Goal: Information Seeking & Learning: Learn about a topic

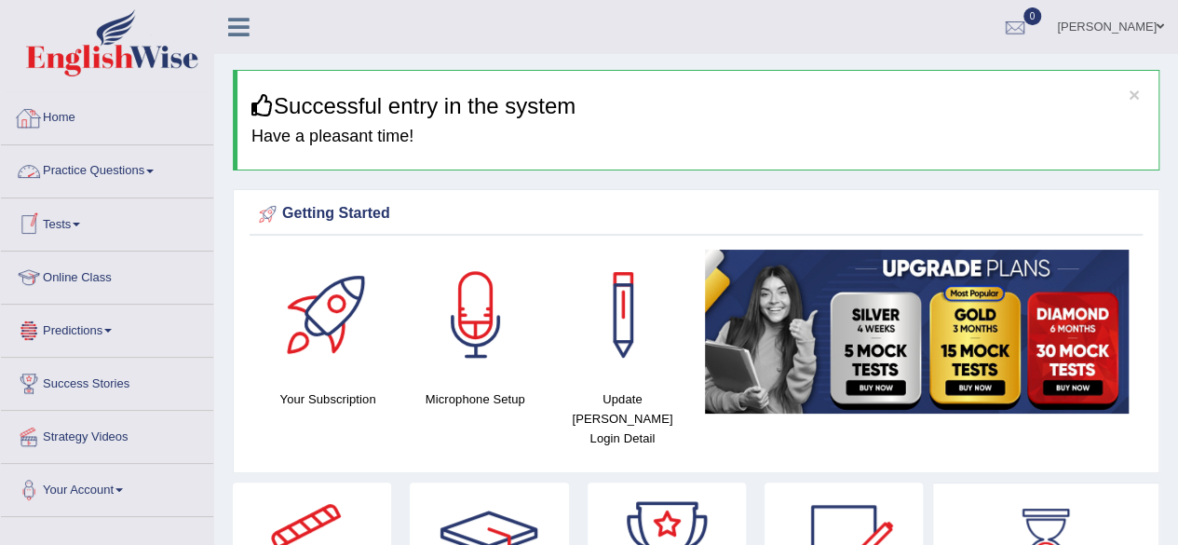
click at [104, 172] on link "Practice Questions" at bounding box center [107, 168] width 212 height 47
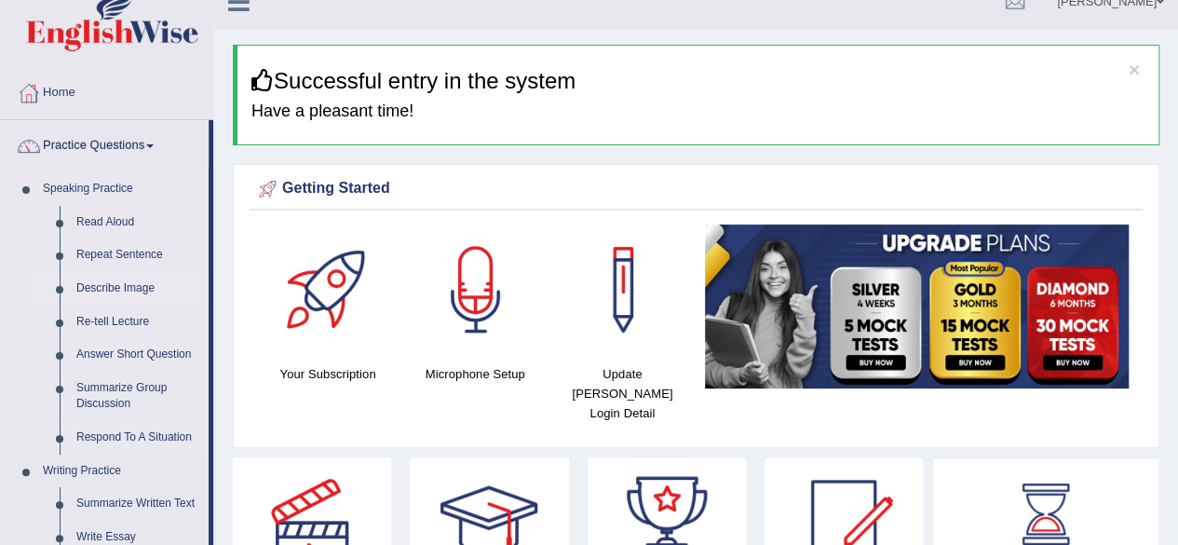
scroll to position [14, 0]
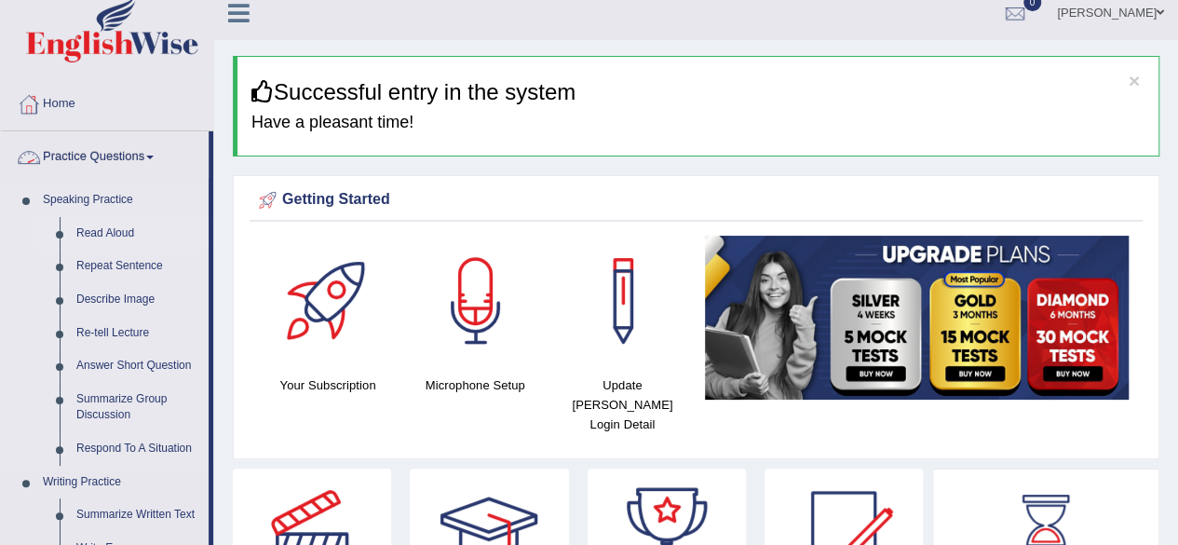
click at [93, 227] on link "Read Aloud" at bounding box center [138, 234] width 141 height 34
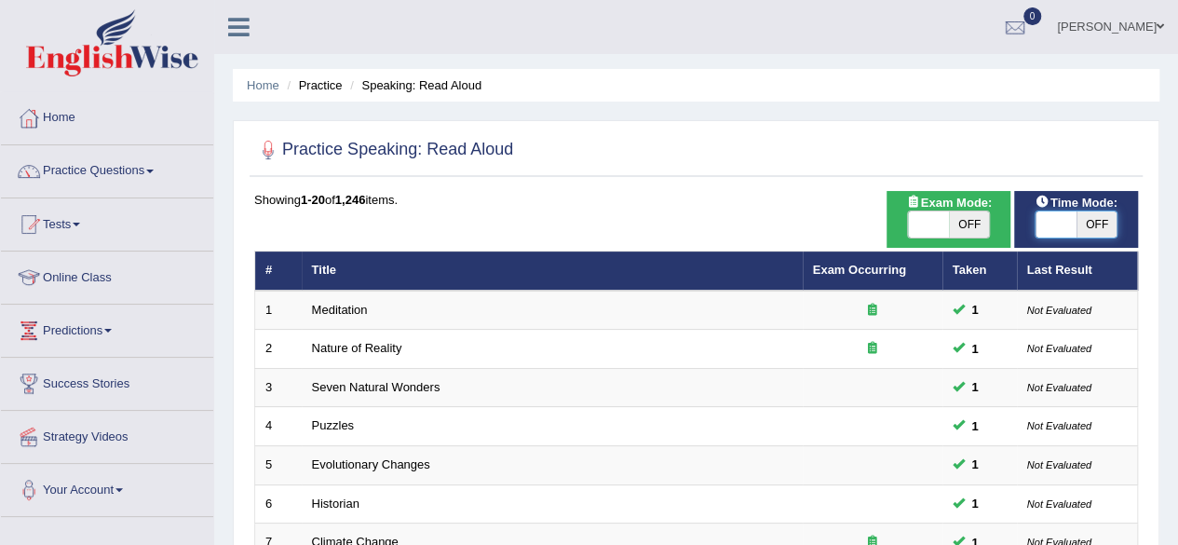
click at [1063, 222] on span at bounding box center [1055, 224] width 41 height 26
checkbox input "true"
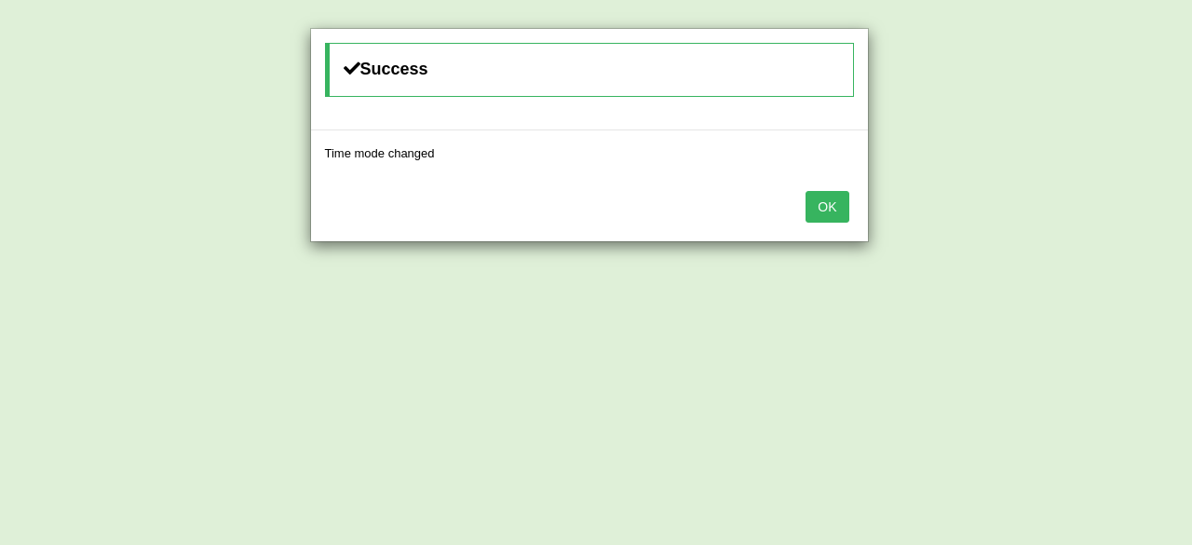
click at [827, 212] on button "OK" at bounding box center [826, 207] width 43 height 32
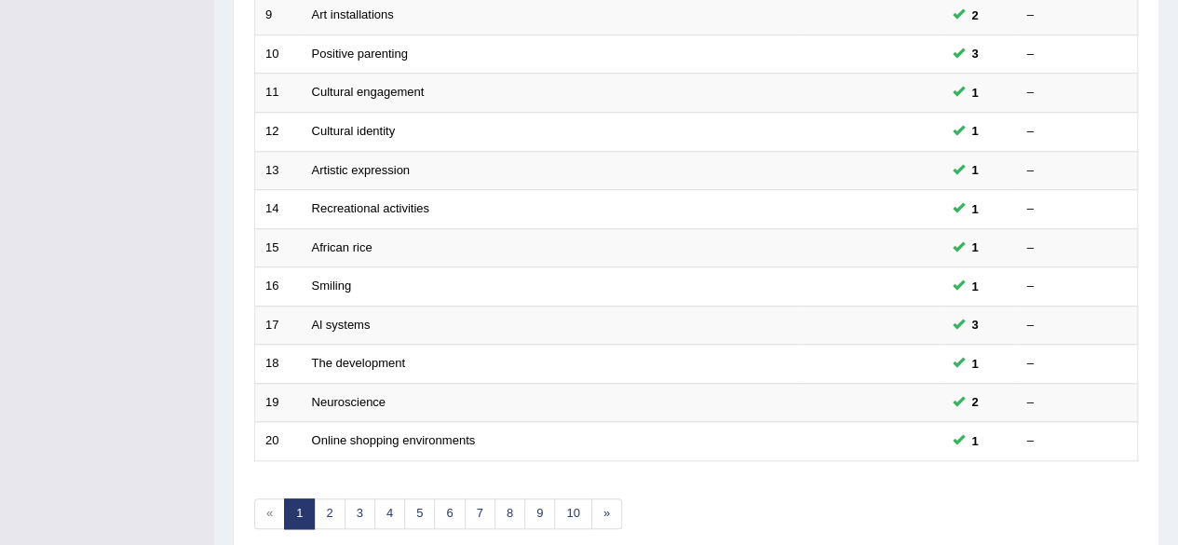
scroll to position [679, 0]
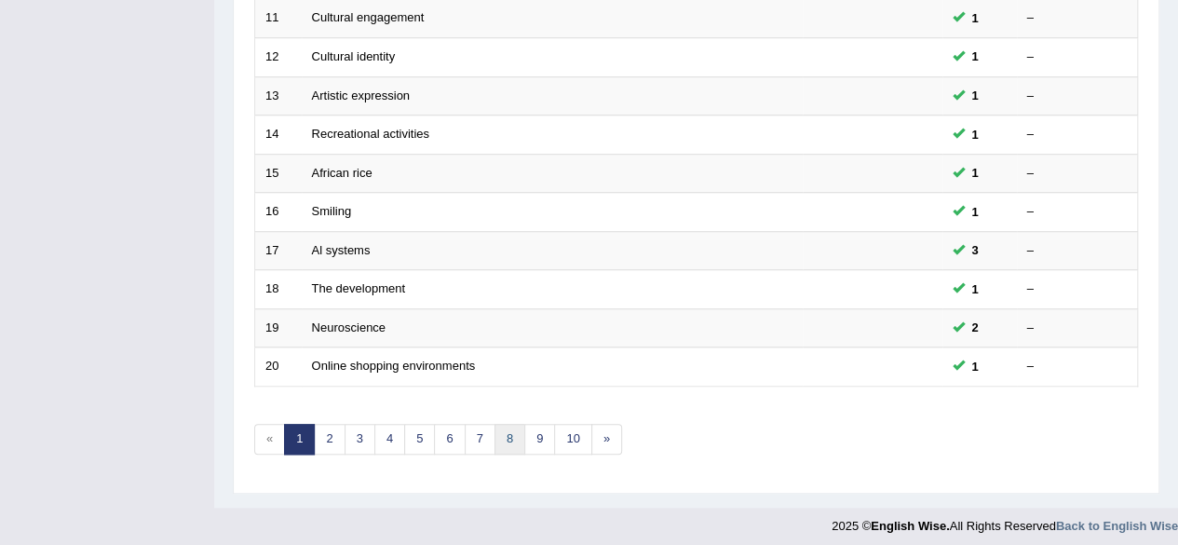
click at [504, 439] on link "8" at bounding box center [509, 439] width 31 height 31
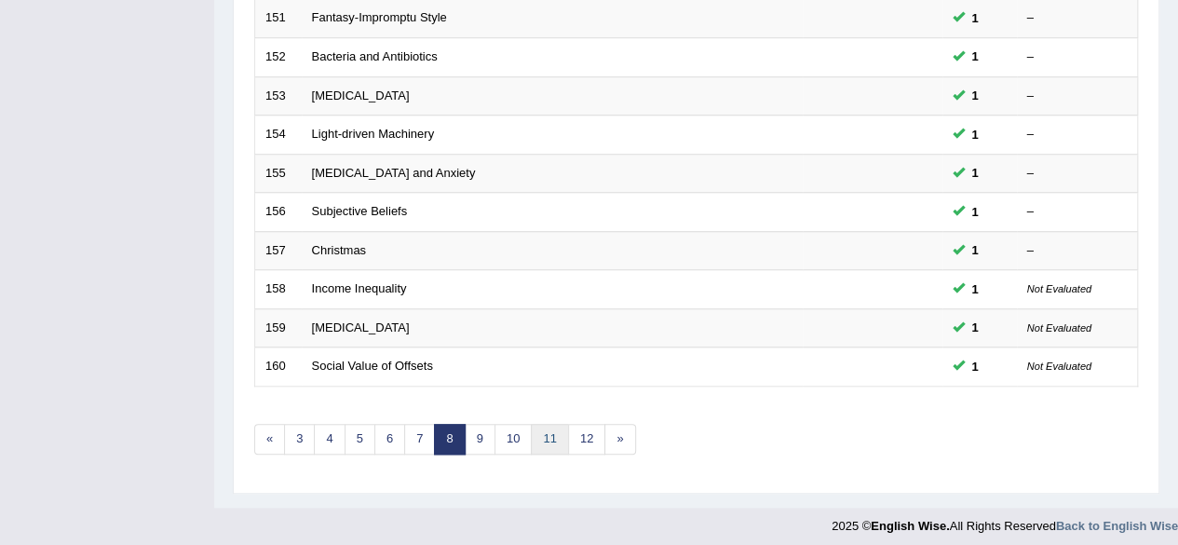
click at [552, 431] on link "11" at bounding box center [549, 439] width 37 height 31
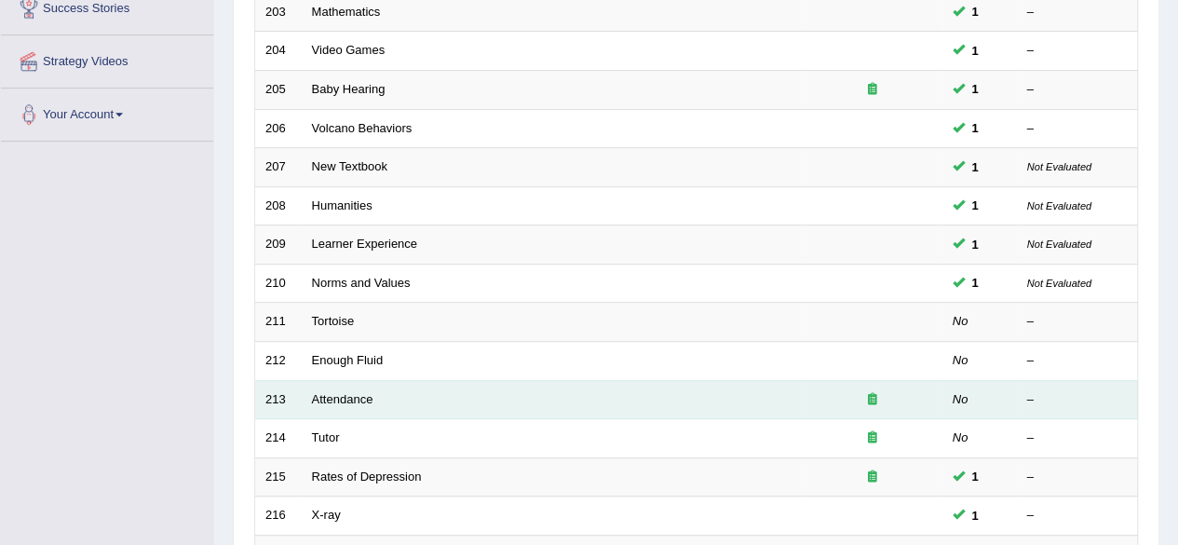
scroll to position [368, 0]
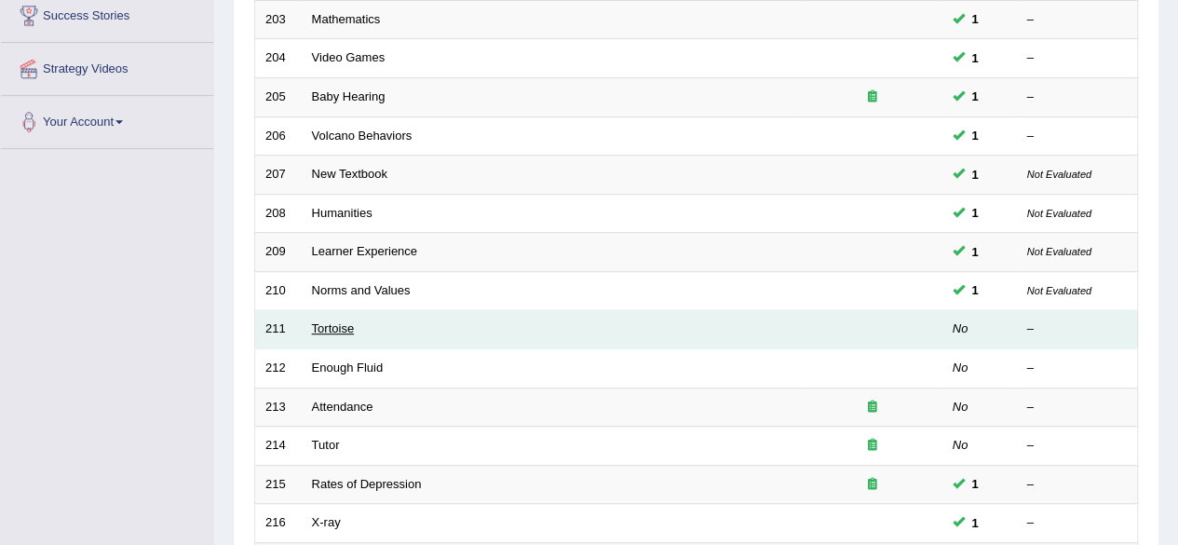
click at [337, 329] on link "Tortoise" at bounding box center [333, 328] width 43 height 14
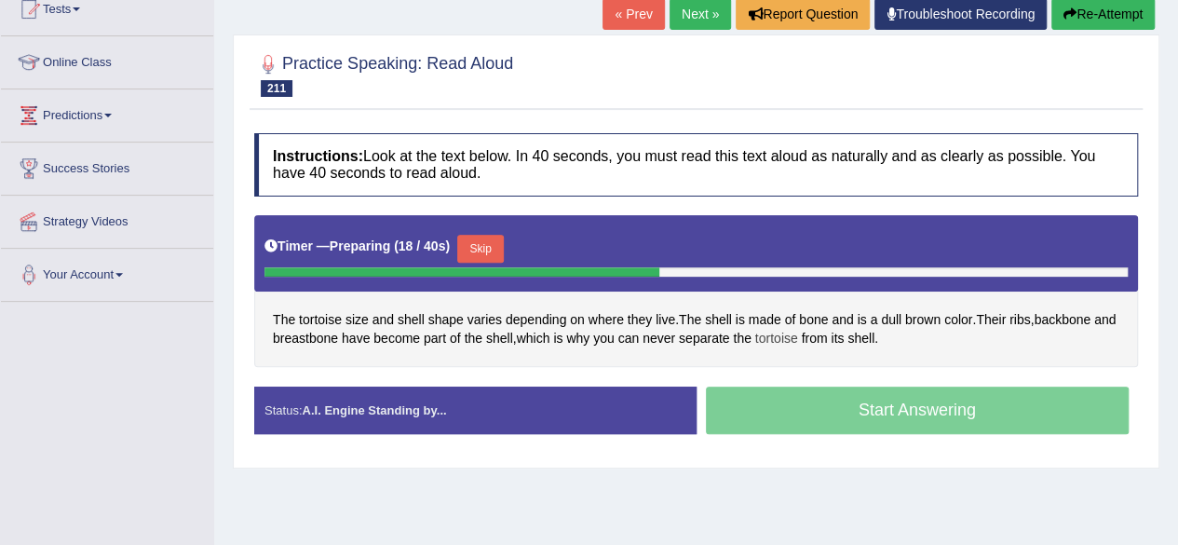
click at [798, 338] on span "tortoise" at bounding box center [776, 339] width 43 height 20
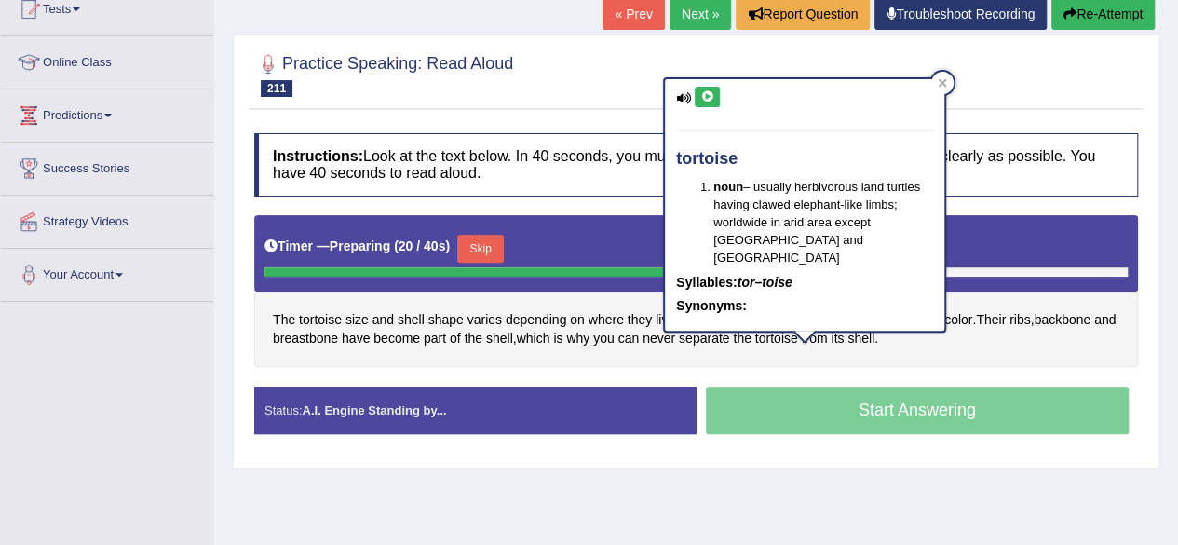
click at [707, 103] on button at bounding box center [706, 97] width 25 height 20
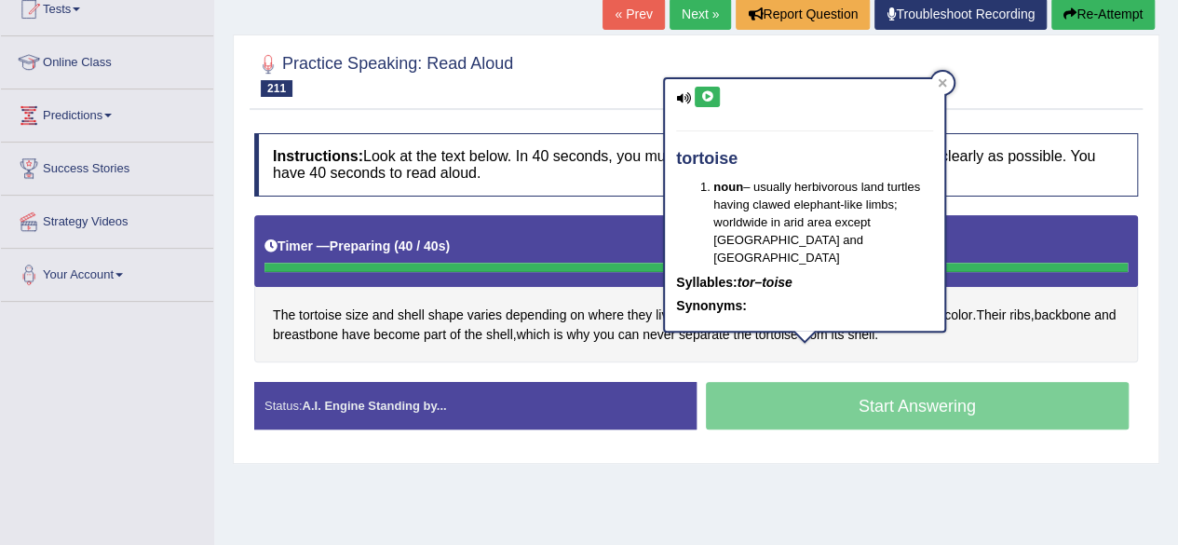
click at [506, 200] on div "Instructions: Look at the text below. In 40 seconds, you must read this text al…" at bounding box center [695, 289] width 893 height 330
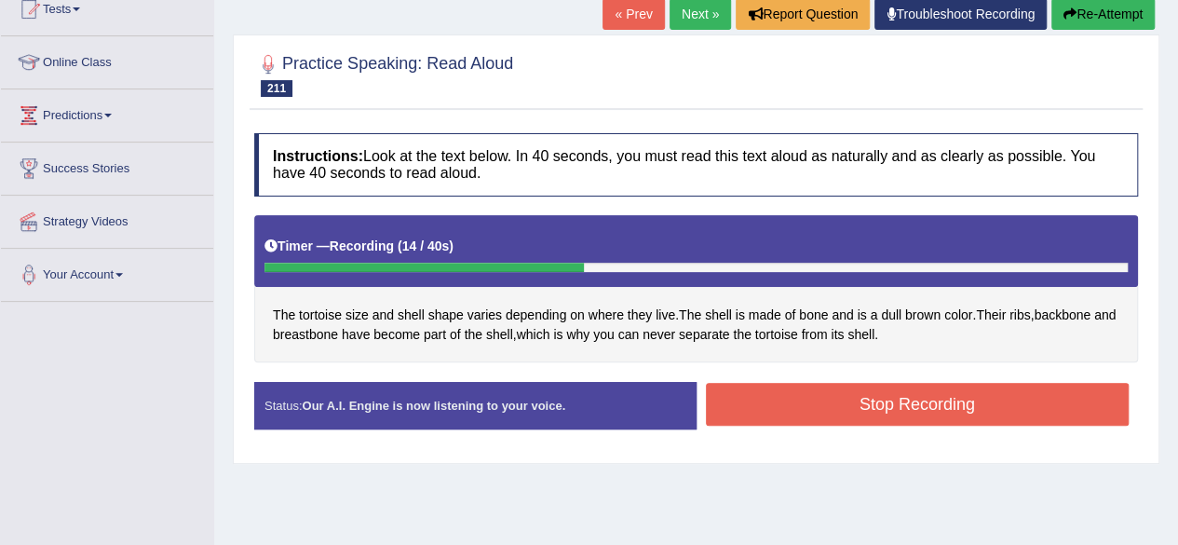
click at [823, 412] on button "Stop Recording" at bounding box center [918, 404] width 424 height 43
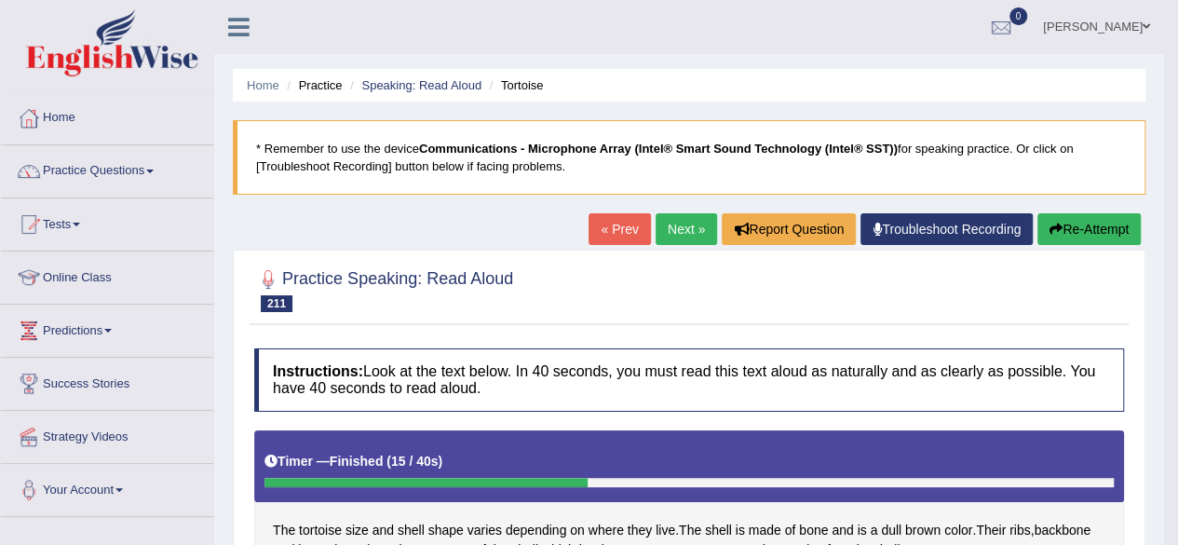
click at [678, 219] on link "Next »" at bounding box center [685, 229] width 61 height 32
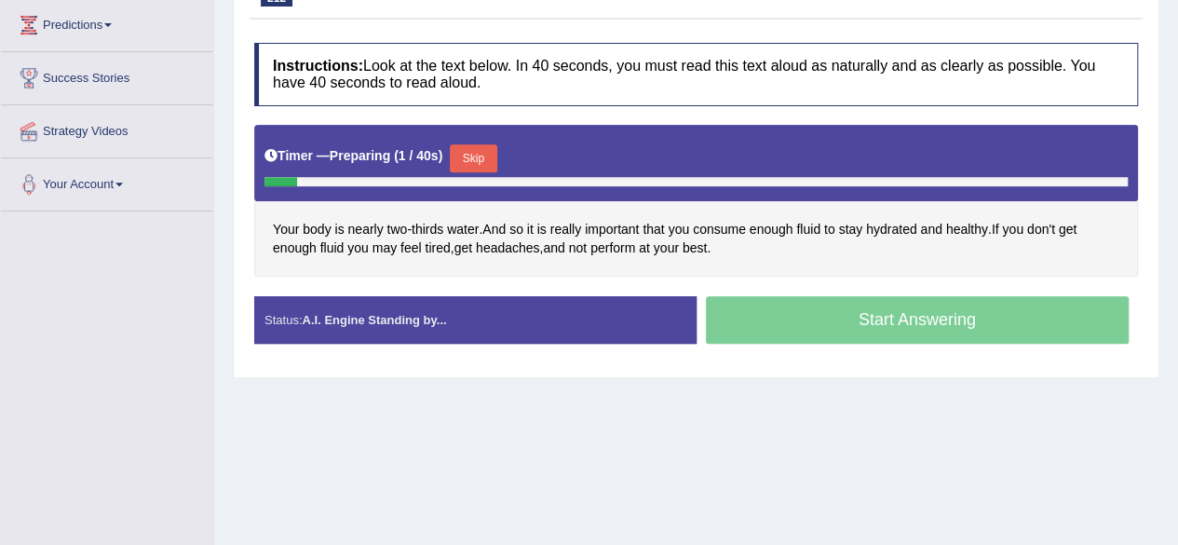
scroll to position [306, 0]
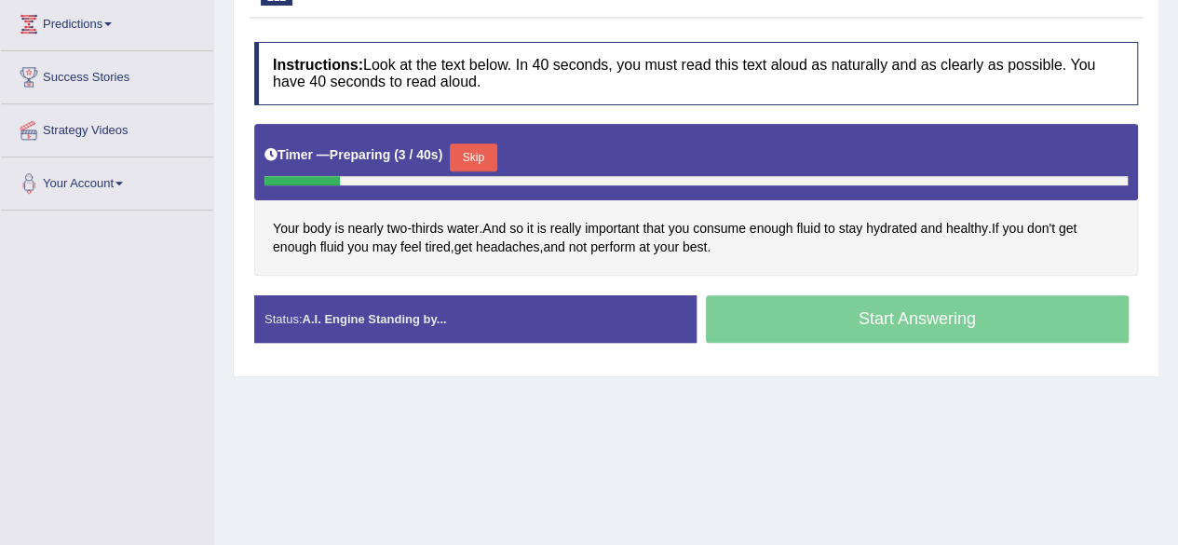
click at [482, 143] on button "Skip" at bounding box center [473, 157] width 47 height 28
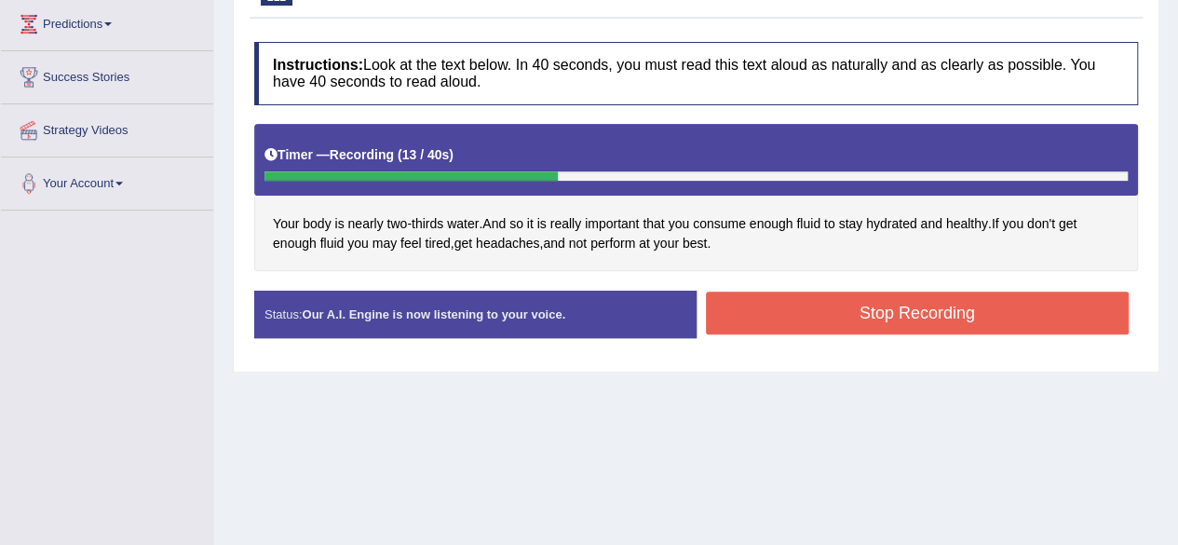
click at [777, 301] on button "Stop Recording" at bounding box center [918, 312] width 424 height 43
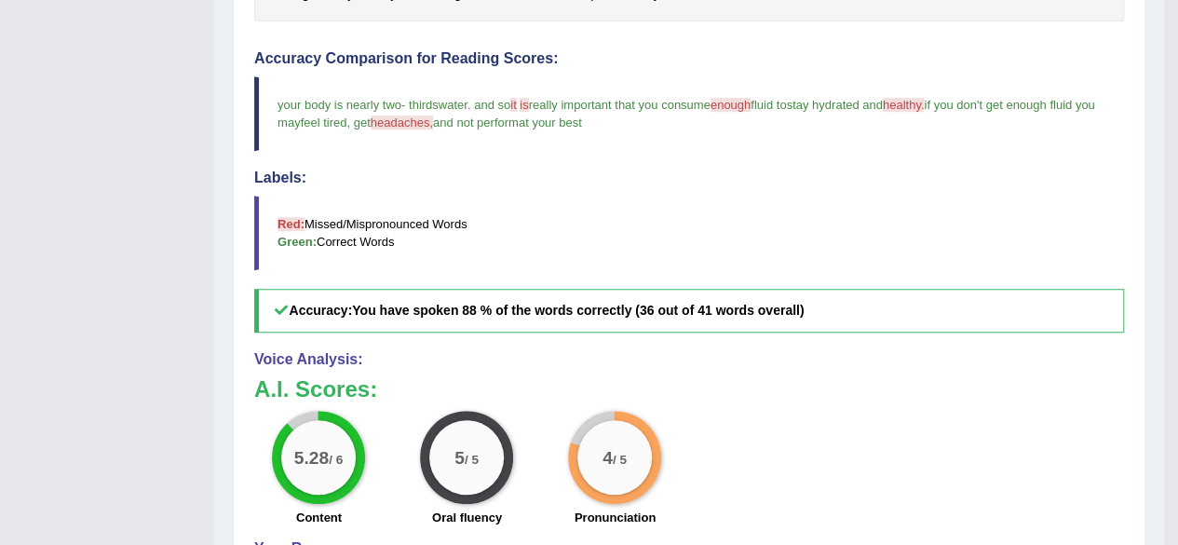
scroll to position [0, 0]
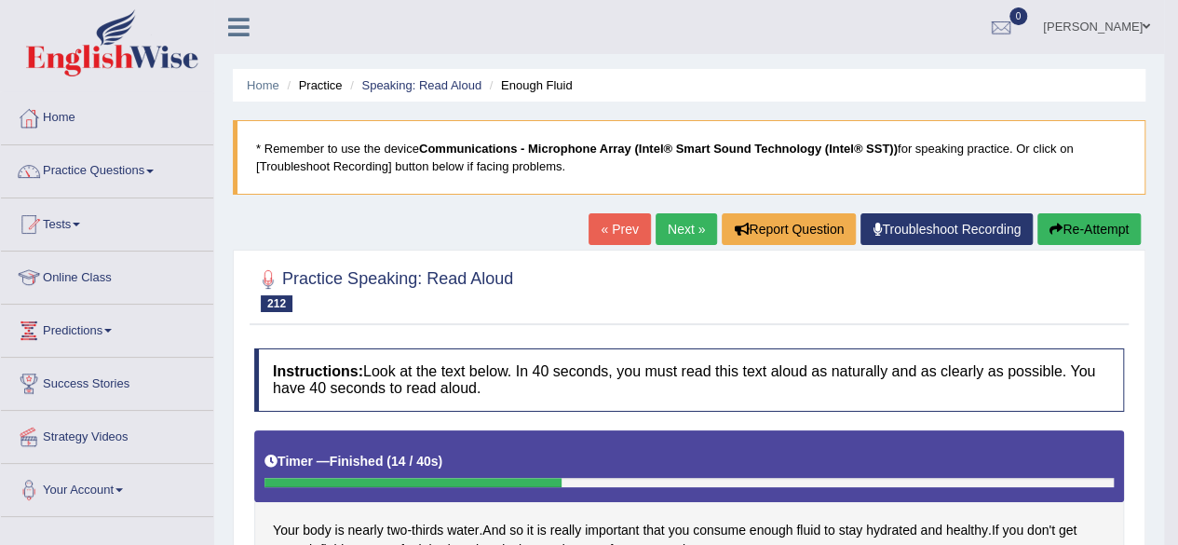
click at [680, 218] on link "Next »" at bounding box center [685, 229] width 61 height 32
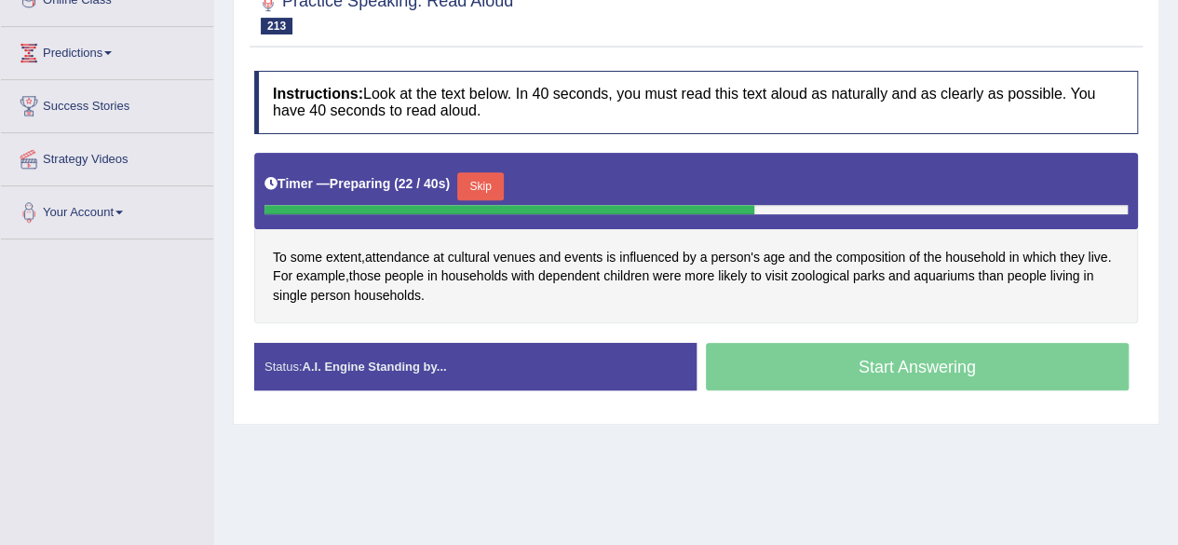
click at [471, 183] on button "Skip" at bounding box center [480, 186] width 47 height 28
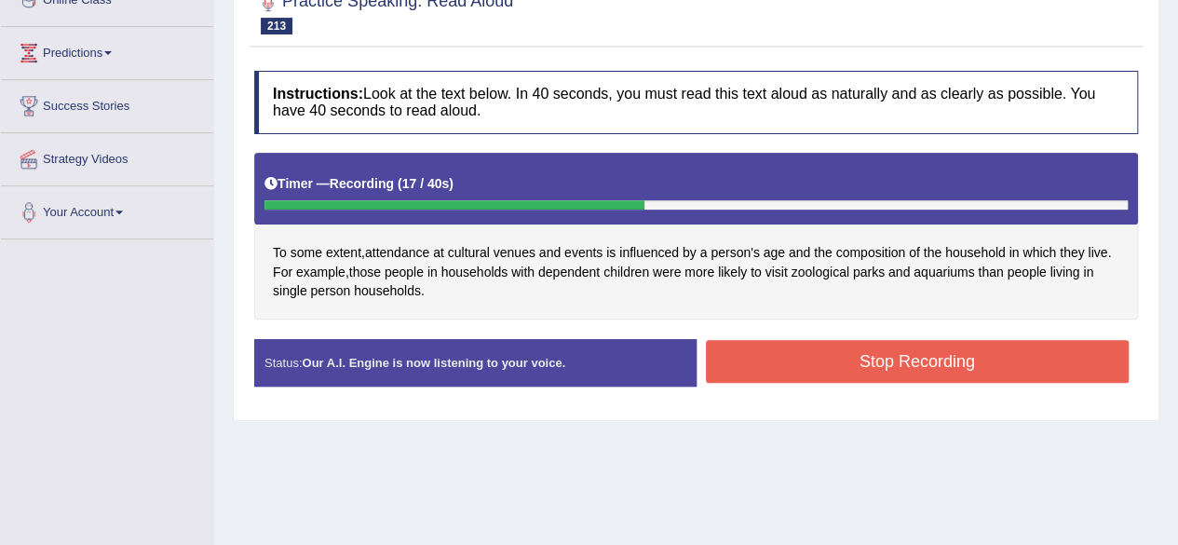
drag, startPoint x: 723, startPoint y: 331, endPoint x: 723, endPoint y: 350, distance: 18.6
click at [723, 350] on div "Instructions: Look at the text below. In 40 seconds, you must read this text al…" at bounding box center [695, 235] width 893 height 348
click at [723, 350] on button "Stop Recording" at bounding box center [918, 361] width 424 height 43
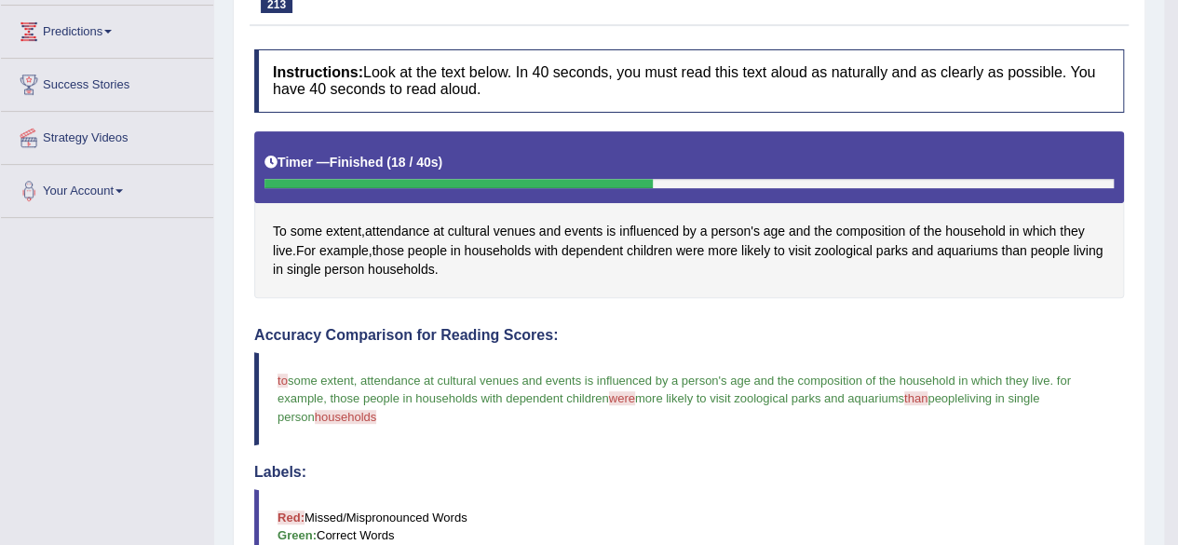
scroll to position [29, 0]
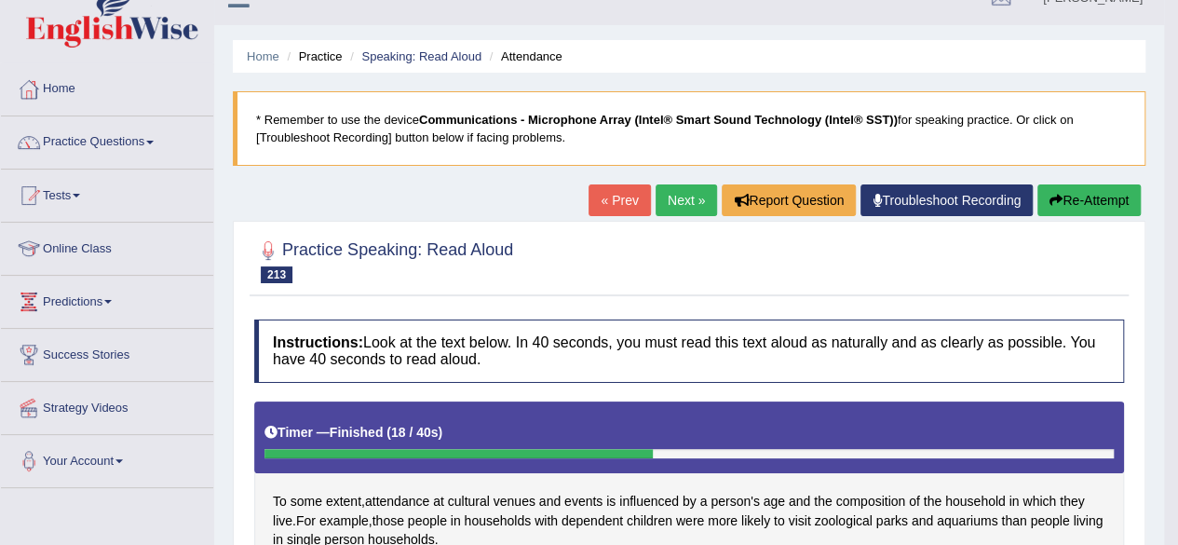
click at [693, 198] on link "Next »" at bounding box center [685, 200] width 61 height 32
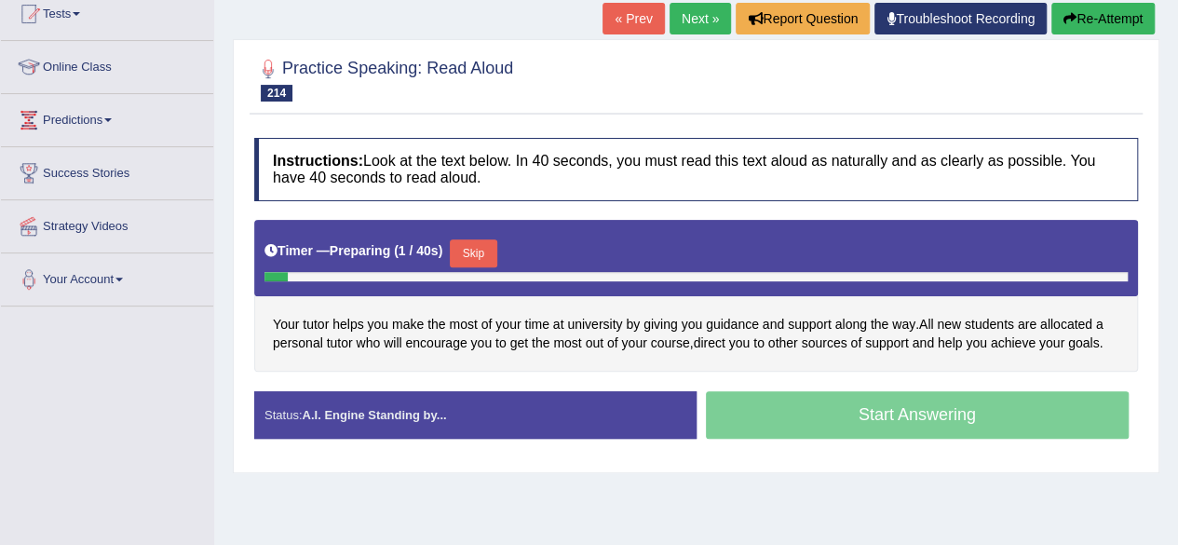
scroll to position [210, 0]
click at [483, 258] on button "Skip" at bounding box center [473, 253] width 47 height 28
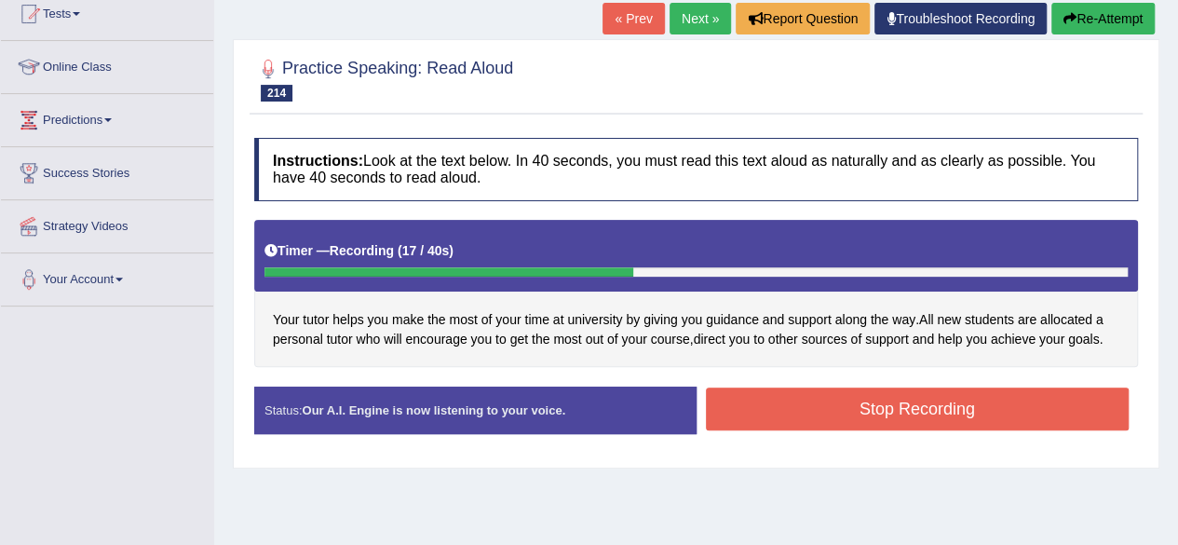
click at [882, 397] on button "Stop Recording" at bounding box center [918, 408] width 424 height 43
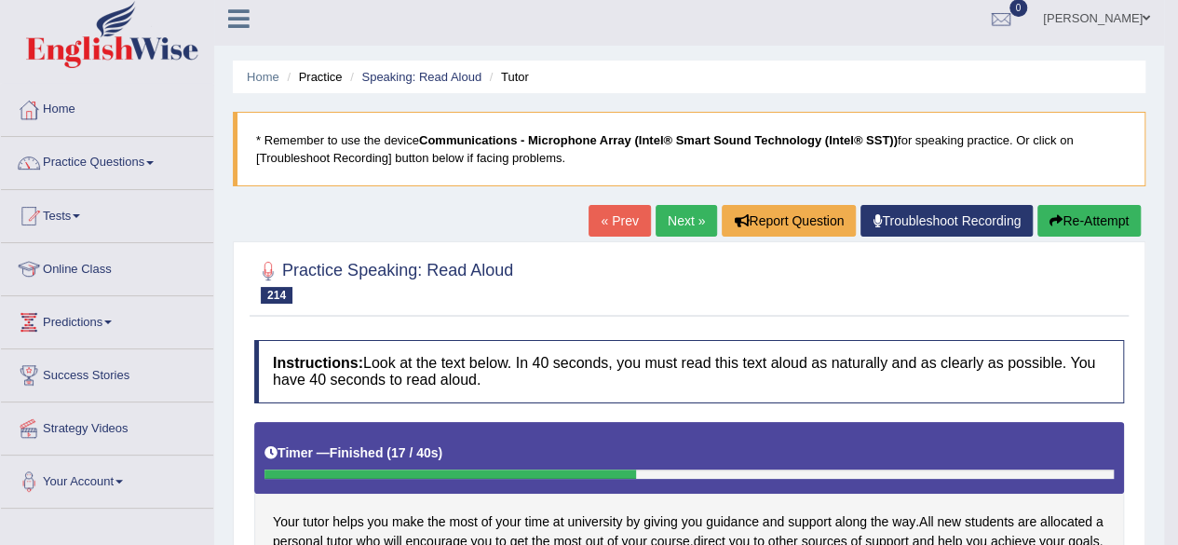
scroll to position [0, 0]
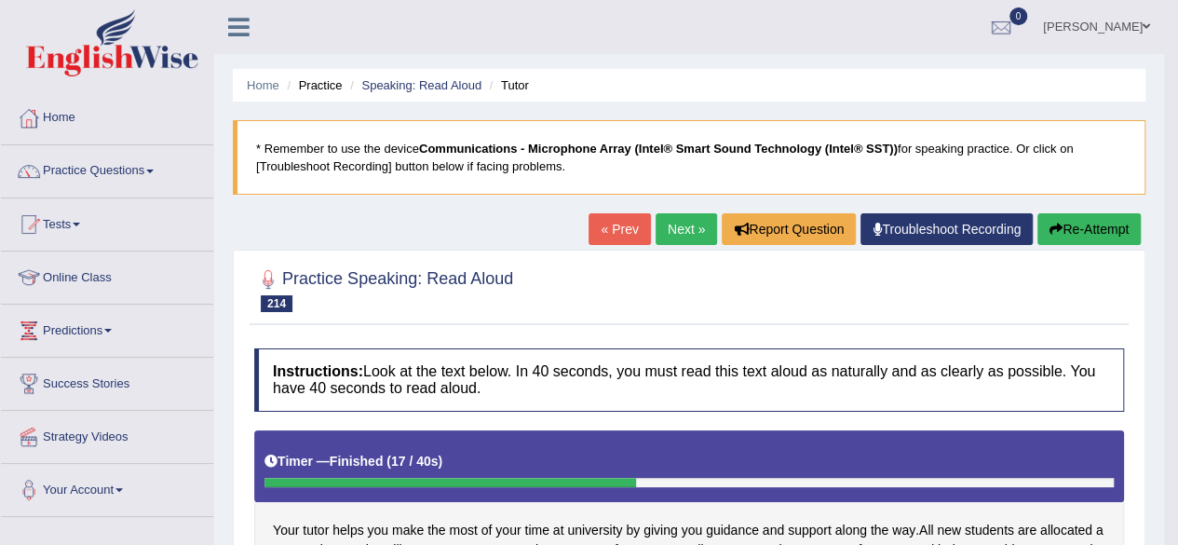
click at [680, 229] on link "Next »" at bounding box center [685, 229] width 61 height 32
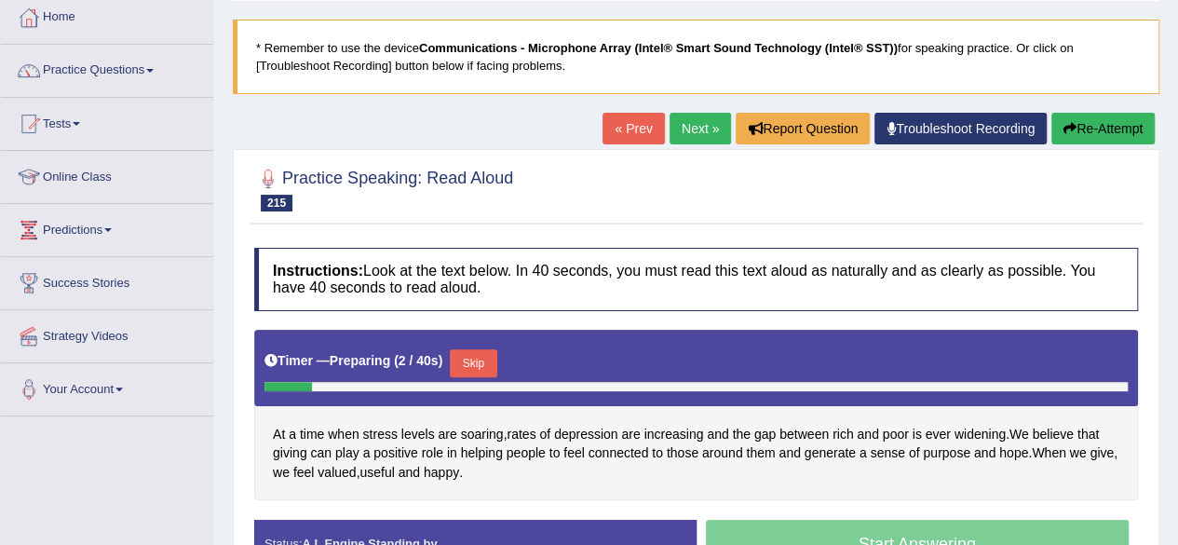
scroll to position [98, 0]
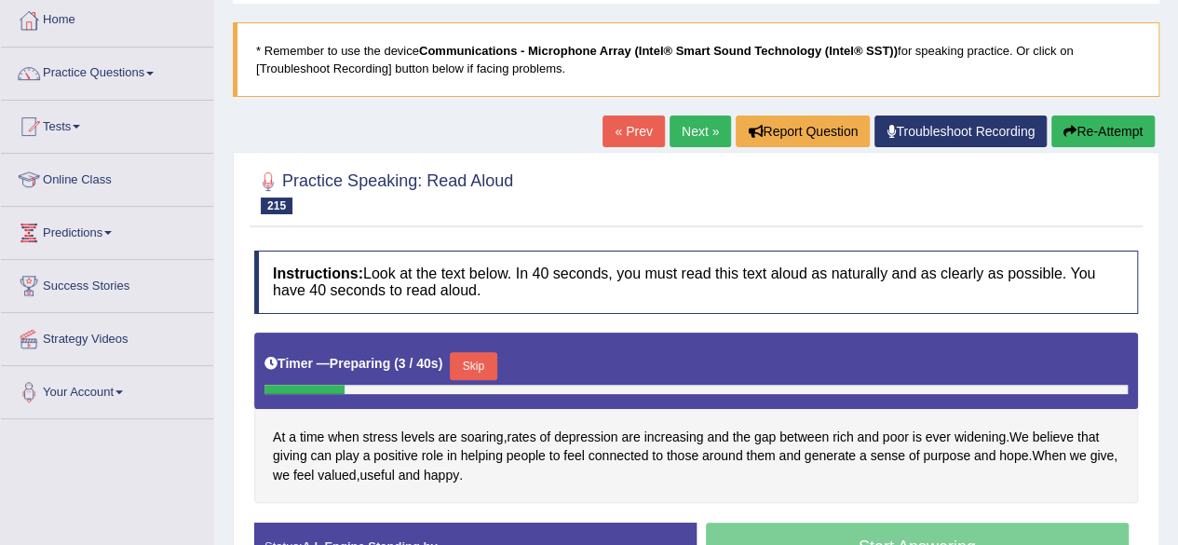
click at [464, 360] on button "Skip" at bounding box center [473, 366] width 47 height 28
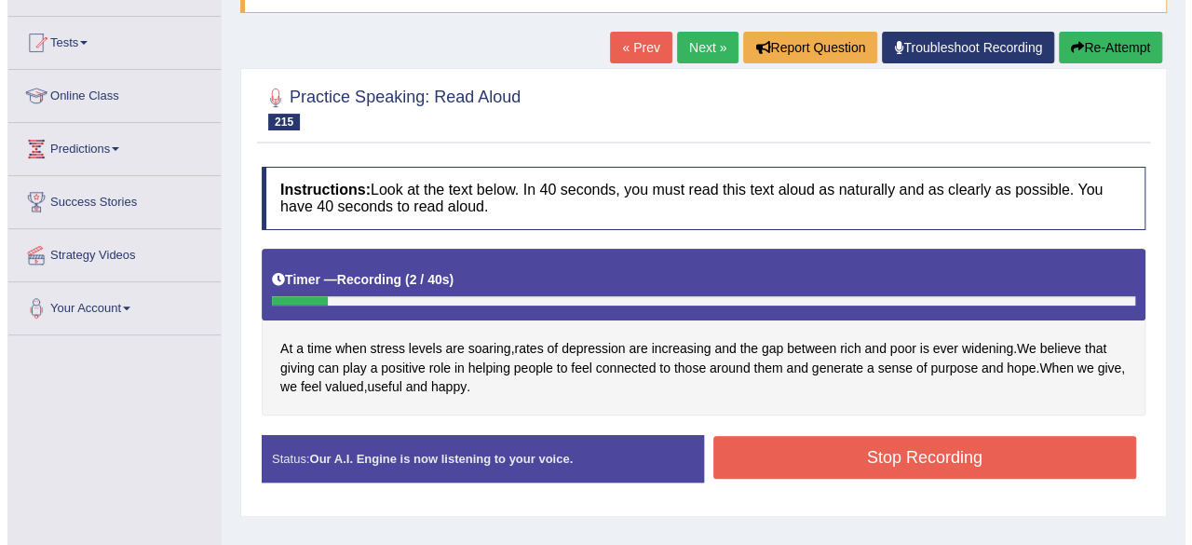
scroll to position [182, 0]
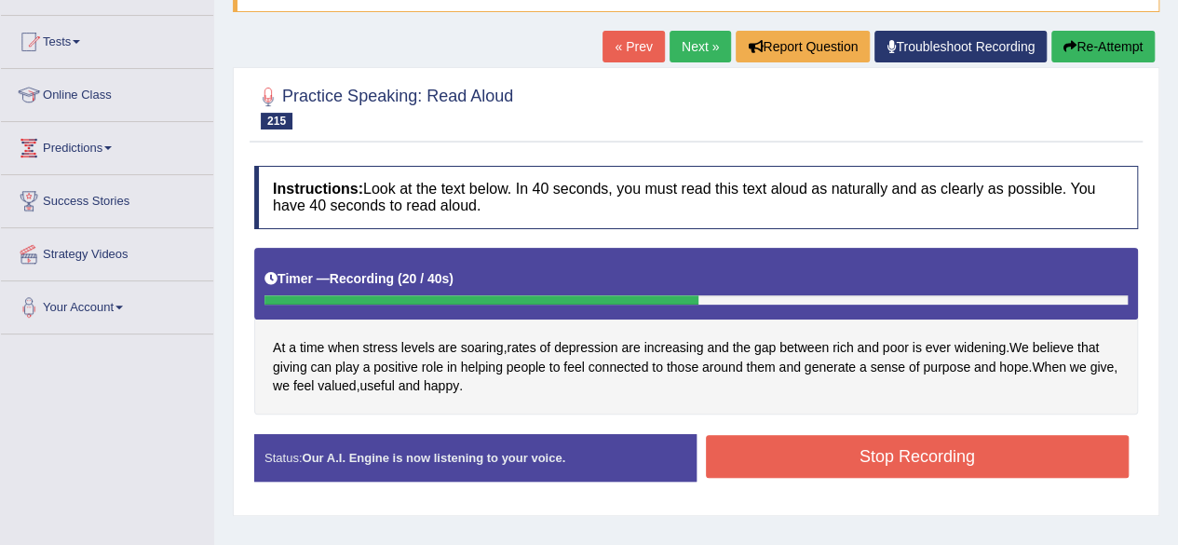
click at [766, 459] on button "Stop Recording" at bounding box center [918, 456] width 424 height 43
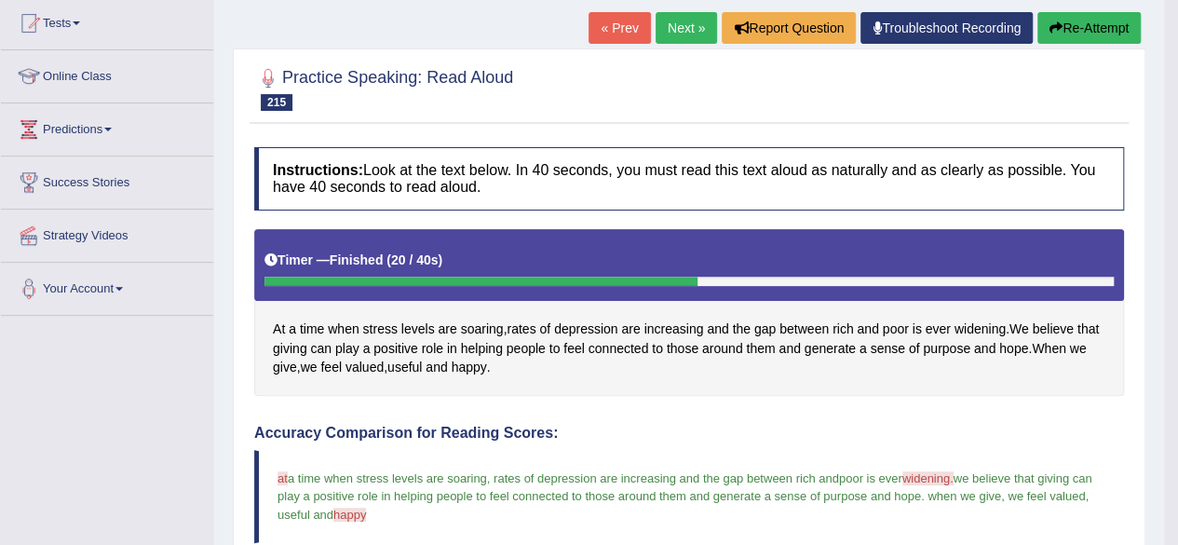
scroll to position [0, 0]
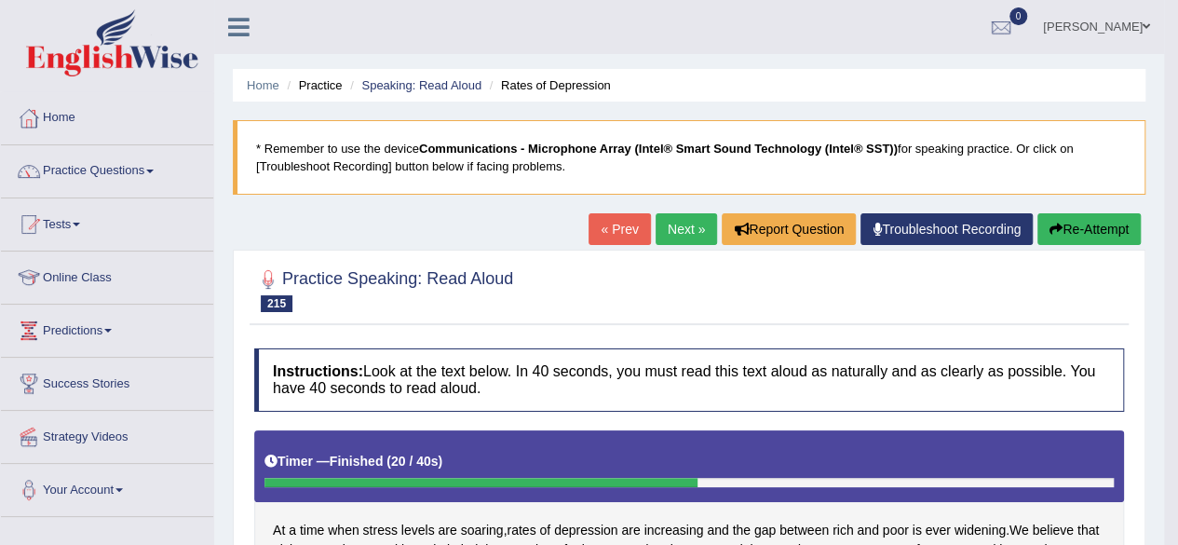
click at [669, 217] on link "Next »" at bounding box center [685, 229] width 61 height 32
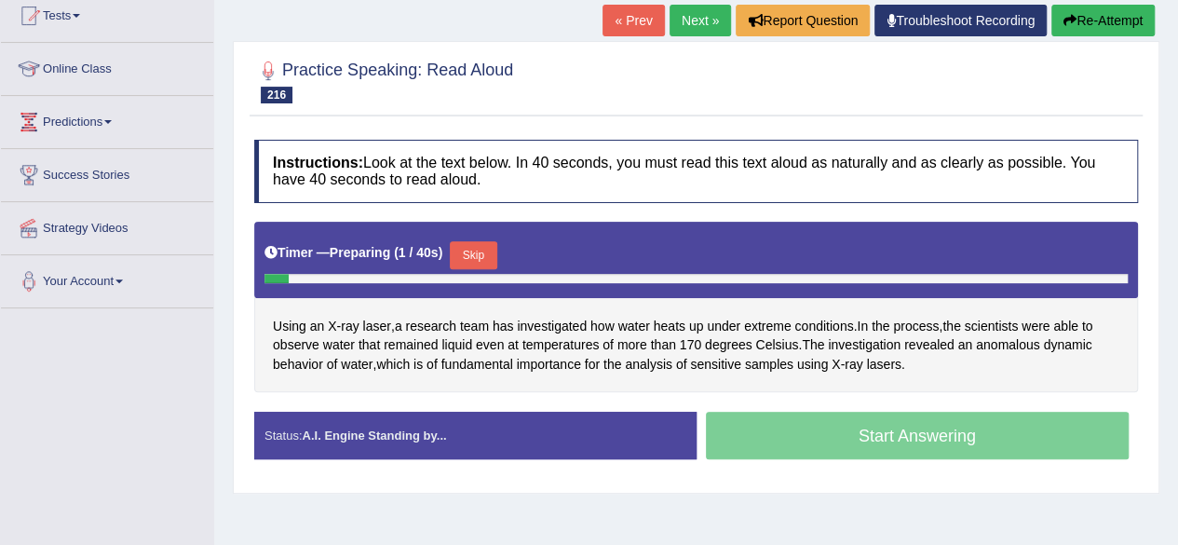
scroll to position [209, 0]
click at [468, 243] on button "Skip" at bounding box center [473, 255] width 47 height 28
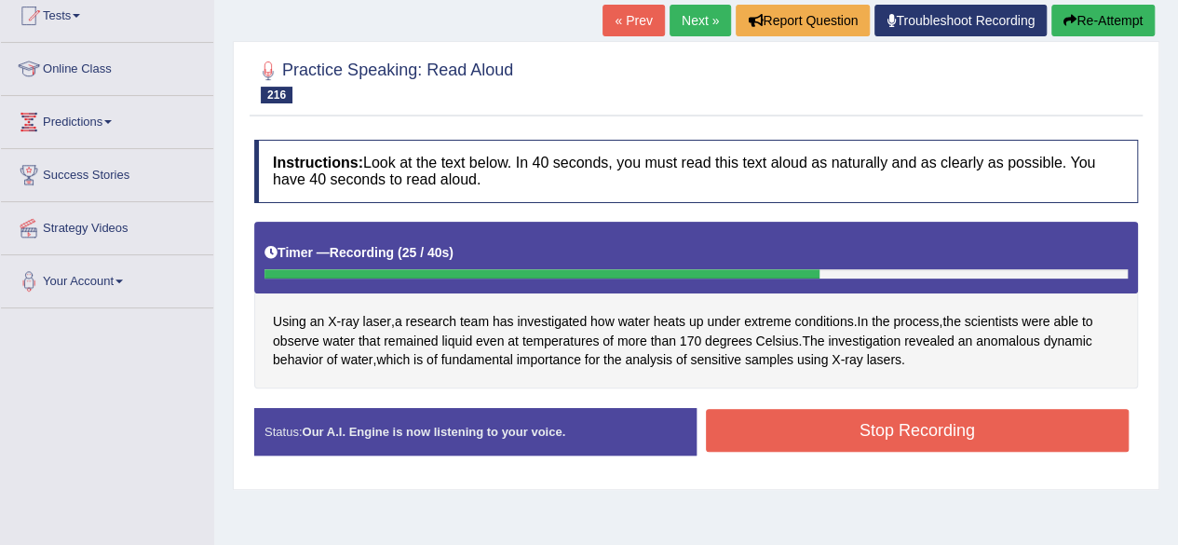
click at [888, 436] on button "Stop Recording" at bounding box center [918, 430] width 424 height 43
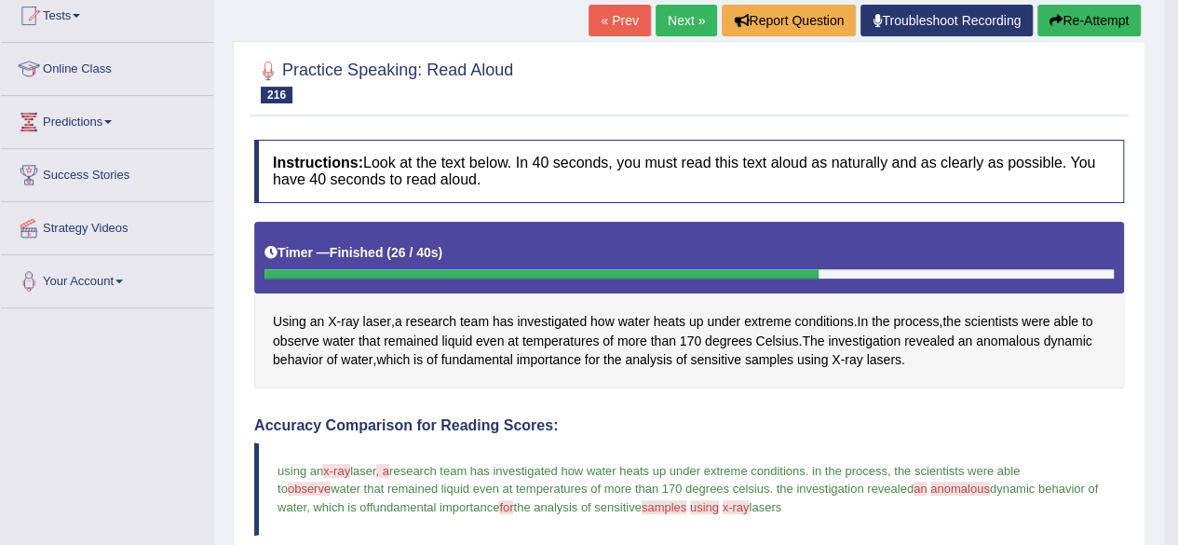
click at [1011, 338] on span "anomalous" at bounding box center [1008, 341] width 64 height 20
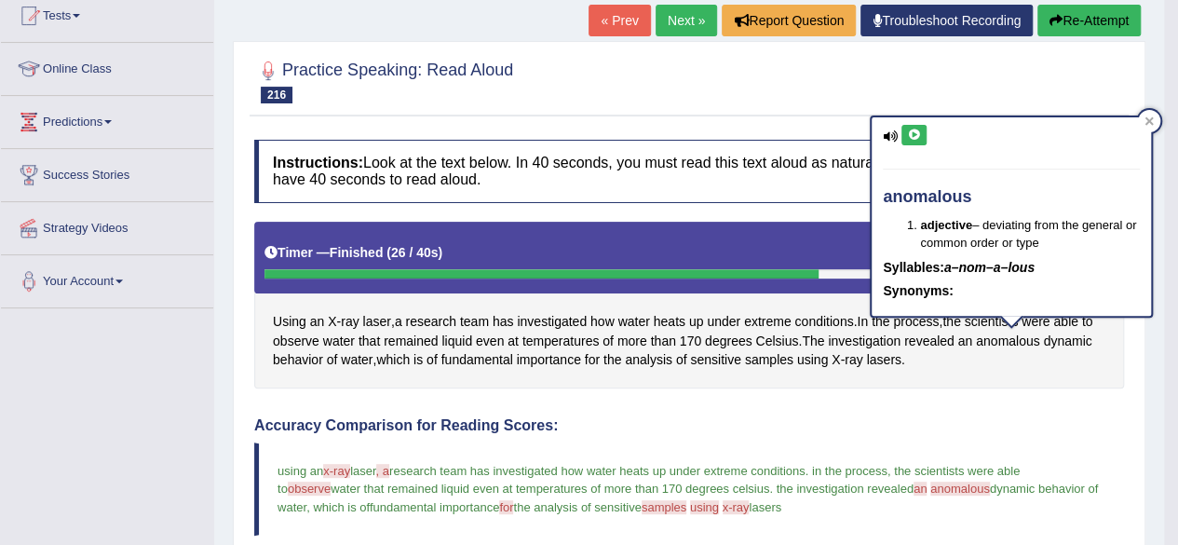
click at [916, 137] on icon at bounding box center [914, 134] width 14 height 11
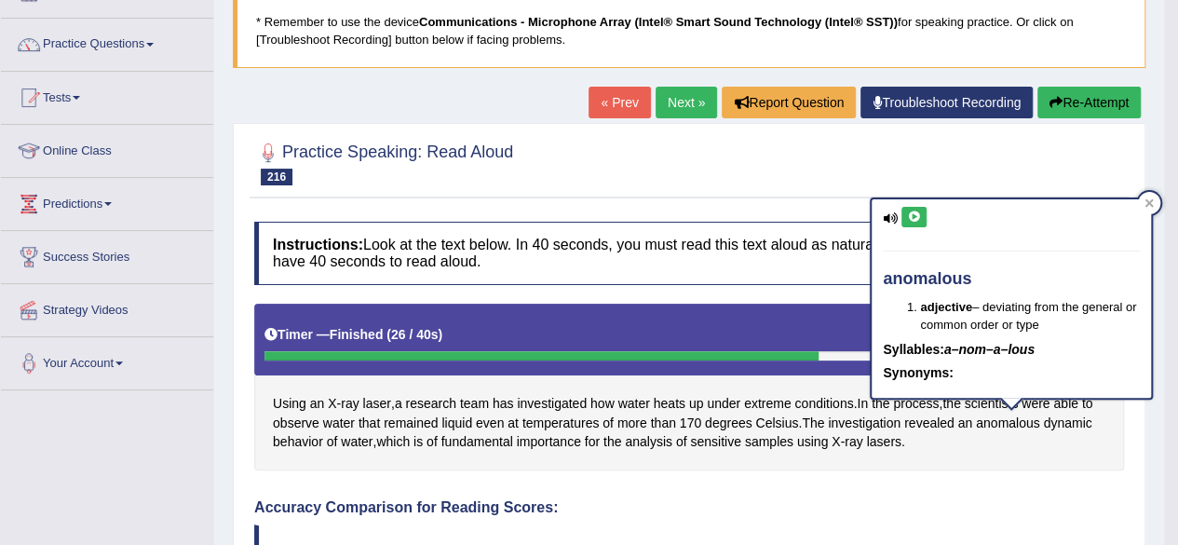
scroll to position [0, 0]
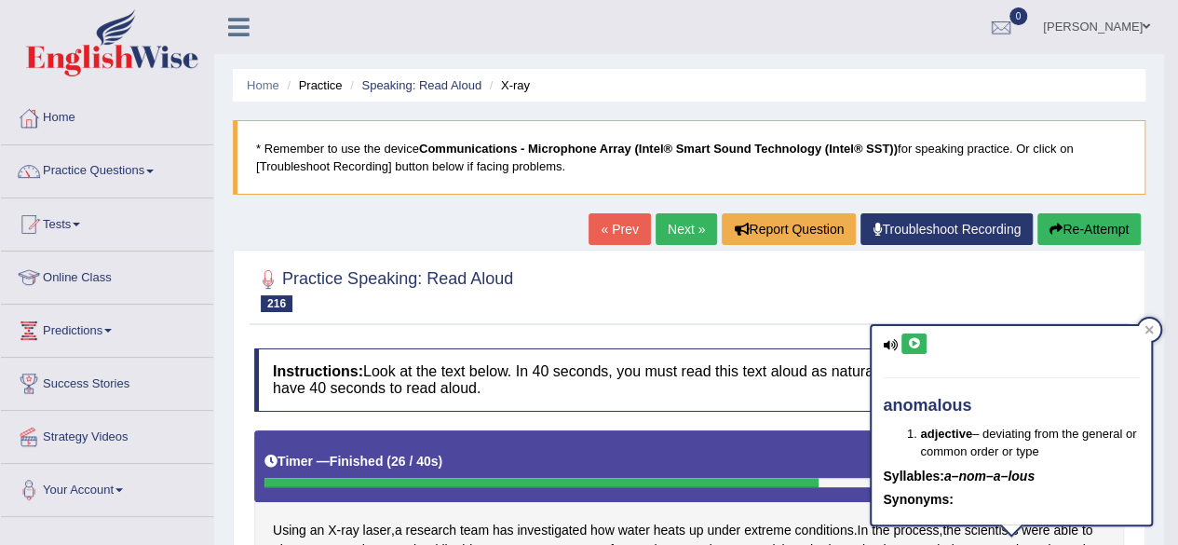
click at [695, 224] on link "Next »" at bounding box center [685, 229] width 61 height 32
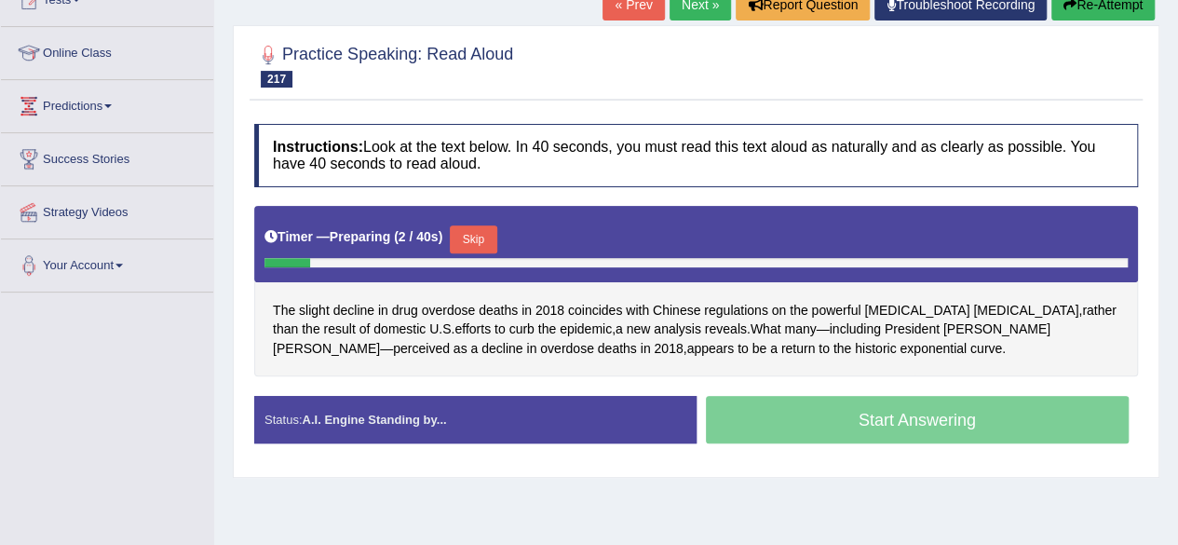
scroll to position [225, 0]
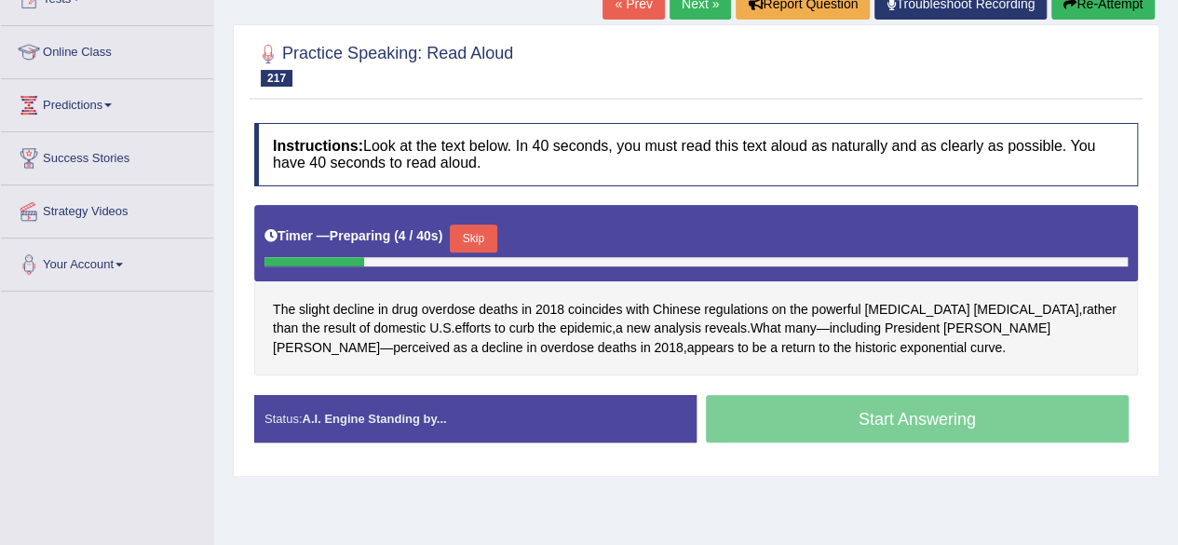
click at [456, 239] on button "Skip" at bounding box center [473, 238] width 47 height 28
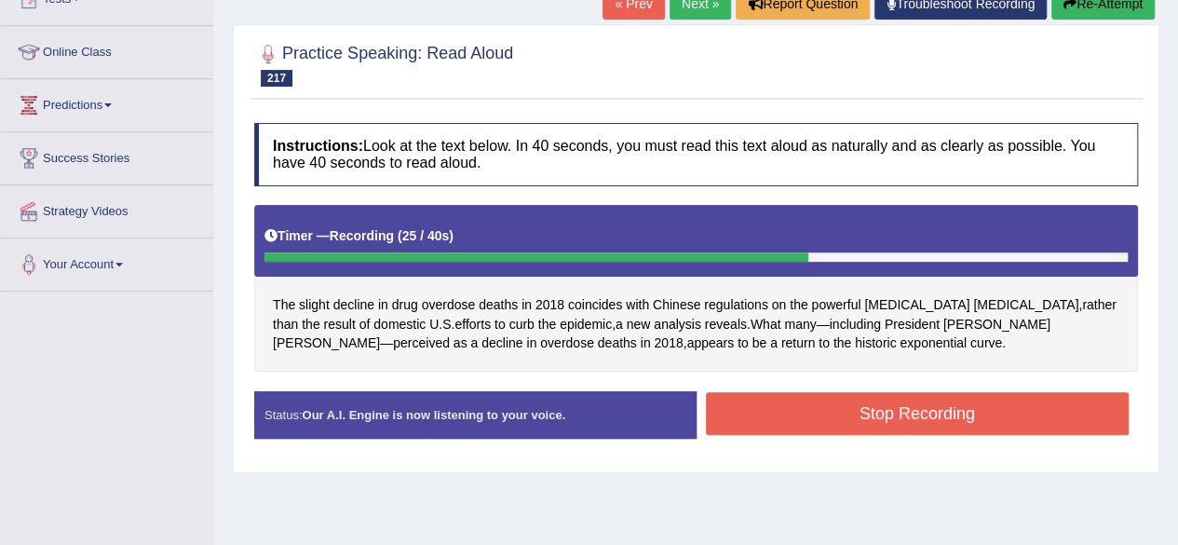
click at [765, 411] on button "Stop Recording" at bounding box center [918, 413] width 424 height 43
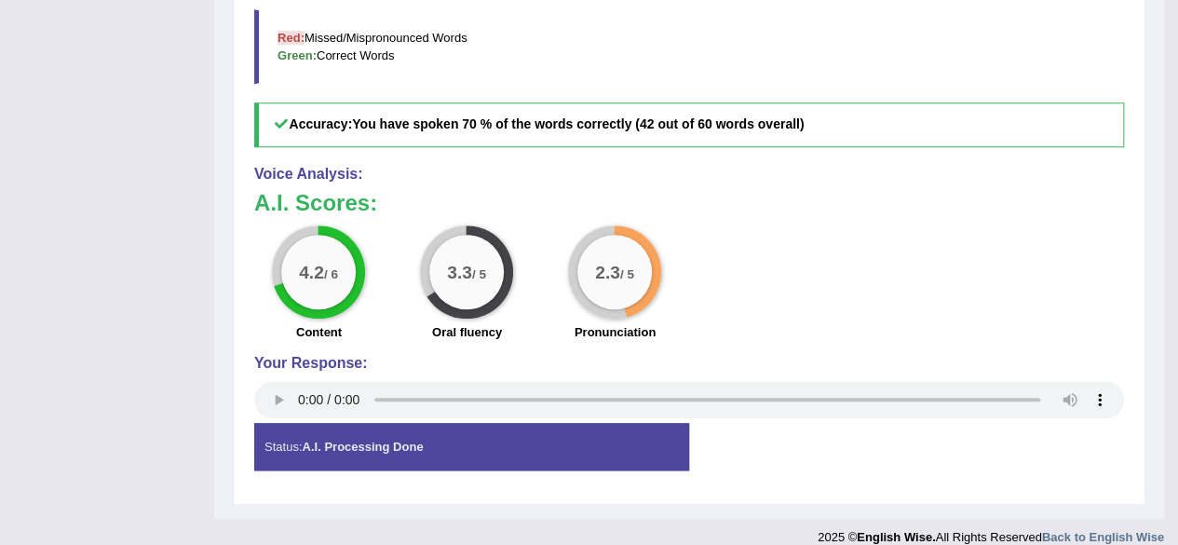
scroll to position [0, 0]
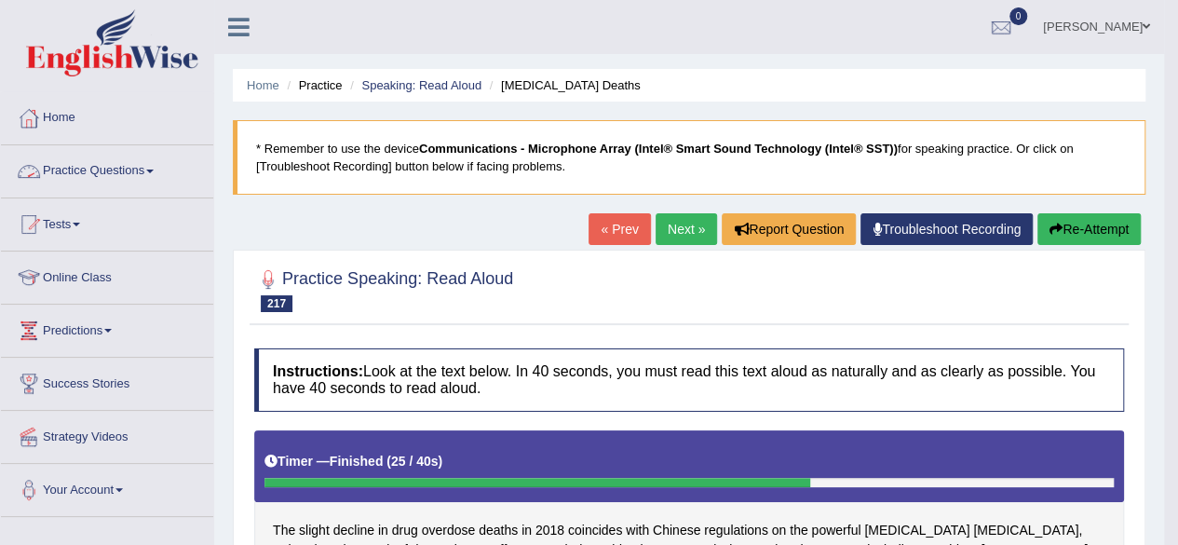
click at [166, 165] on link "Practice Questions" at bounding box center [107, 168] width 212 height 47
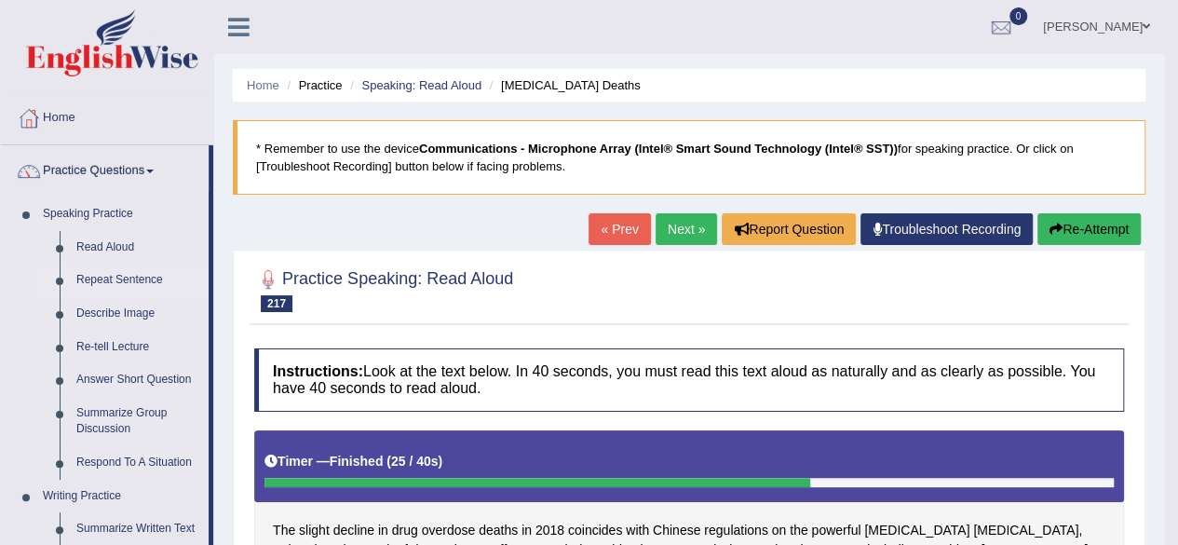
click at [128, 277] on link "Repeat Sentence" at bounding box center [138, 280] width 141 height 34
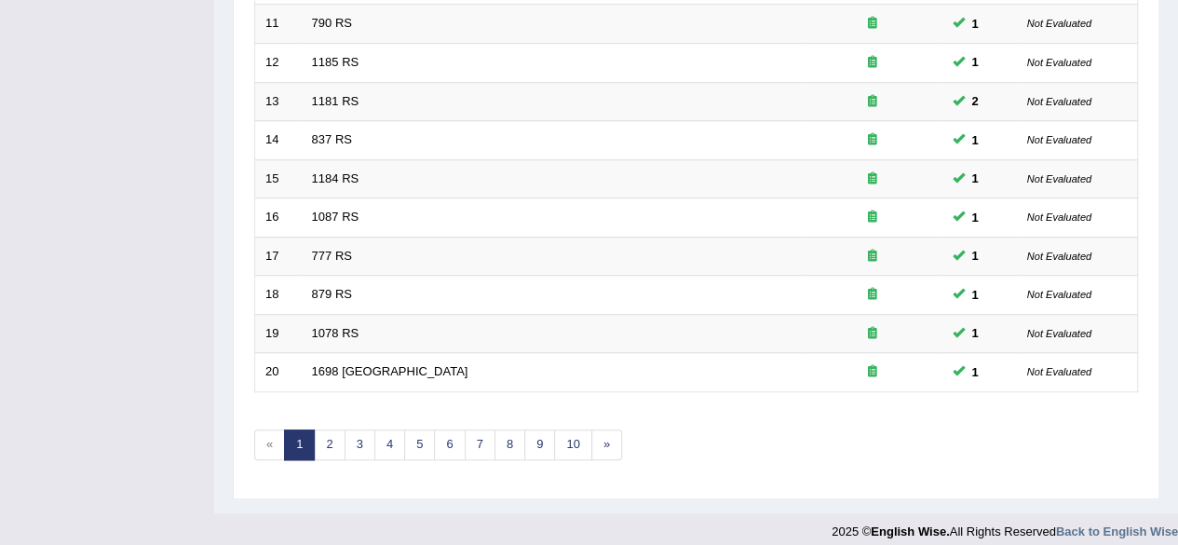
scroll to position [679, 0]
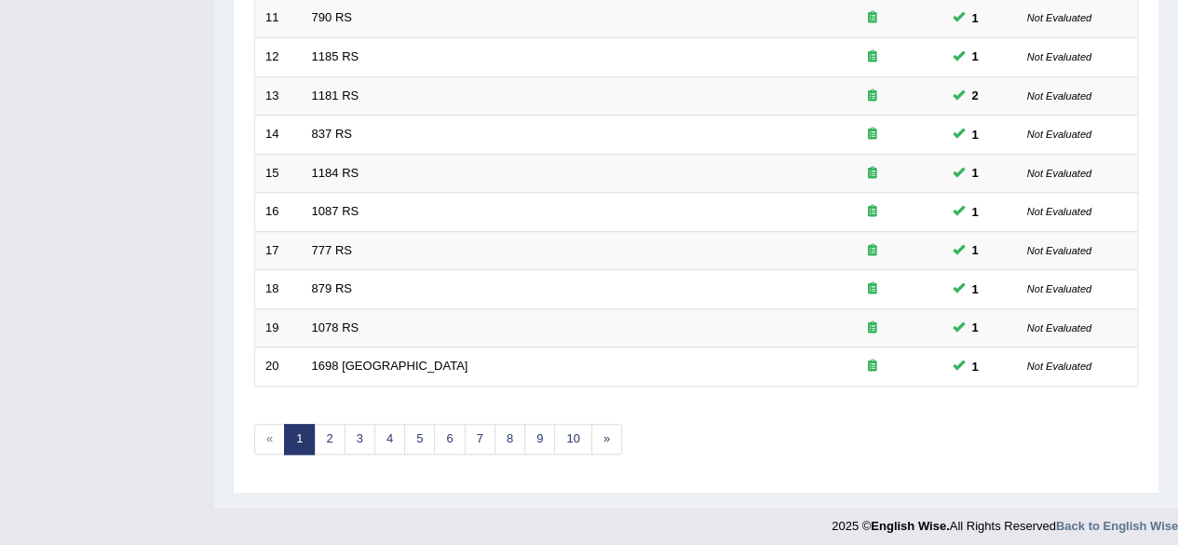
click at [538, 440] on link "9" at bounding box center [539, 439] width 31 height 31
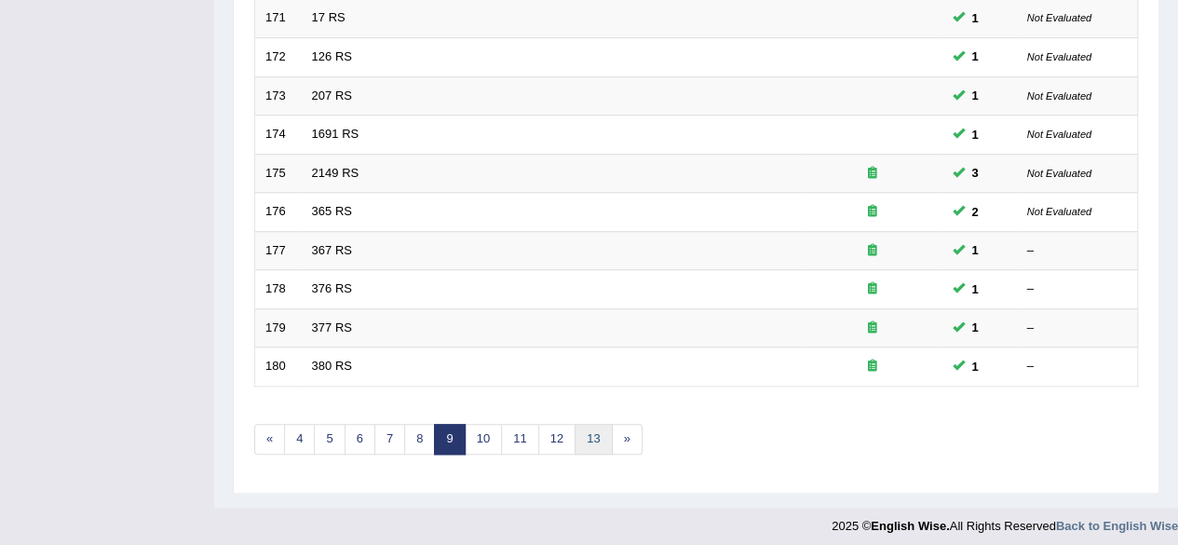
click at [588, 437] on link "13" at bounding box center [592, 439] width 37 height 31
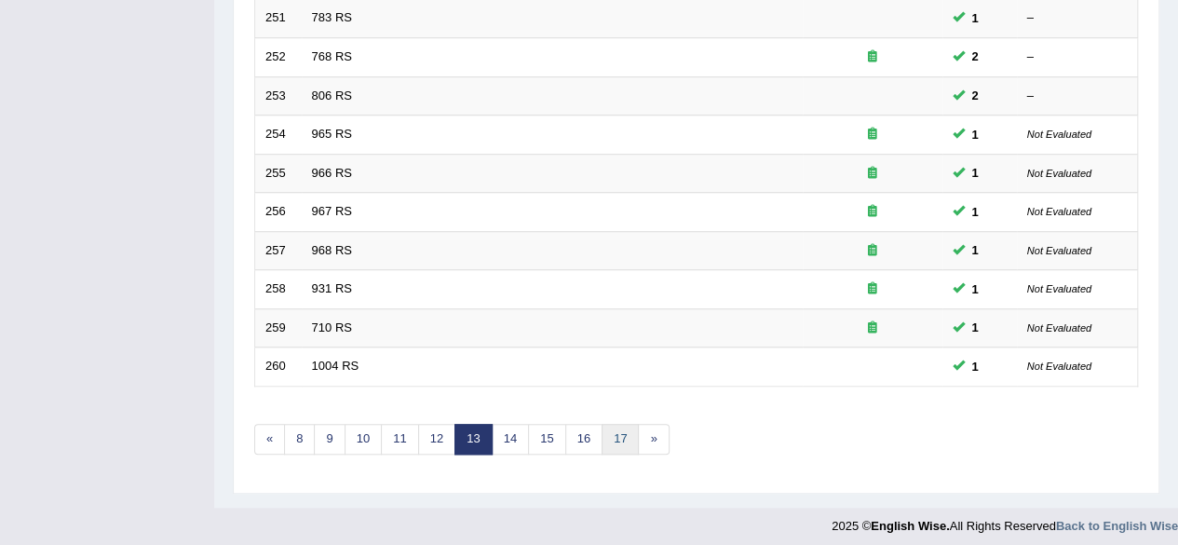
click at [611, 431] on link "17" at bounding box center [619, 439] width 37 height 31
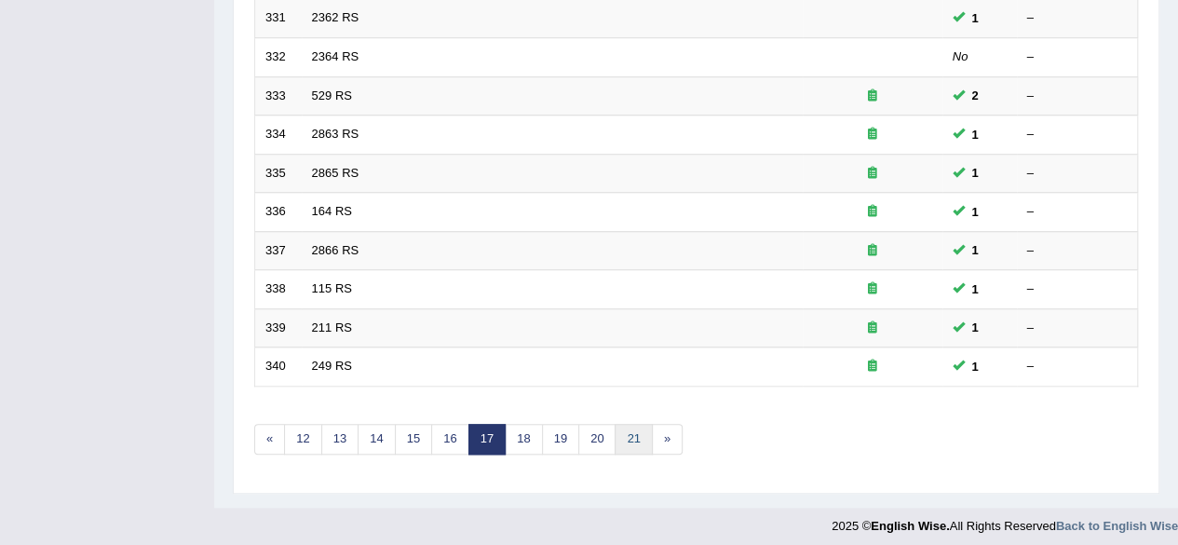
click at [624, 433] on link "21" at bounding box center [632, 439] width 37 height 31
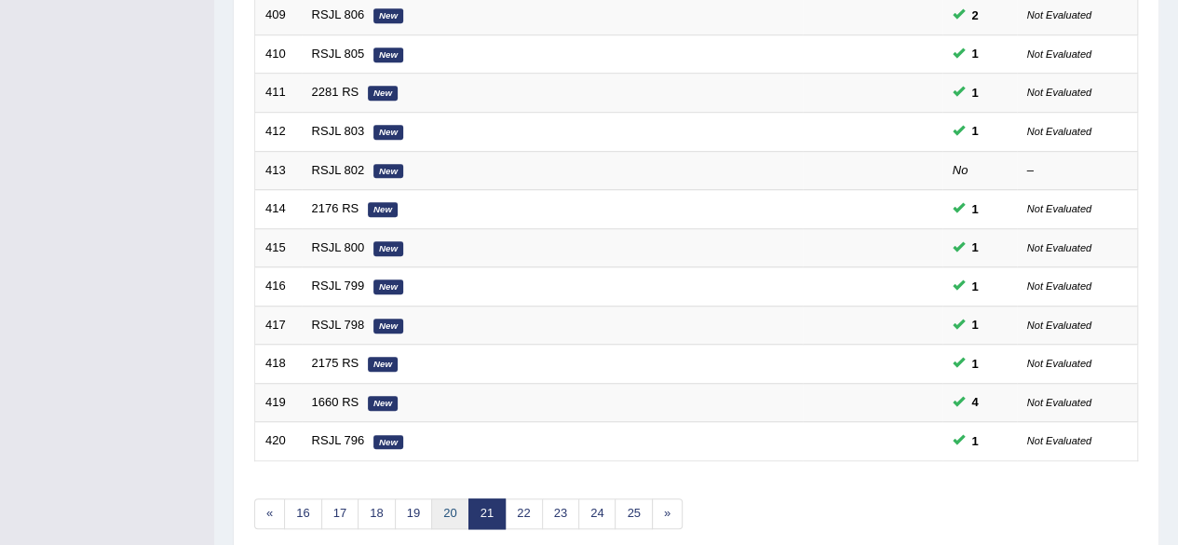
click at [441, 509] on link "20" at bounding box center [449, 513] width 37 height 31
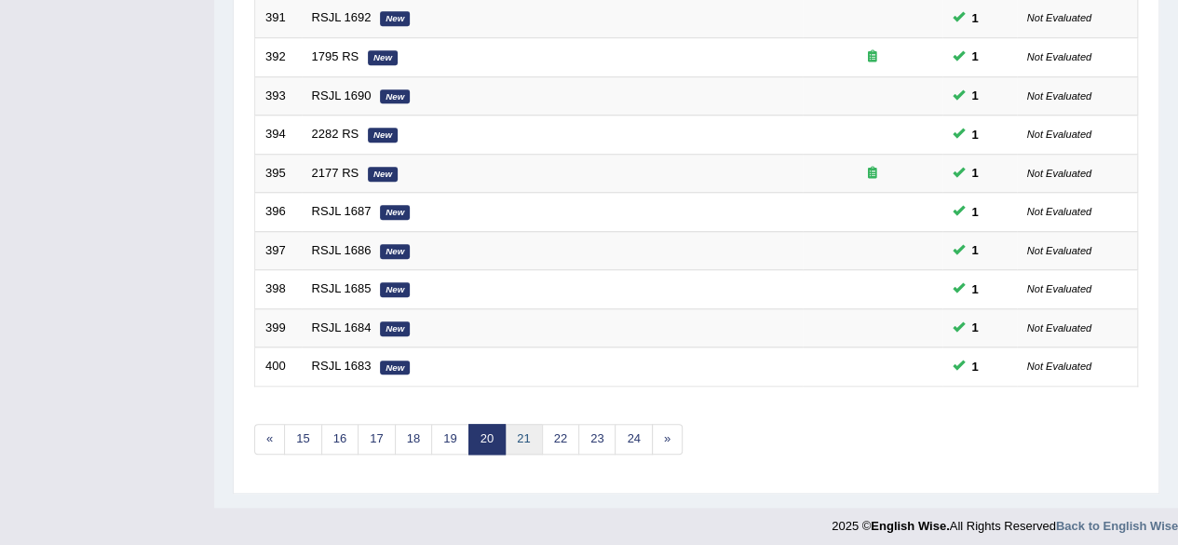
click at [510, 437] on link "21" at bounding box center [523, 439] width 37 height 31
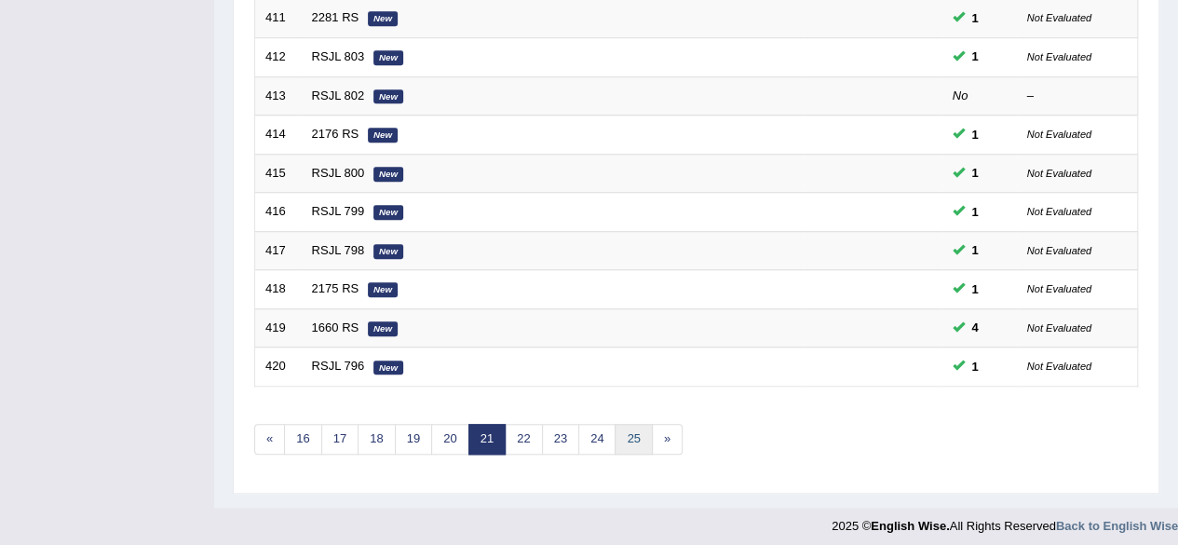
click at [618, 444] on link "25" at bounding box center [632, 439] width 37 height 31
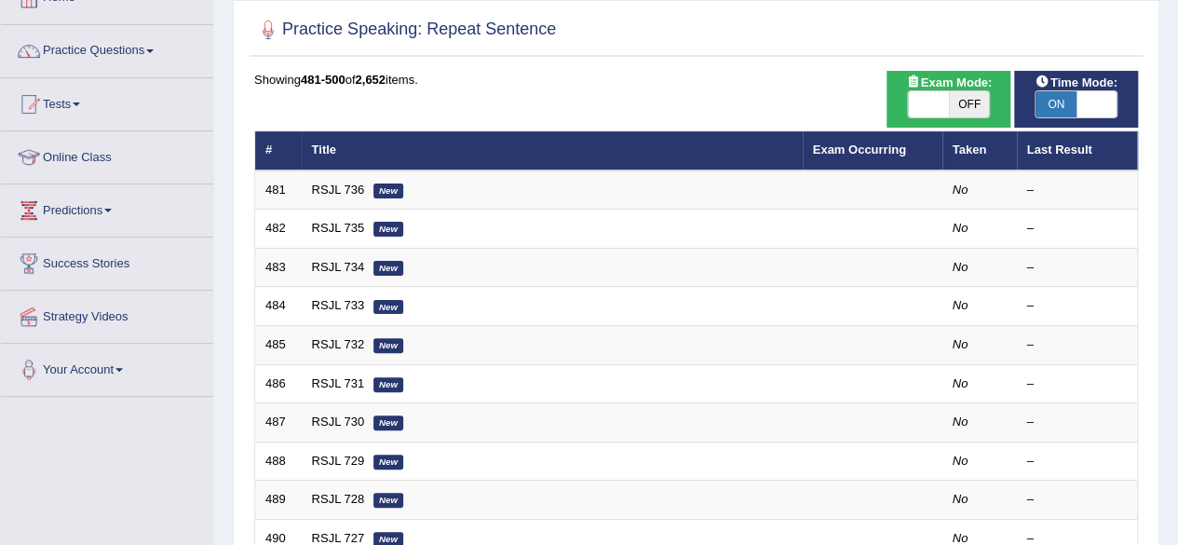
scroll to position [679, 0]
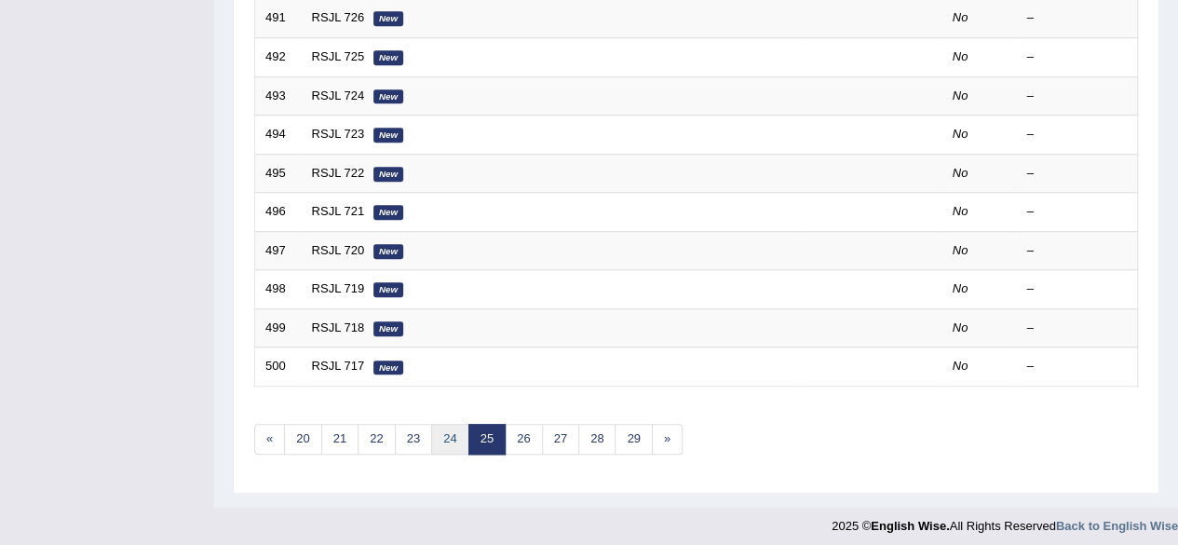
click at [445, 430] on link "24" at bounding box center [449, 439] width 37 height 31
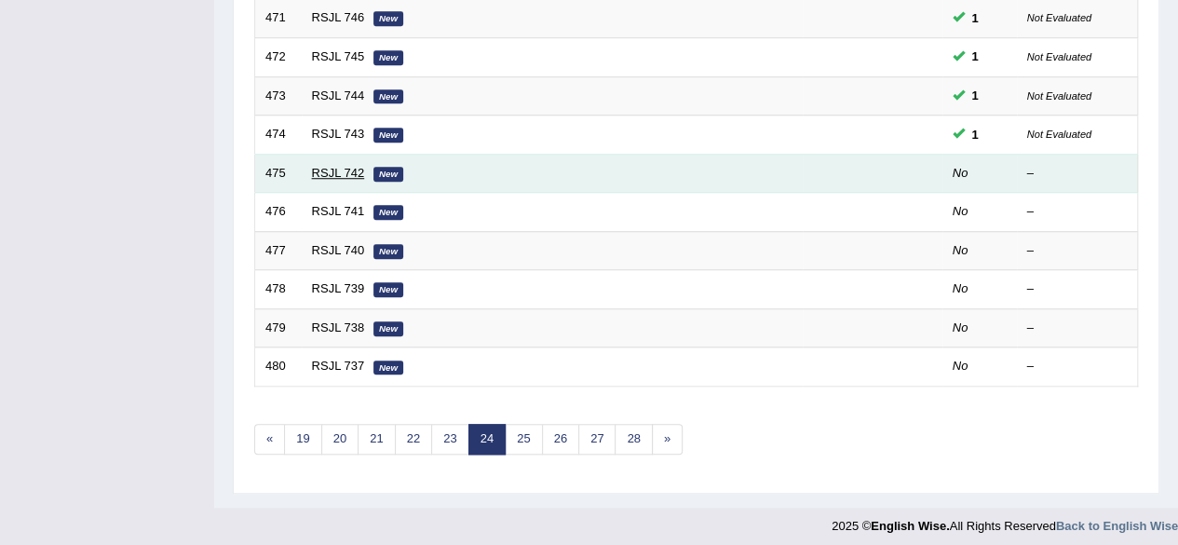
click at [320, 168] on link "RSJL 742" at bounding box center [338, 173] width 53 height 14
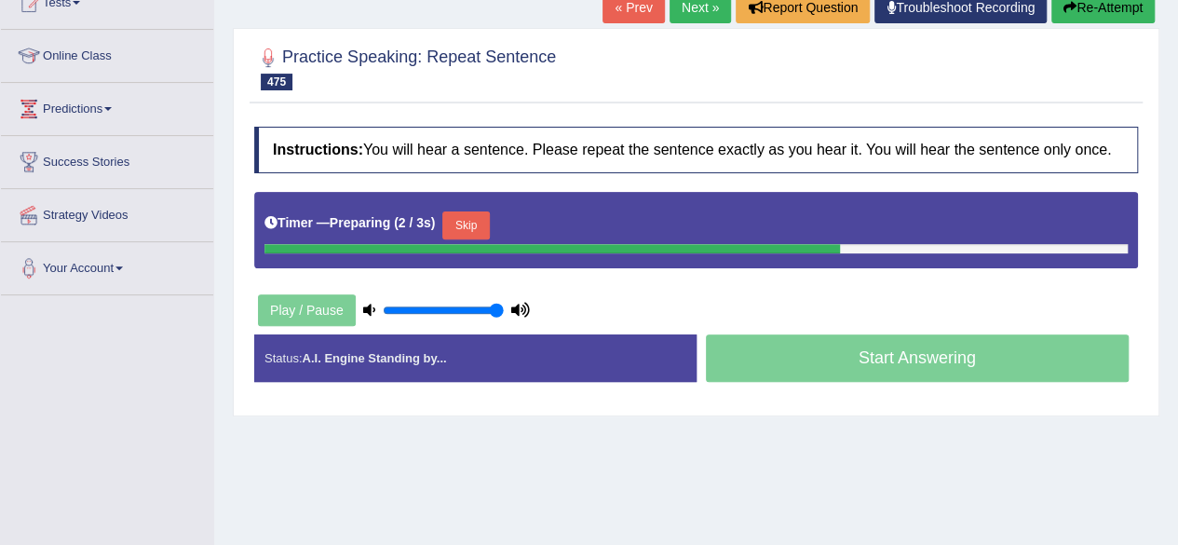
scroll to position [222, 0]
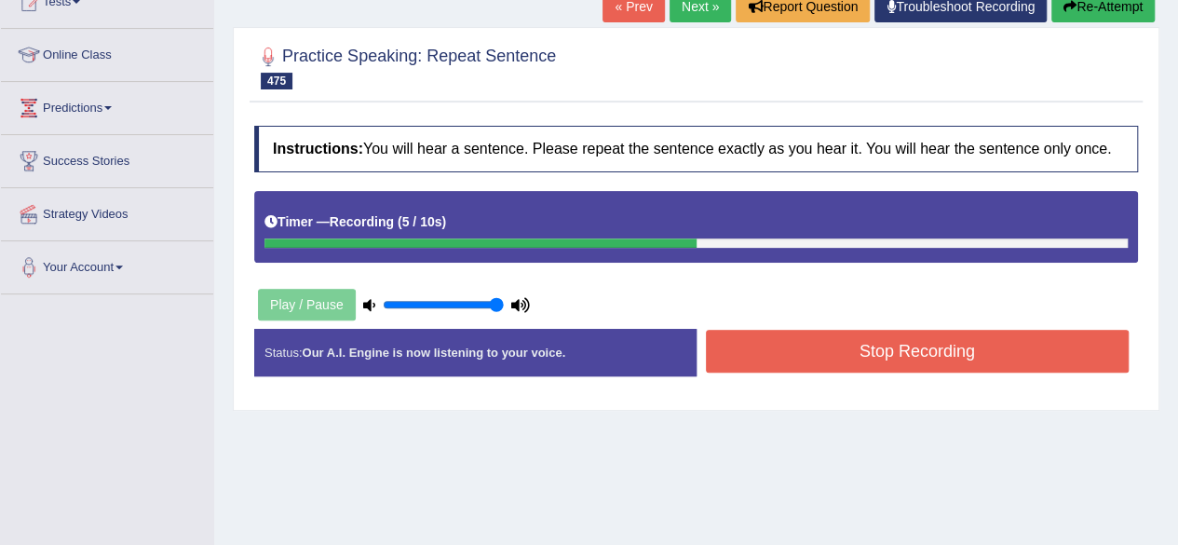
click at [855, 364] on button "Stop Recording" at bounding box center [918, 351] width 424 height 43
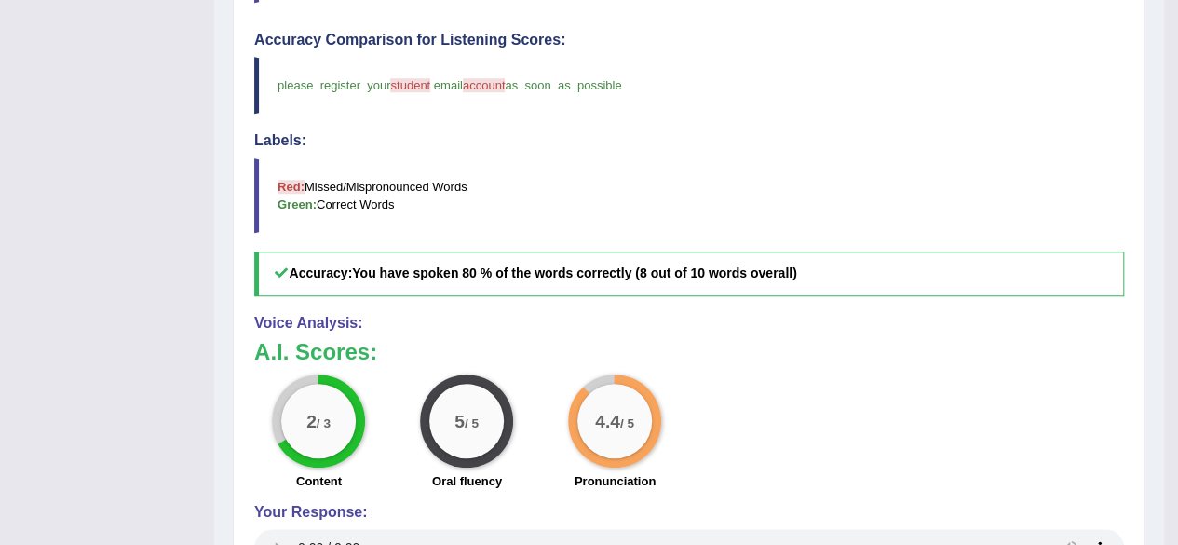
scroll to position [0, 0]
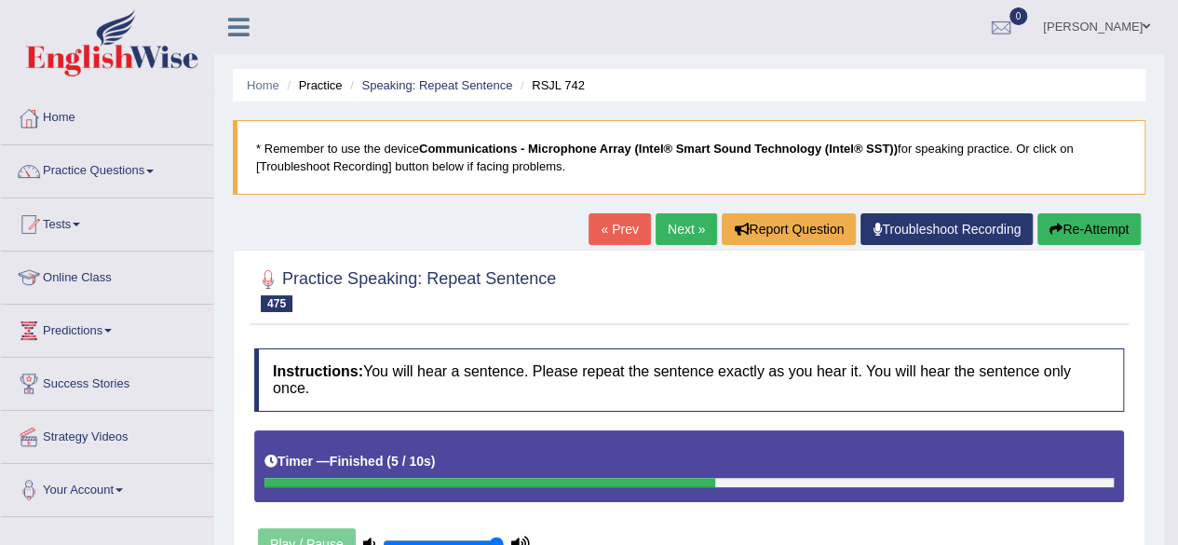
click at [696, 230] on link "Next »" at bounding box center [685, 229] width 61 height 32
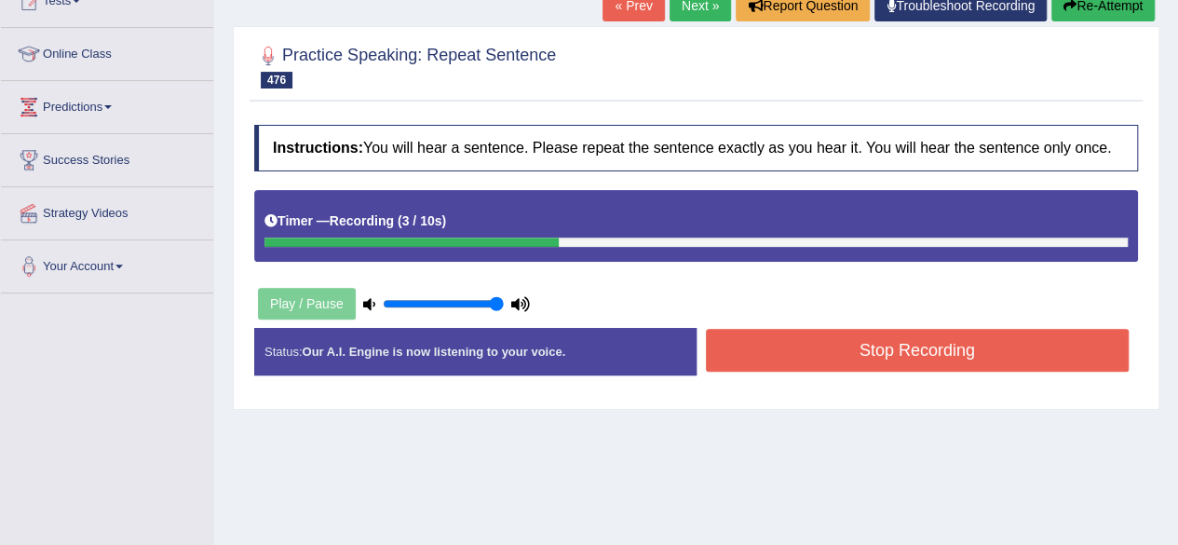
click at [857, 346] on button "Stop Recording" at bounding box center [918, 350] width 424 height 43
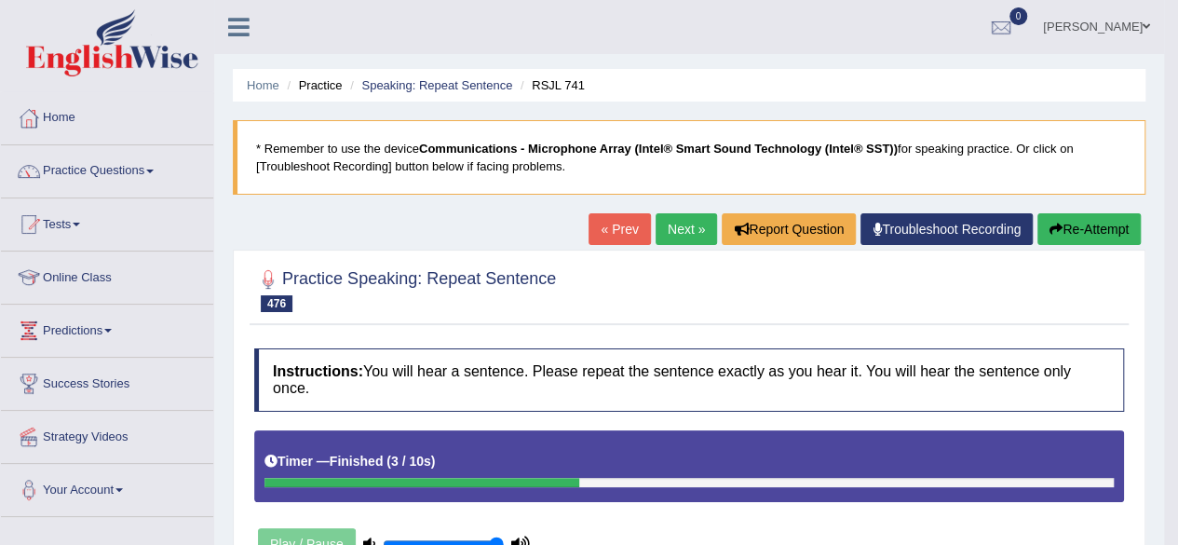
click at [666, 224] on link "Next »" at bounding box center [685, 229] width 61 height 32
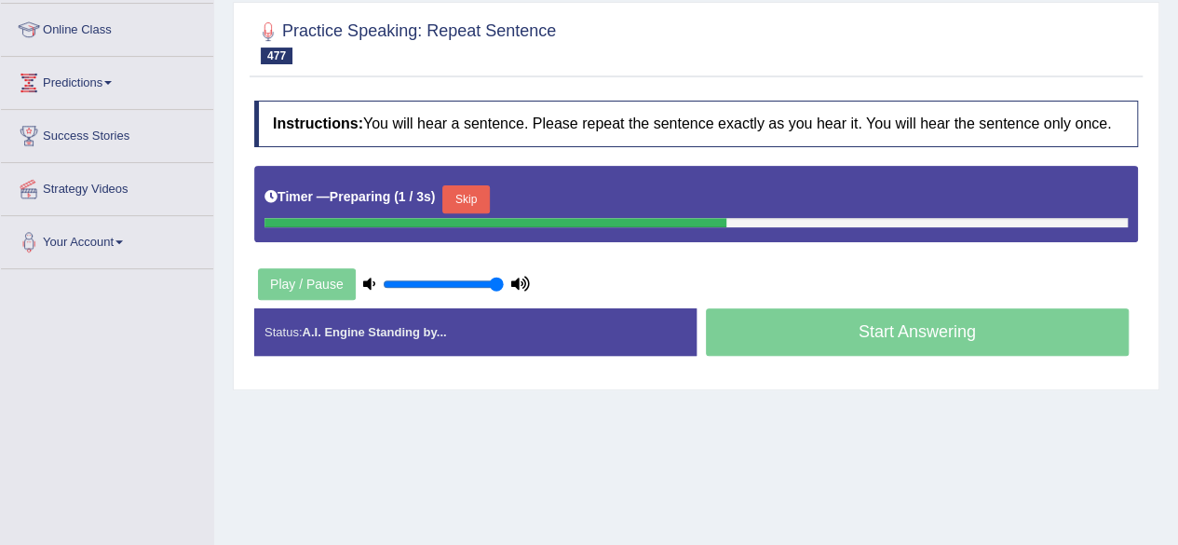
scroll to position [252, 0]
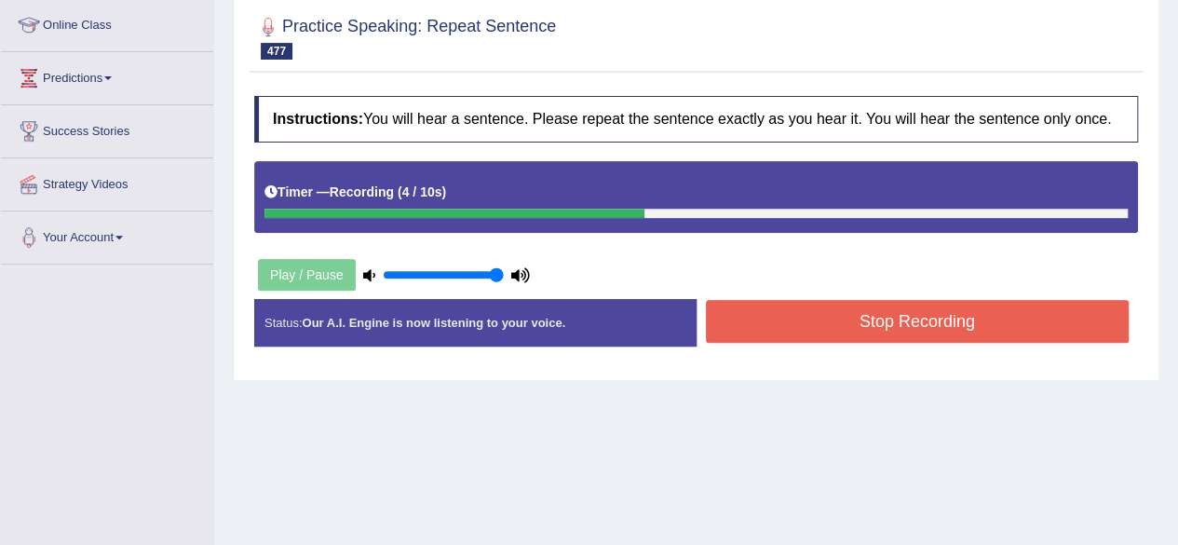
click at [819, 316] on button "Stop Recording" at bounding box center [918, 321] width 424 height 43
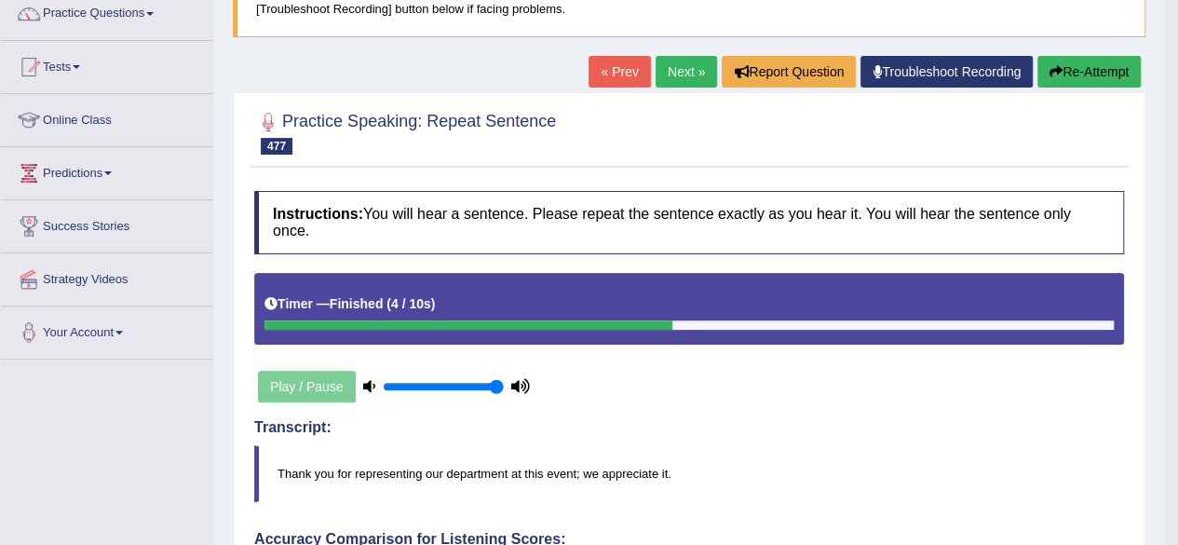
scroll to position [79, 0]
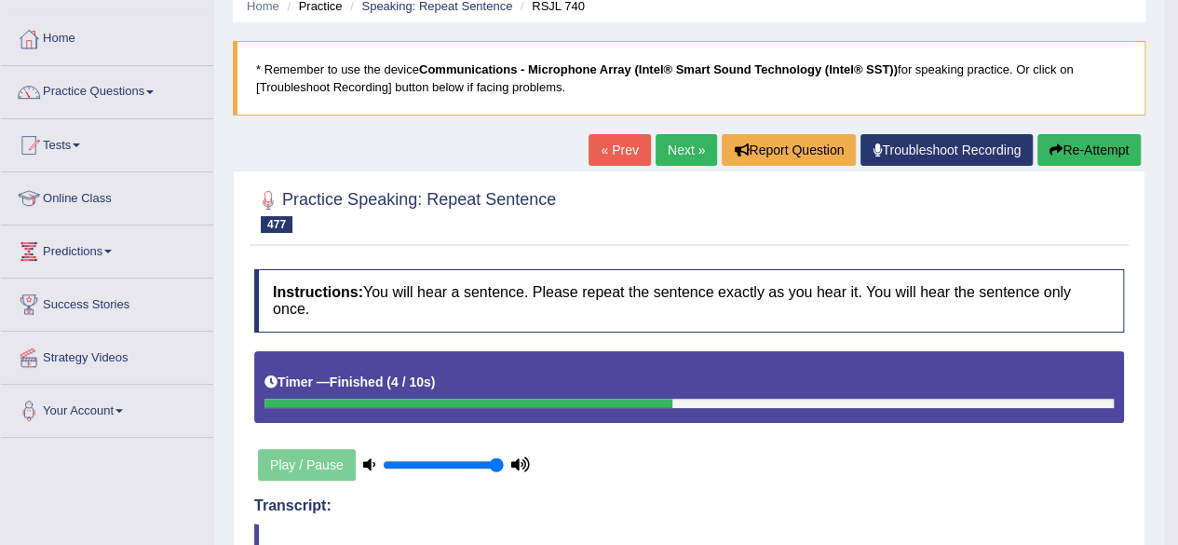
click at [674, 156] on link "Next »" at bounding box center [685, 150] width 61 height 32
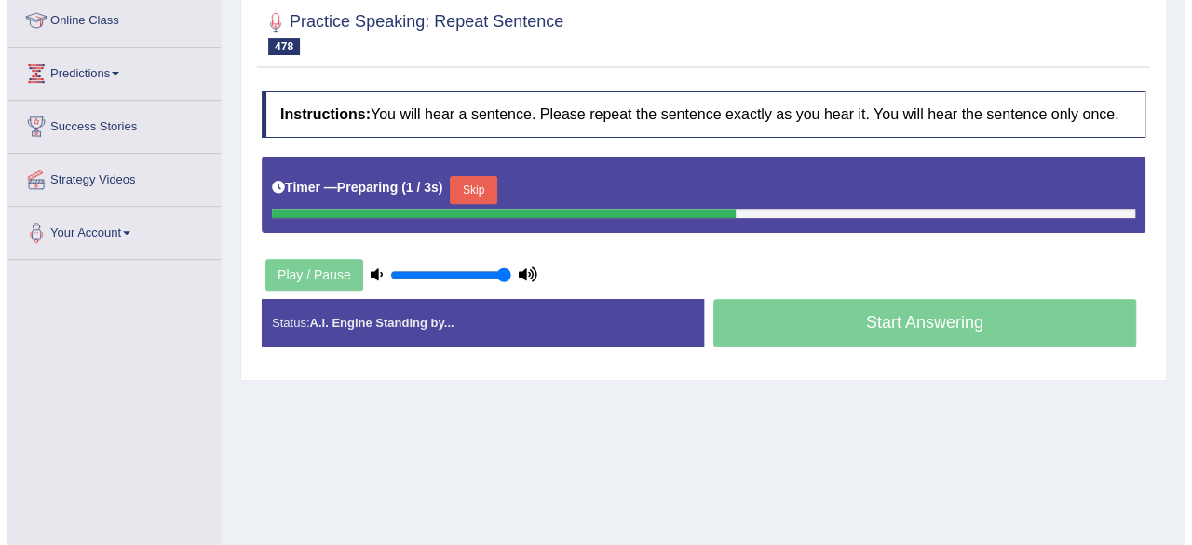
scroll to position [234, 0]
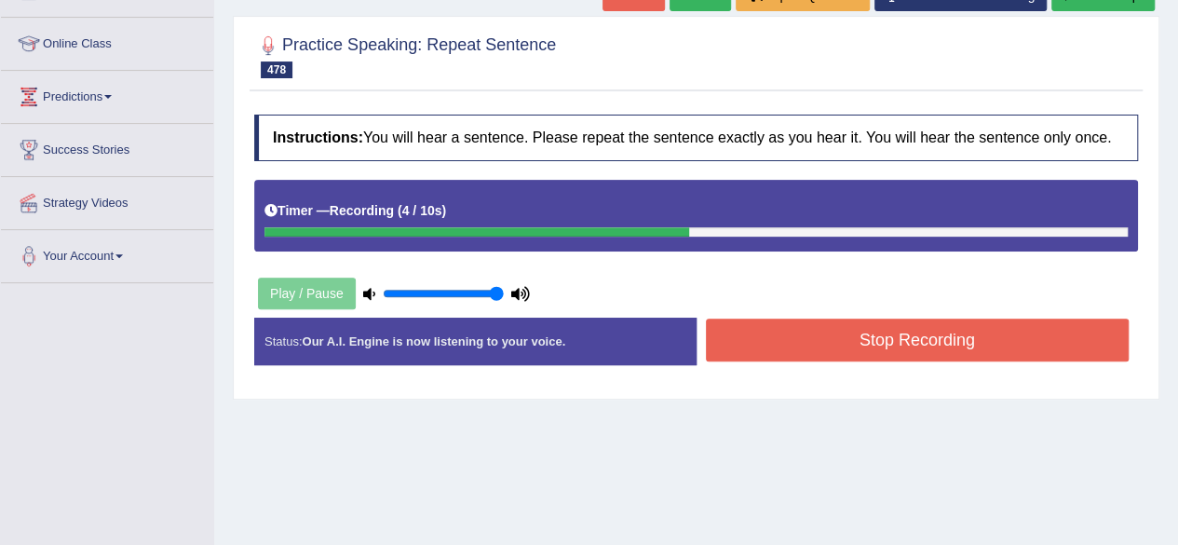
click at [830, 334] on button "Stop Recording" at bounding box center [918, 339] width 424 height 43
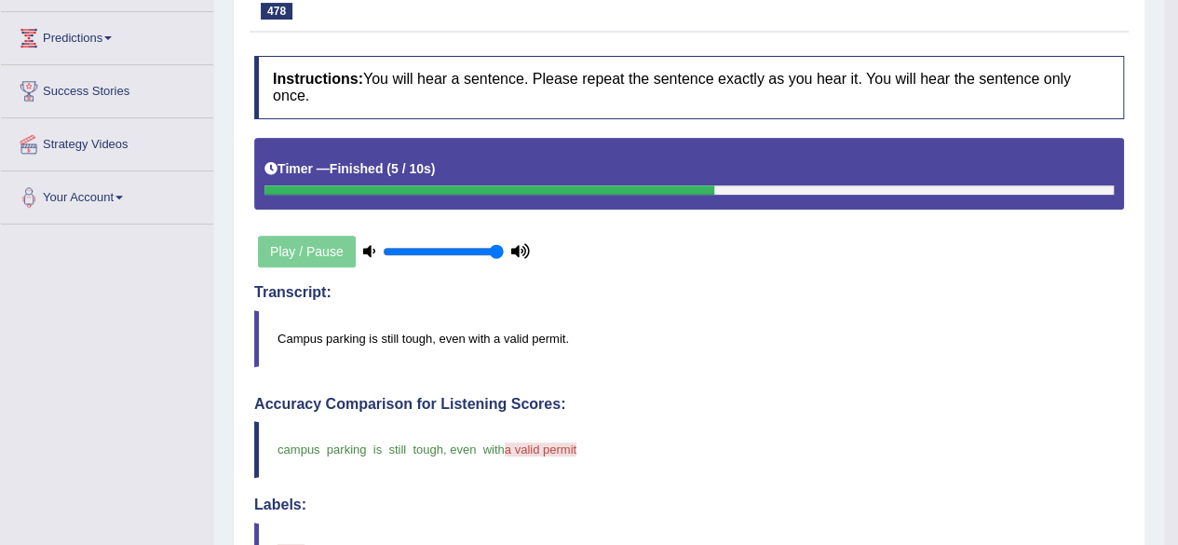
scroll to position [0, 0]
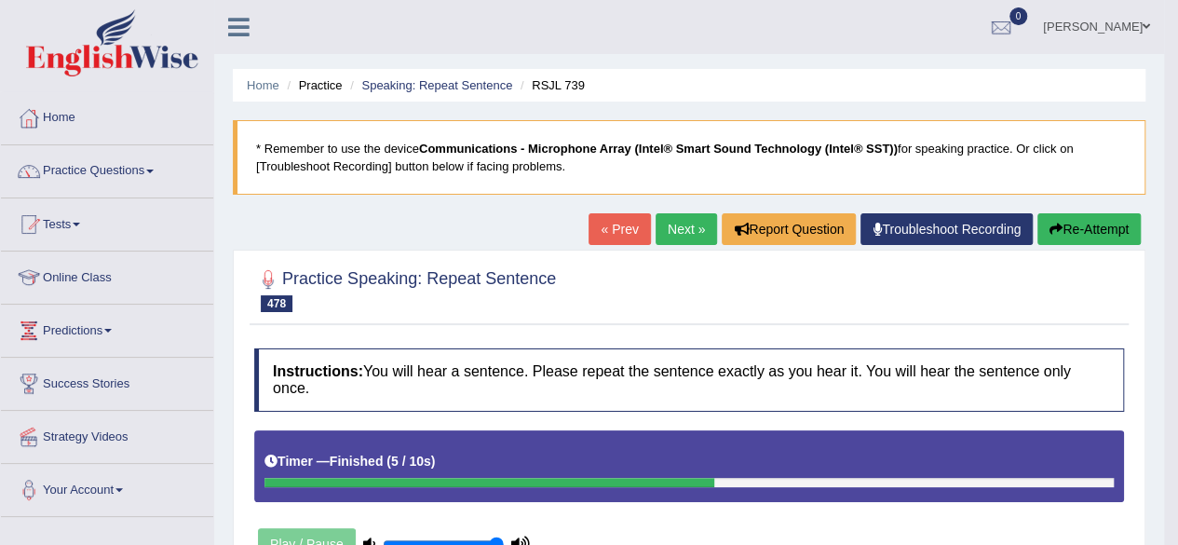
click at [701, 234] on link "Next »" at bounding box center [685, 229] width 61 height 32
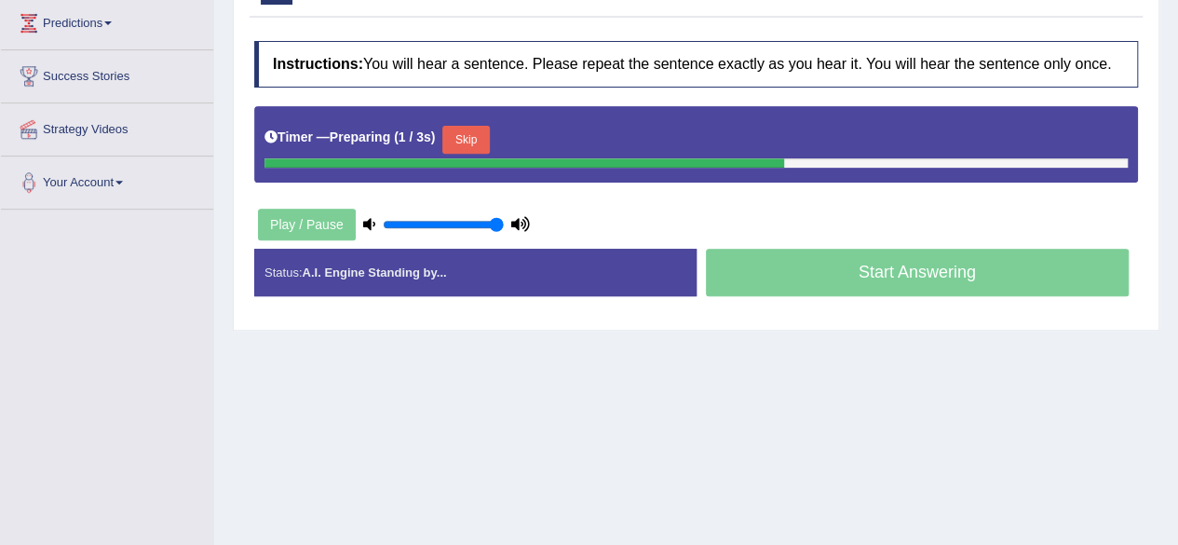
scroll to position [302, 0]
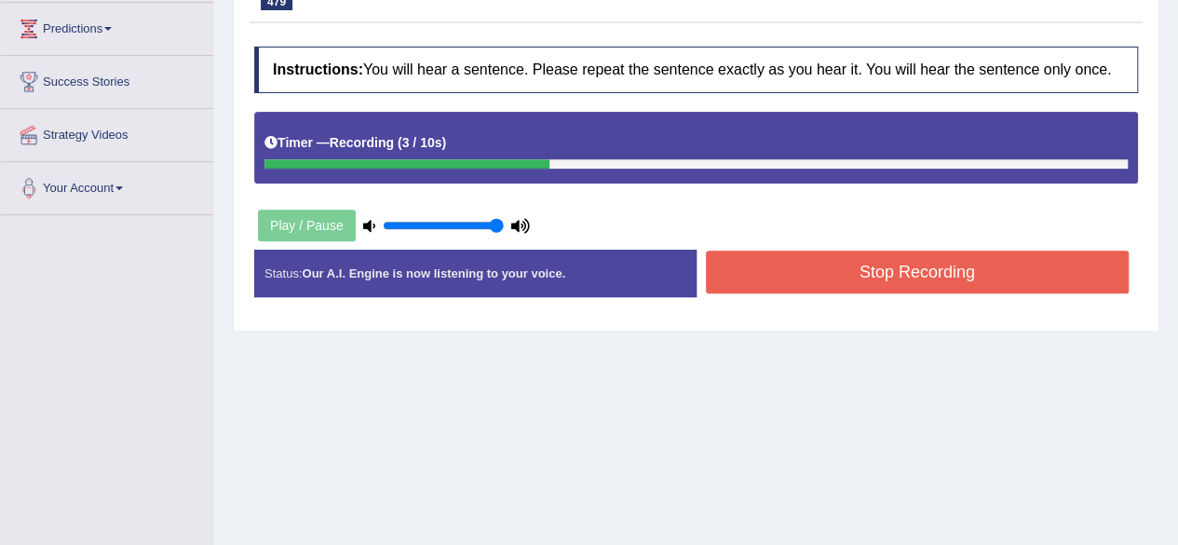
click at [778, 273] on button "Stop Recording" at bounding box center [918, 271] width 424 height 43
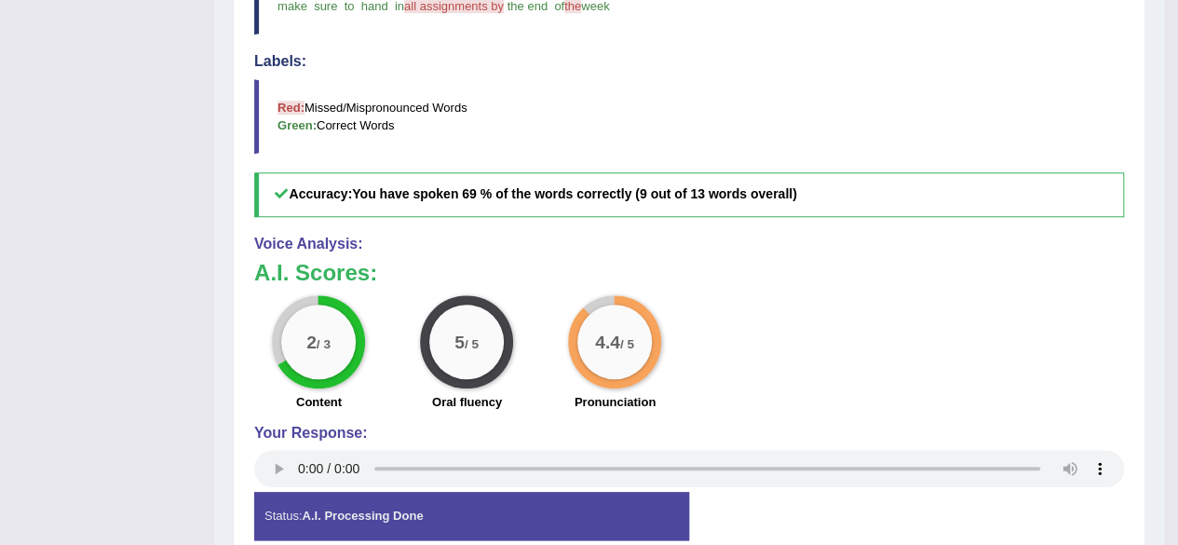
scroll to position [0, 0]
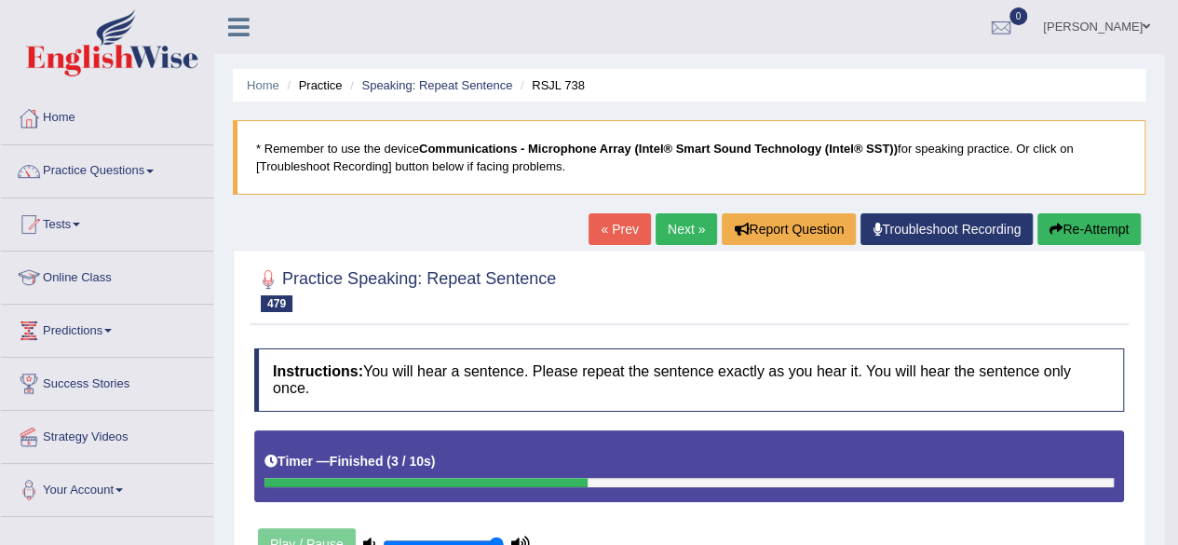
click at [691, 217] on link "Next »" at bounding box center [685, 229] width 61 height 32
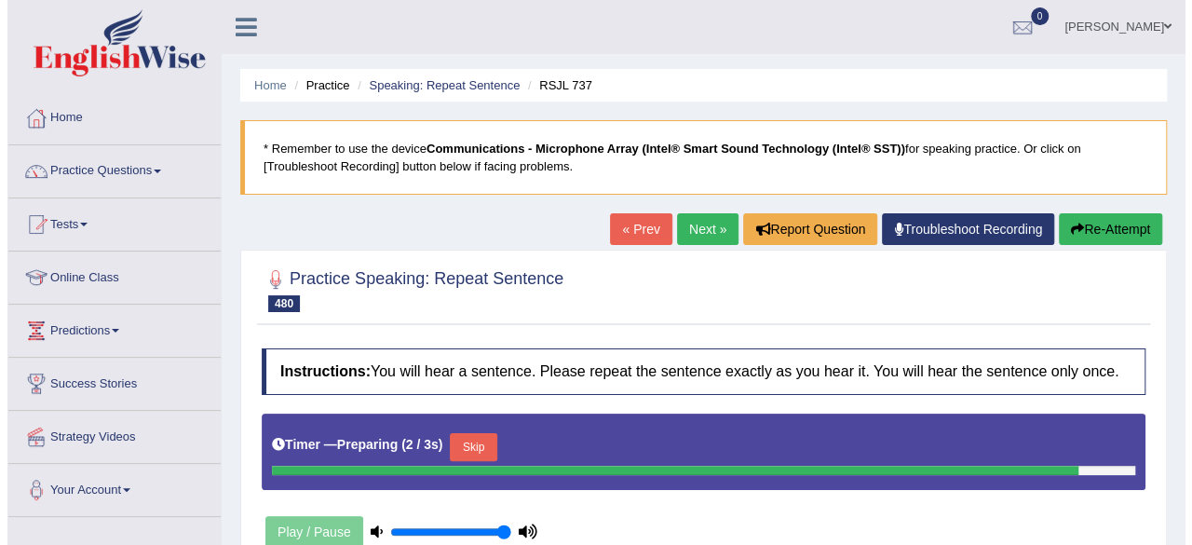
scroll to position [310, 0]
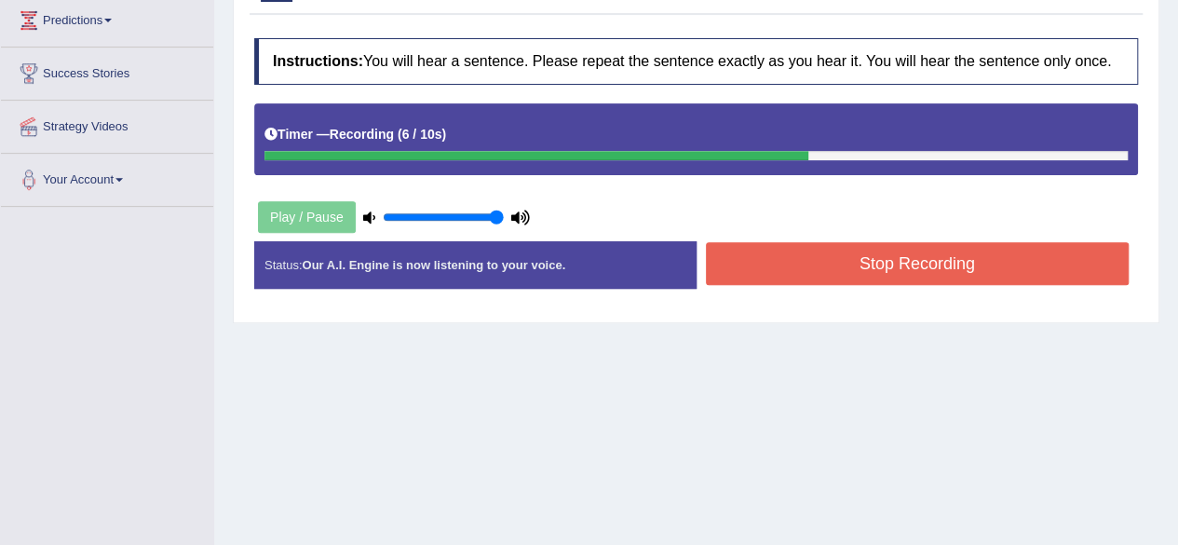
click at [810, 273] on button "Stop Recording" at bounding box center [918, 263] width 424 height 43
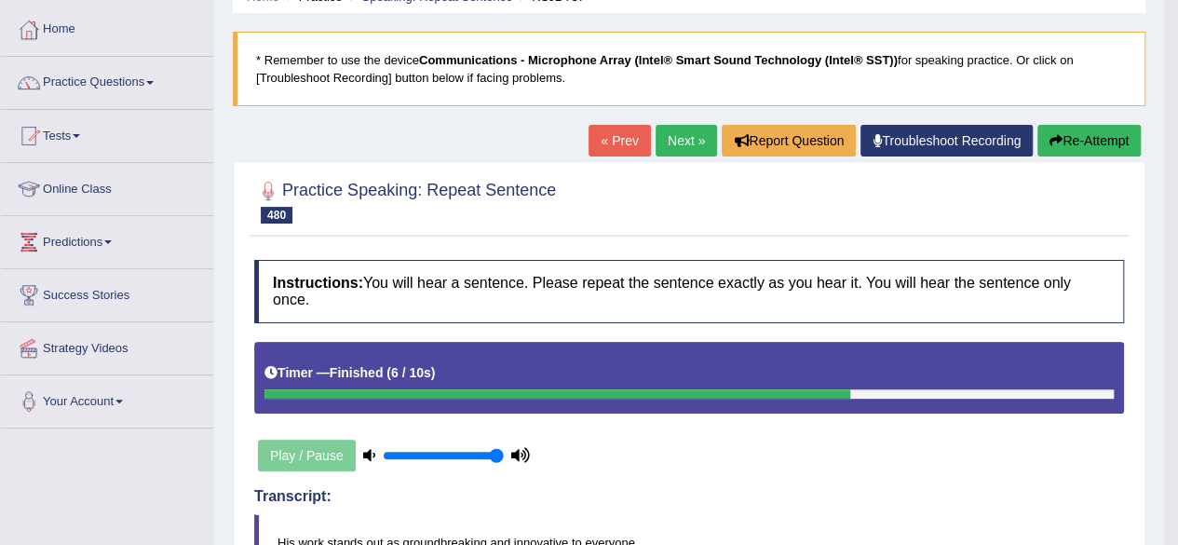
scroll to position [0, 0]
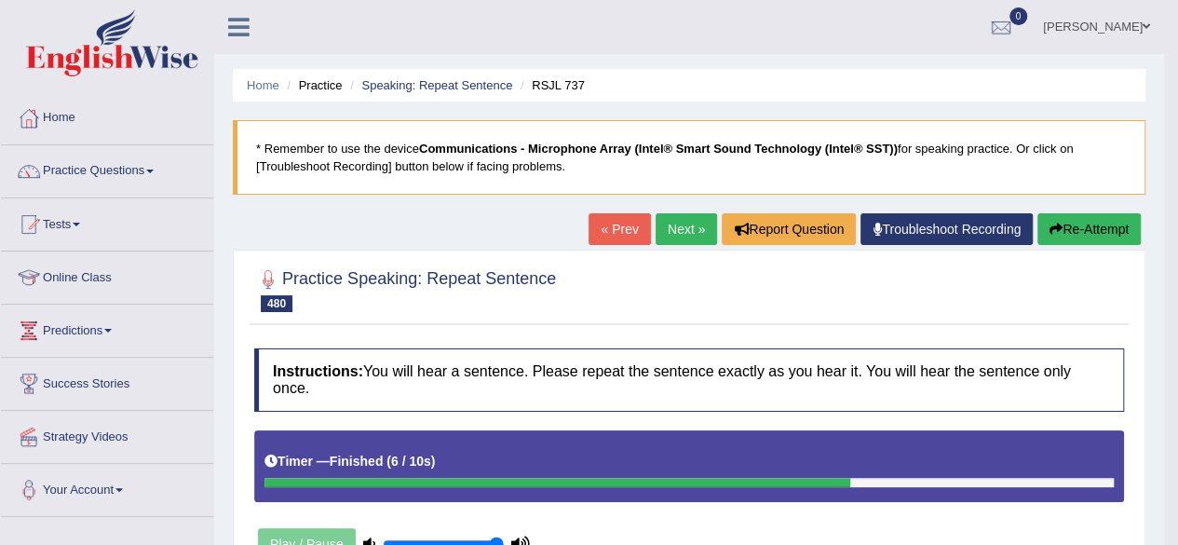
click at [678, 221] on link "Next »" at bounding box center [685, 229] width 61 height 32
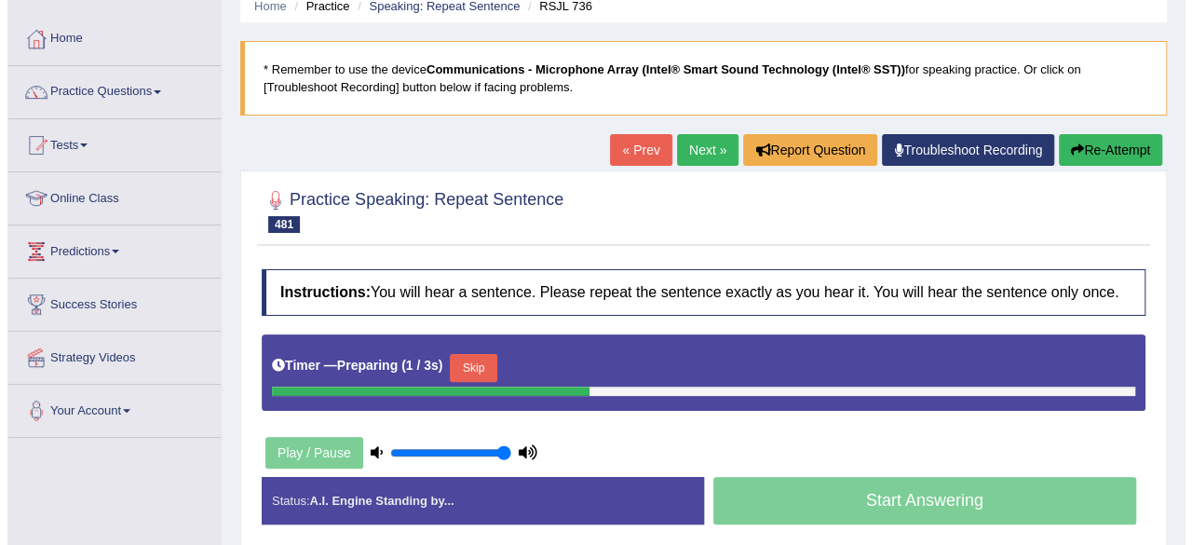
scroll to position [213, 0]
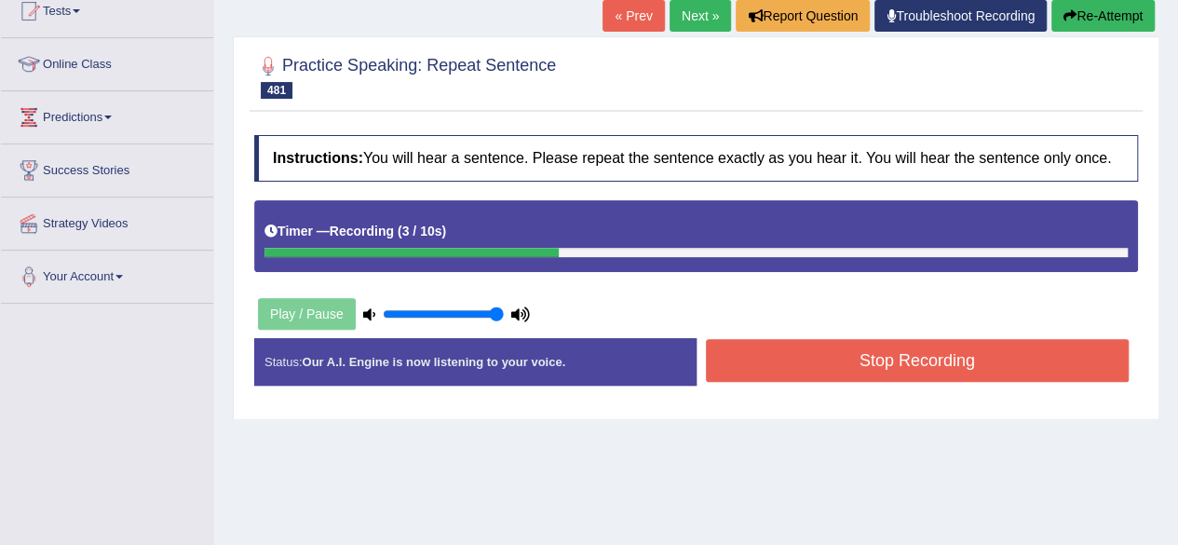
click at [867, 349] on button "Stop Recording" at bounding box center [918, 360] width 424 height 43
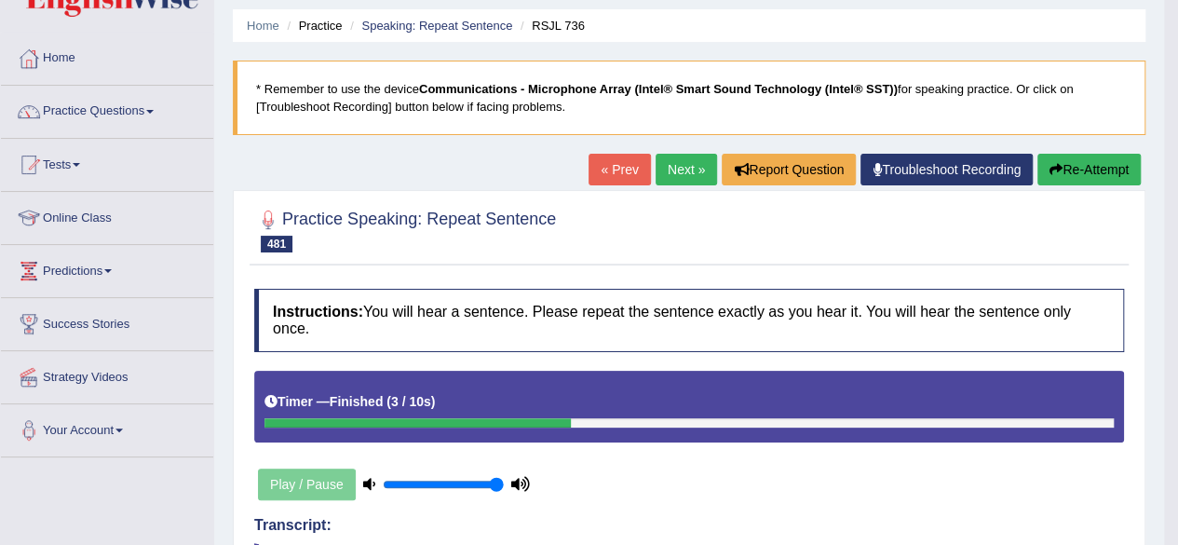
scroll to position [0, 0]
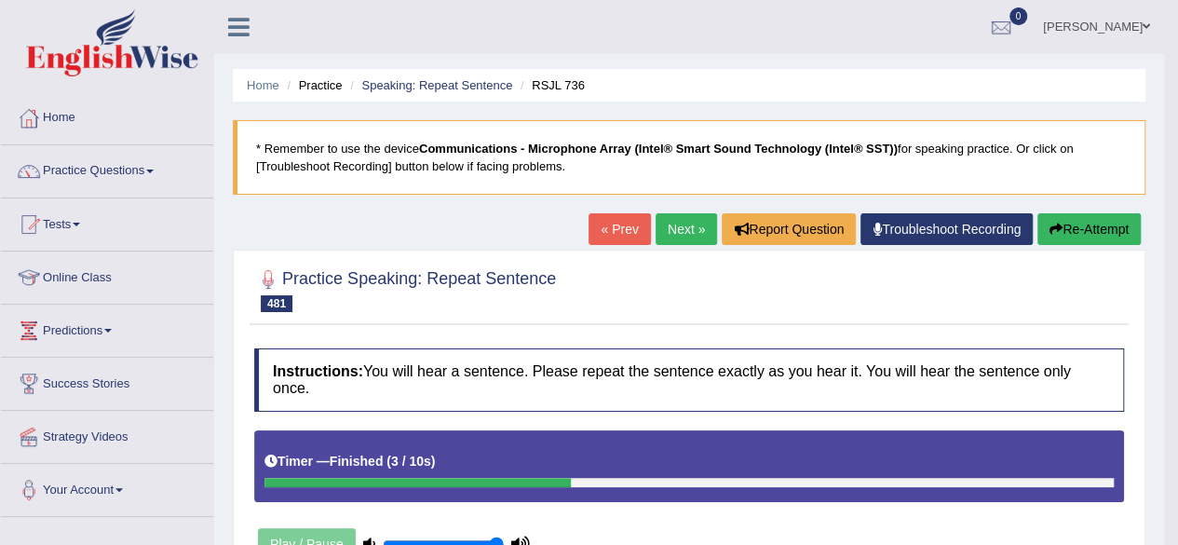
click at [655, 219] on link "Next »" at bounding box center [685, 229] width 61 height 32
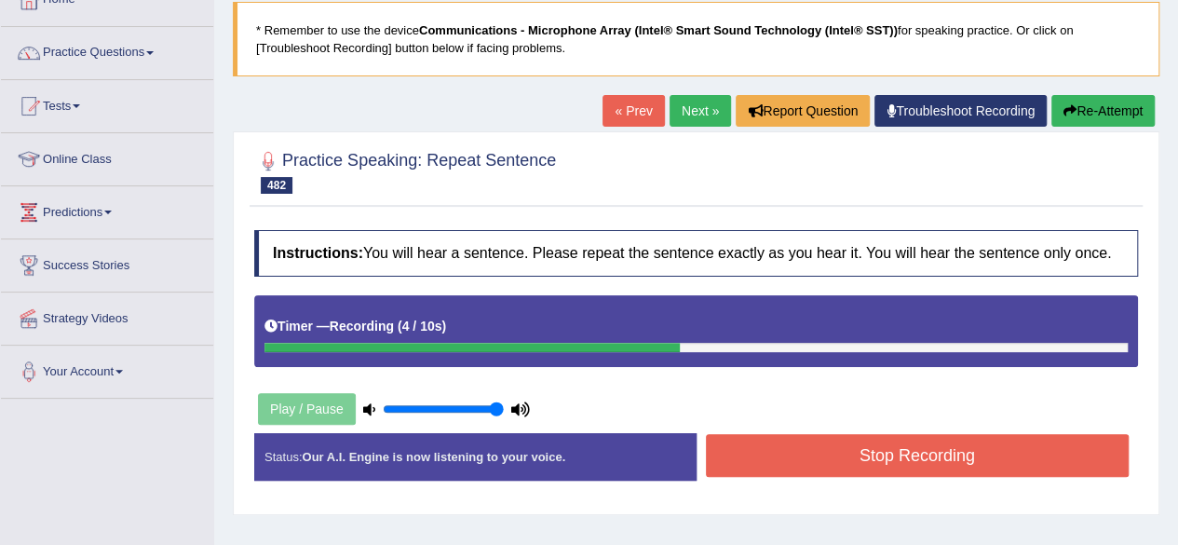
click at [872, 470] on button "Stop Recording" at bounding box center [918, 455] width 424 height 43
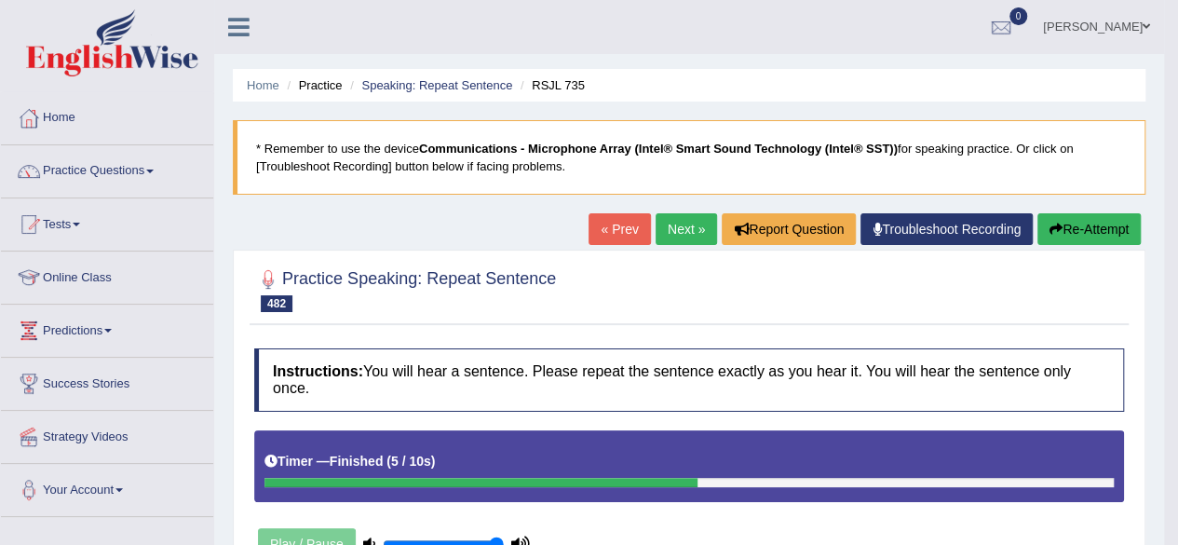
click at [670, 234] on link "Next »" at bounding box center [685, 229] width 61 height 32
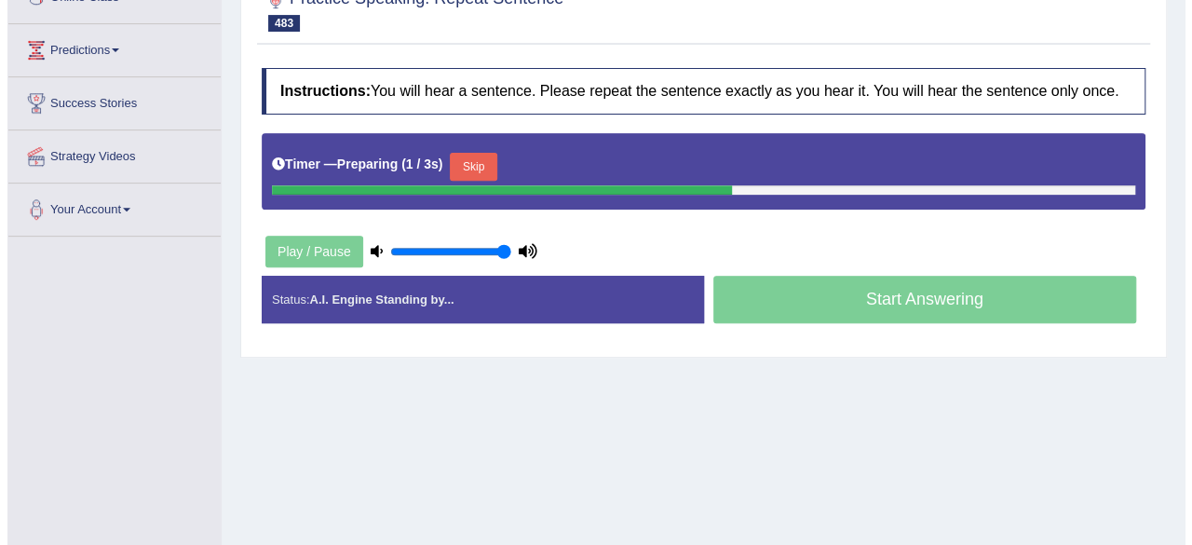
scroll to position [193, 0]
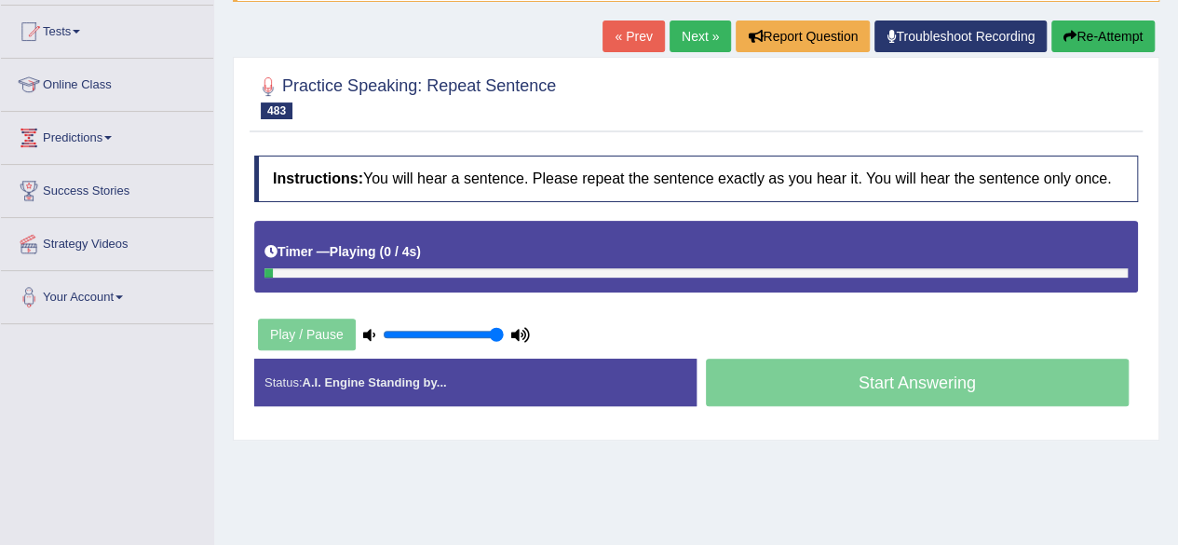
click at [482, 254] on div "Timer — Playing ( 0 / 4s ) Skip" at bounding box center [695, 252] width 863 height 33
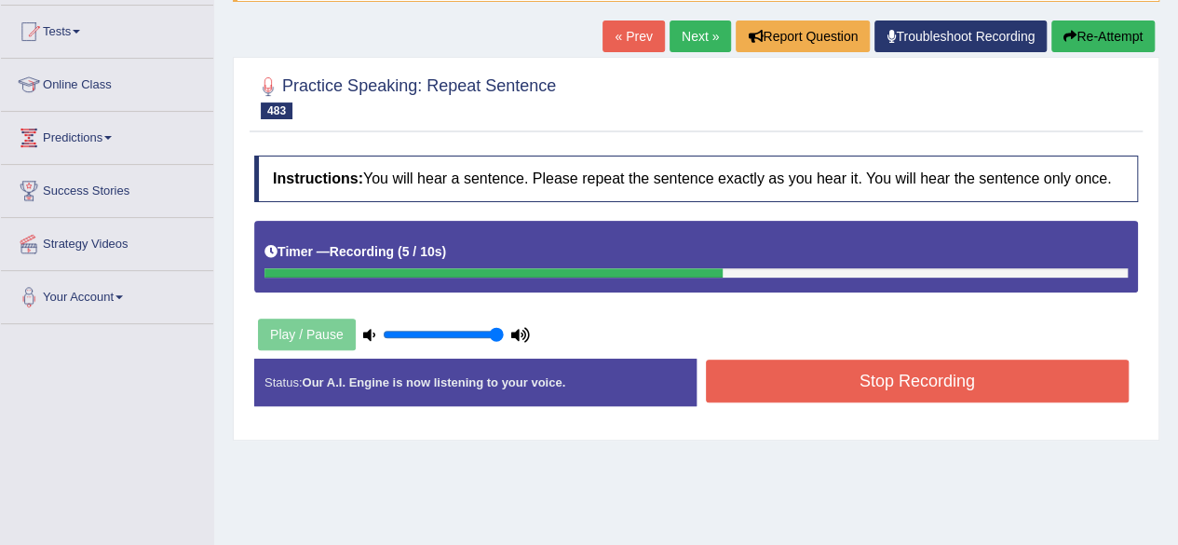
click at [834, 383] on button "Stop Recording" at bounding box center [918, 380] width 424 height 43
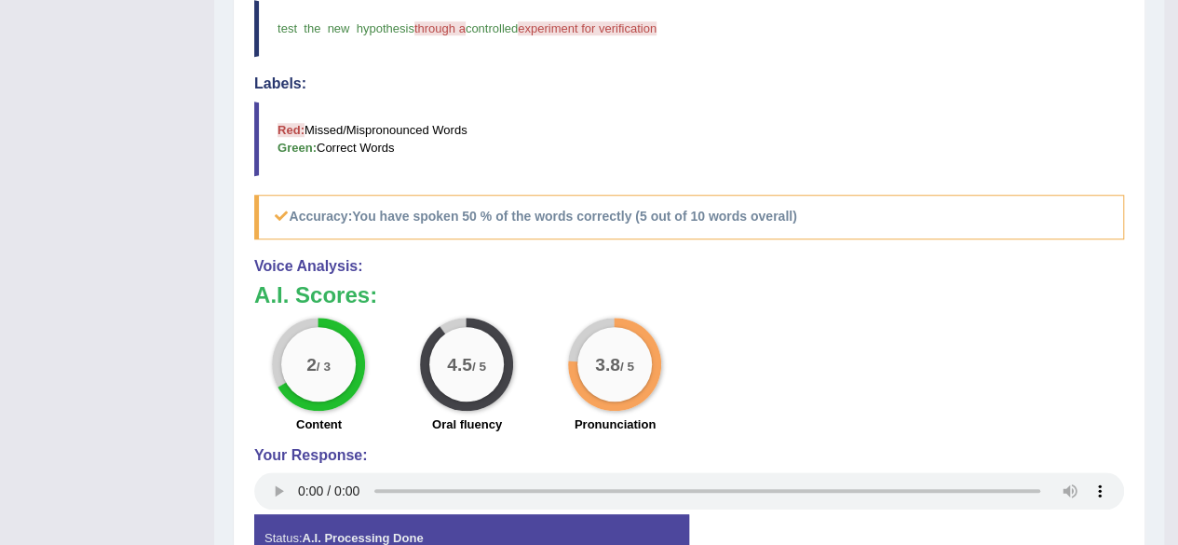
scroll to position [0, 0]
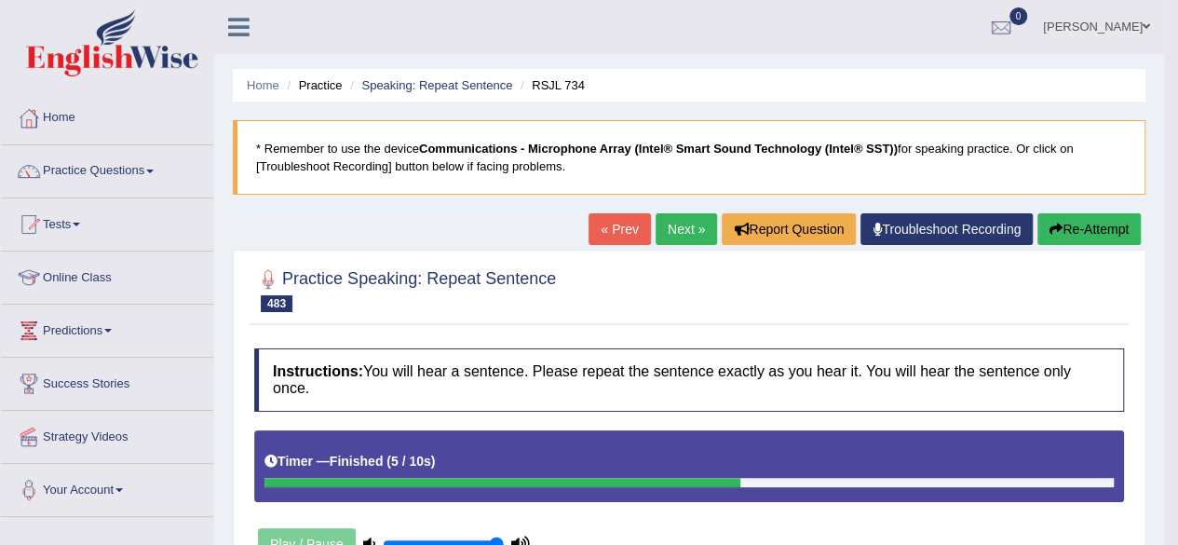
click at [1092, 226] on button "Re-Attempt" at bounding box center [1088, 229] width 103 height 32
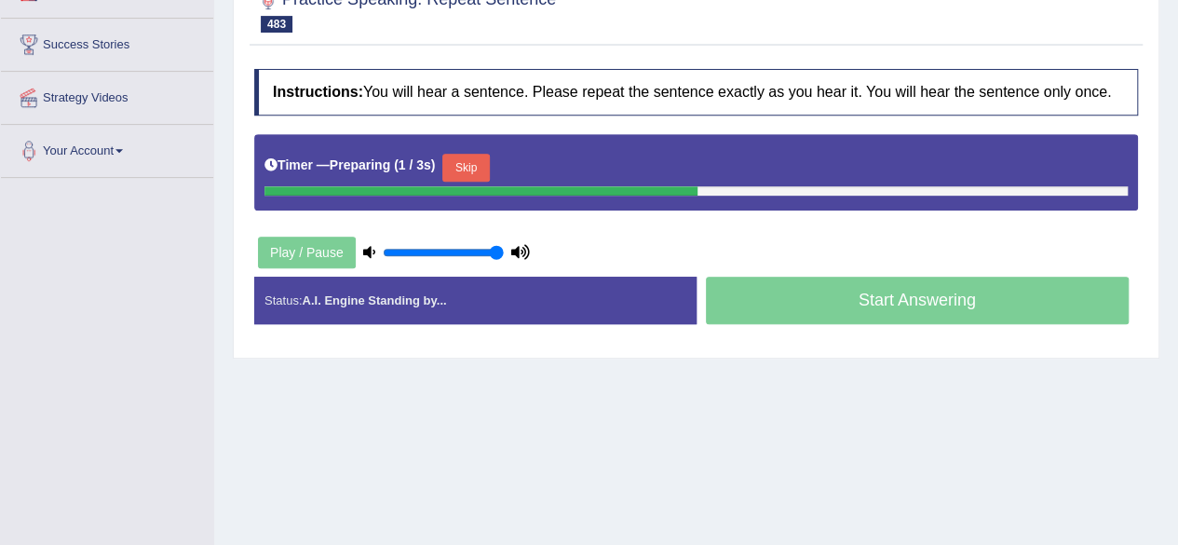
scroll to position [325, 0]
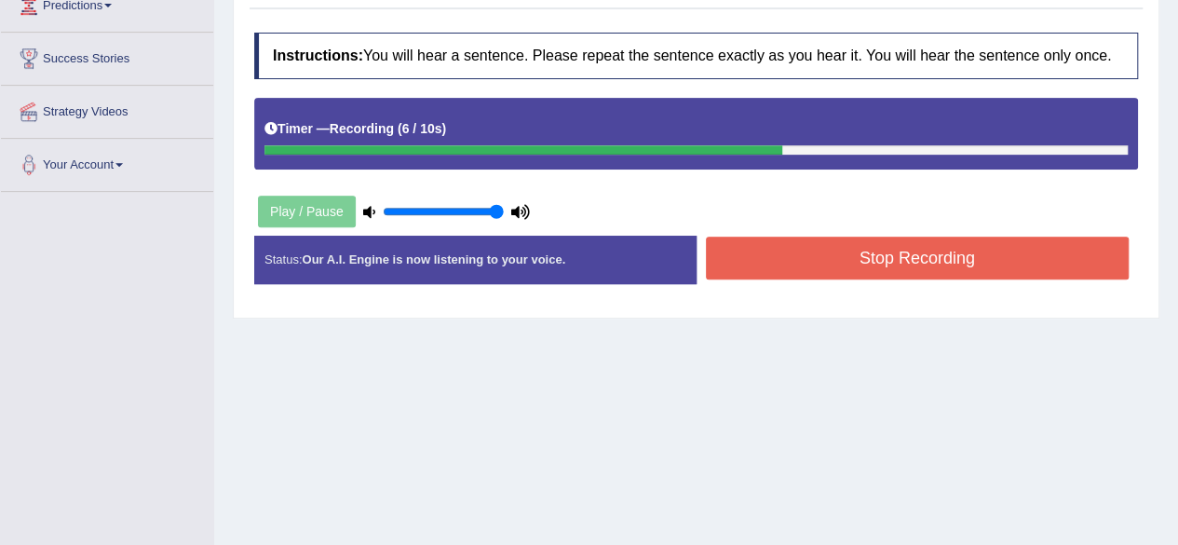
click at [817, 262] on button "Stop Recording" at bounding box center [918, 257] width 424 height 43
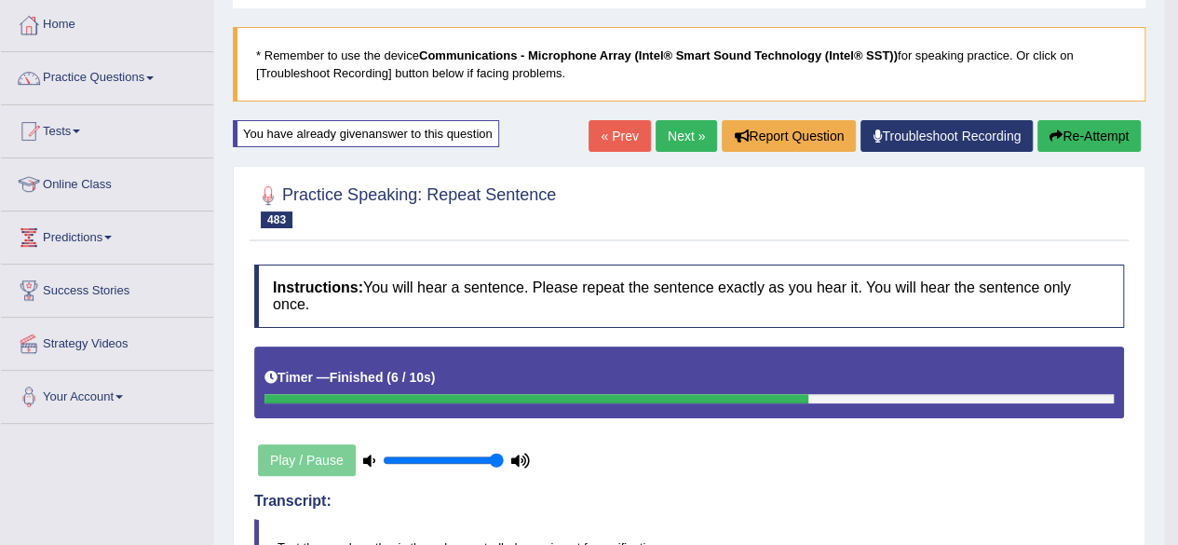
scroll to position [0, 0]
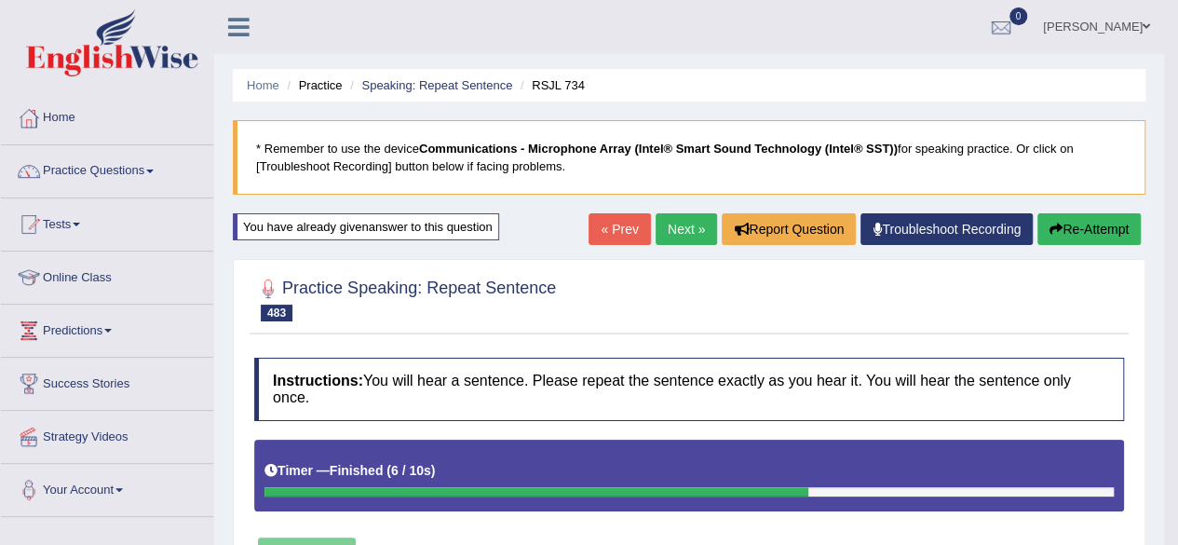
click at [1093, 225] on button "Re-Attempt" at bounding box center [1088, 229] width 103 height 32
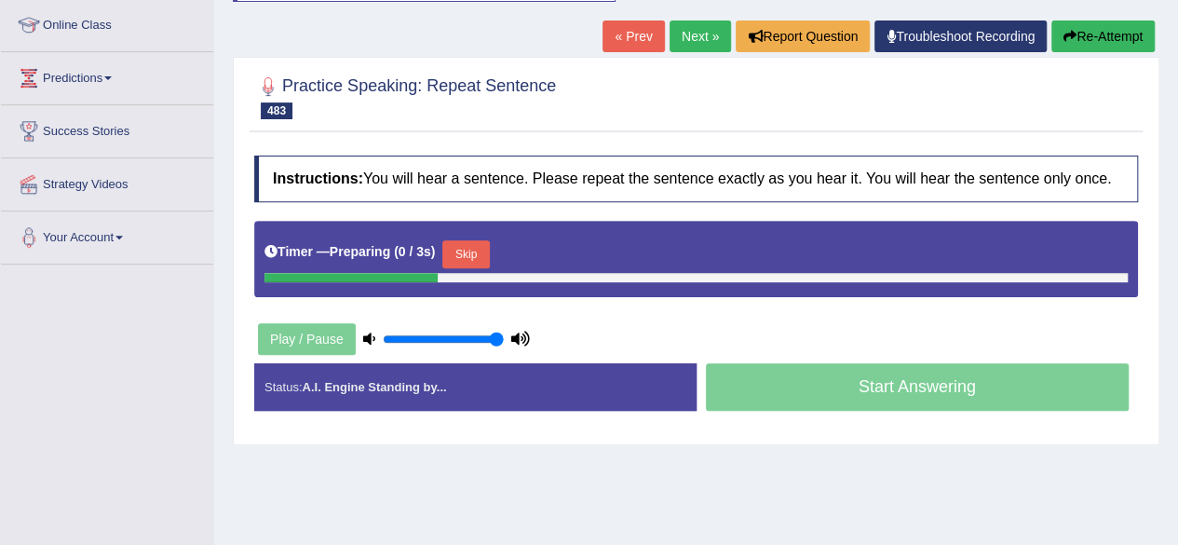
scroll to position [373, 0]
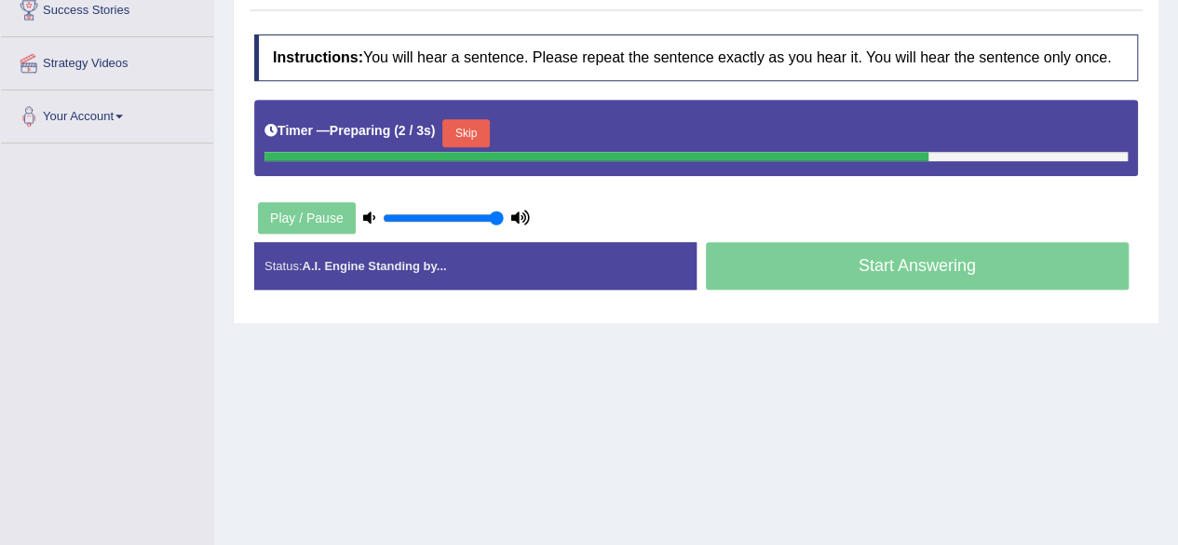
click at [458, 120] on button "Skip" at bounding box center [465, 133] width 47 height 28
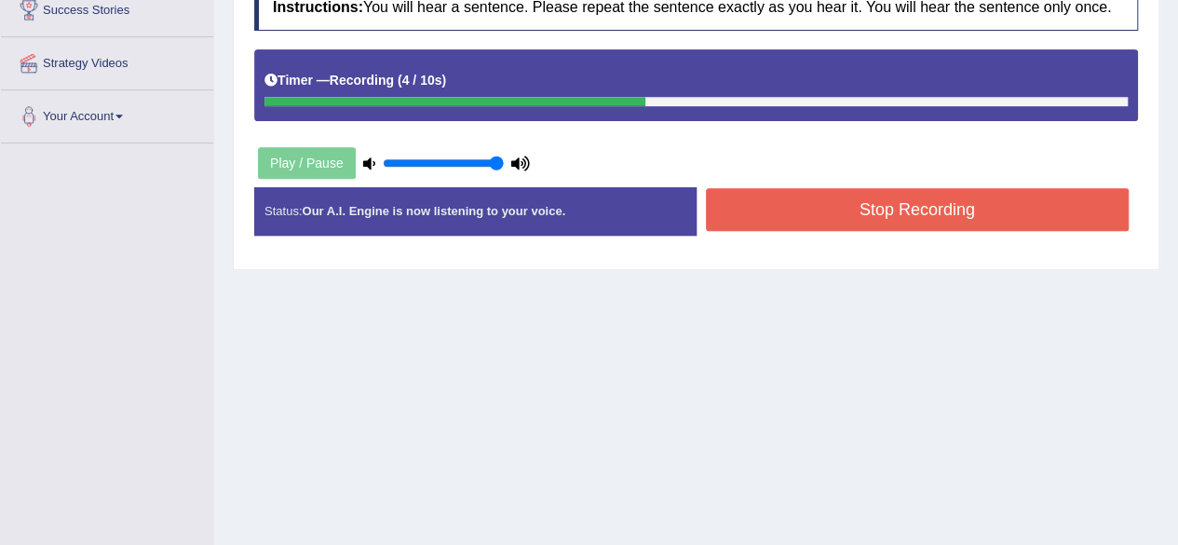
click at [808, 221] on button "Stop Recording" at bounding box center [918, 209] width 424 height 43
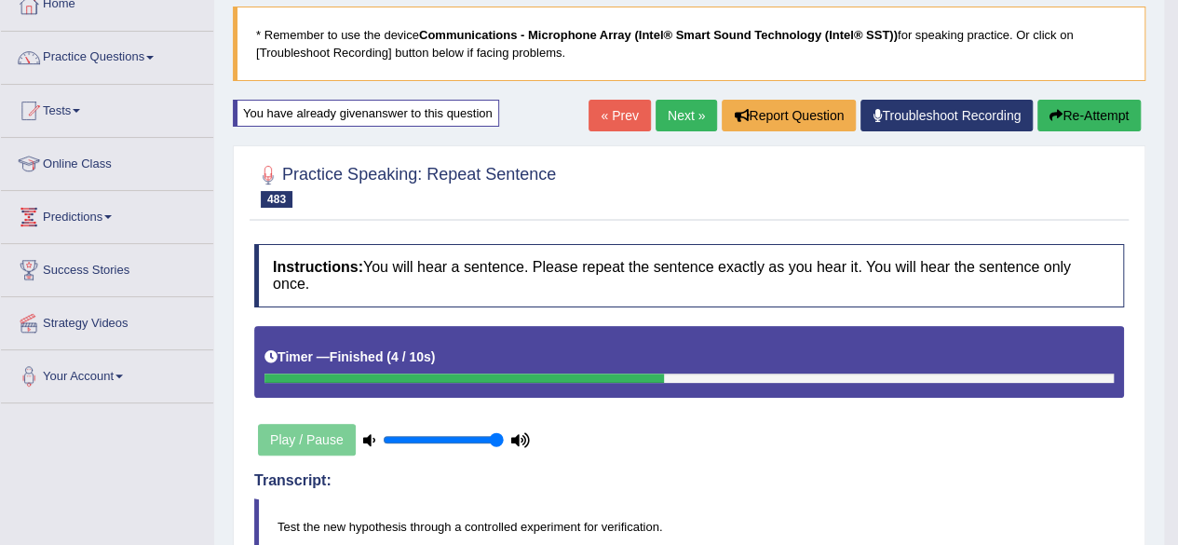
scroll to position [95, 0]
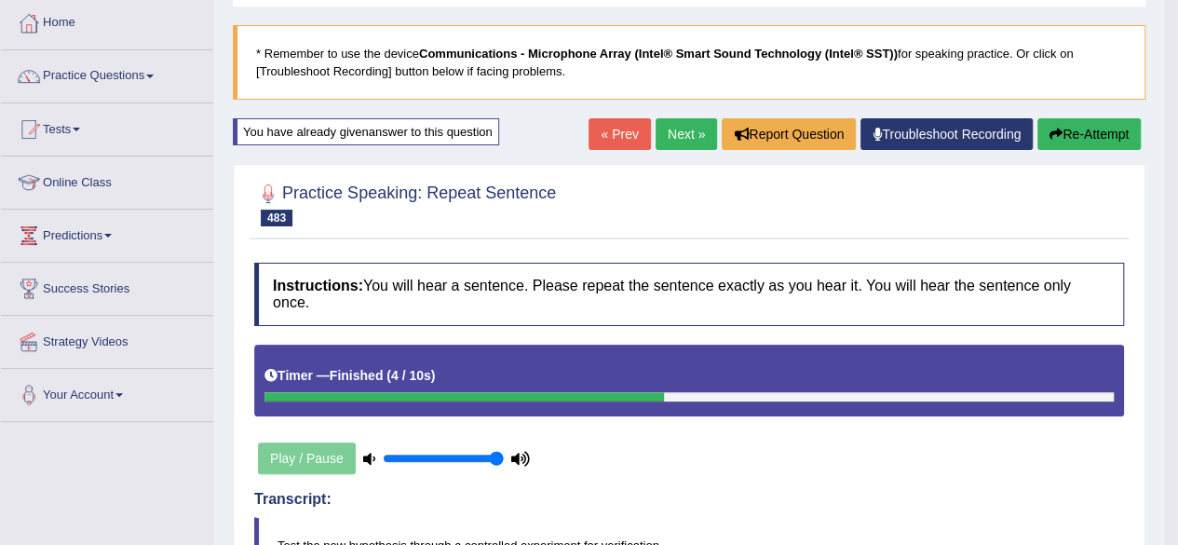
click at [1065, 139] on button "Re-Attempt" at bounding box center [1088, 134] width 103 height 32
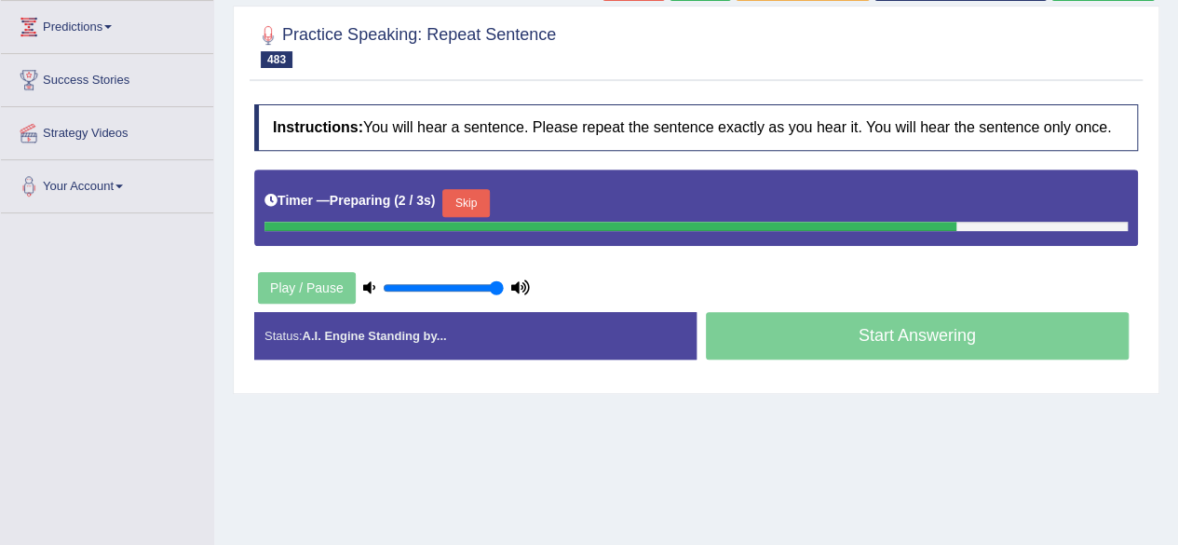
click at [465, 198] on button "Skip" at bounding box center [465, 203] width 47 height 28
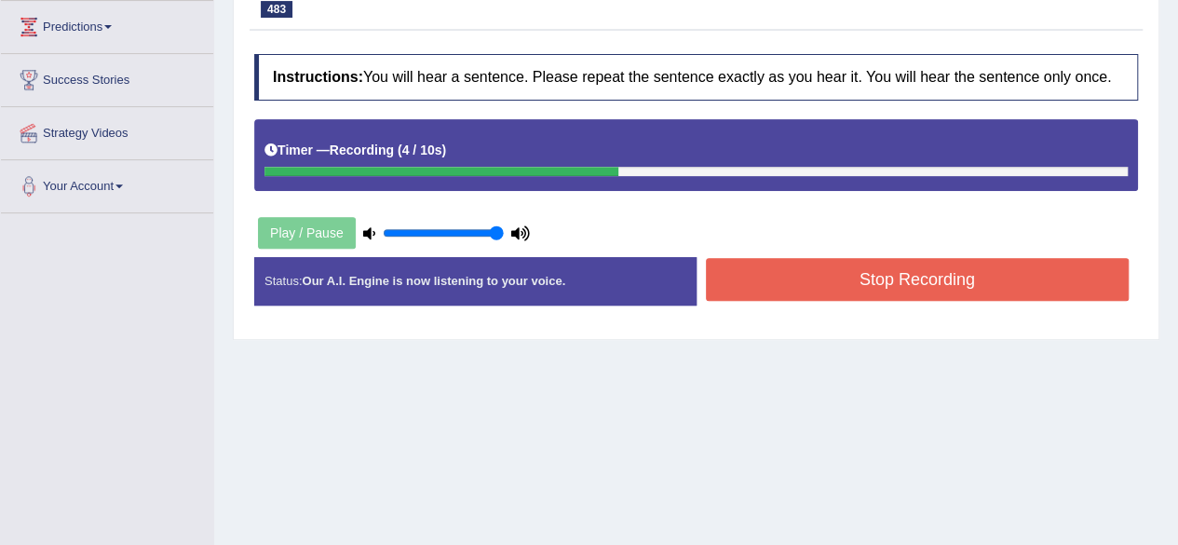
click at [822, 274] on button "Stop Recording" at bounding box center [918, 279] width 424 height 43
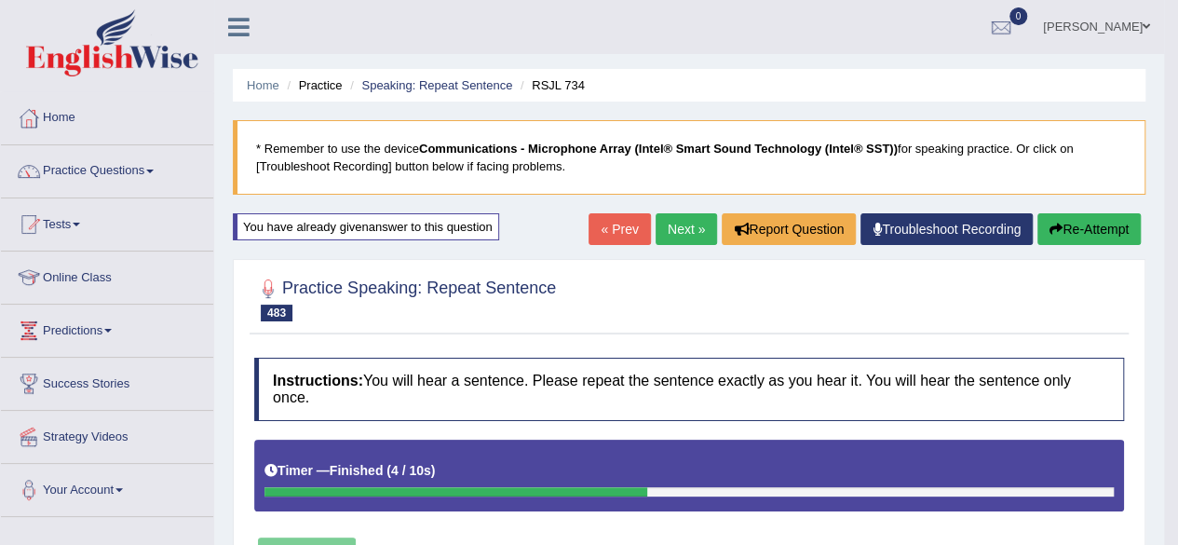
click at [679, 229] on link "Next »" at bounding box center [685, 229] width 61 height 32
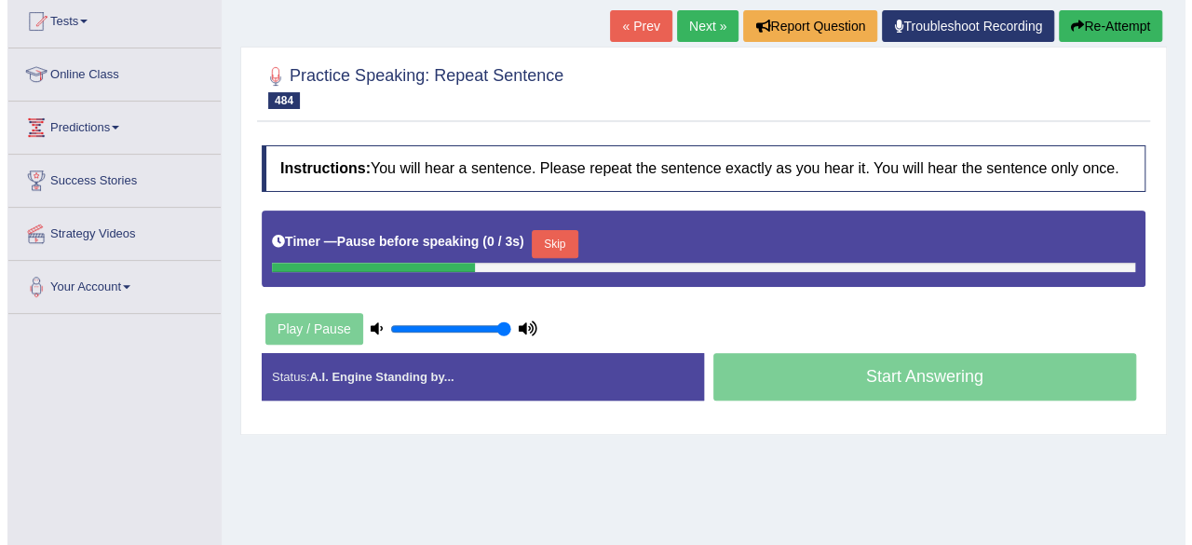
scroll to position [205, 0]
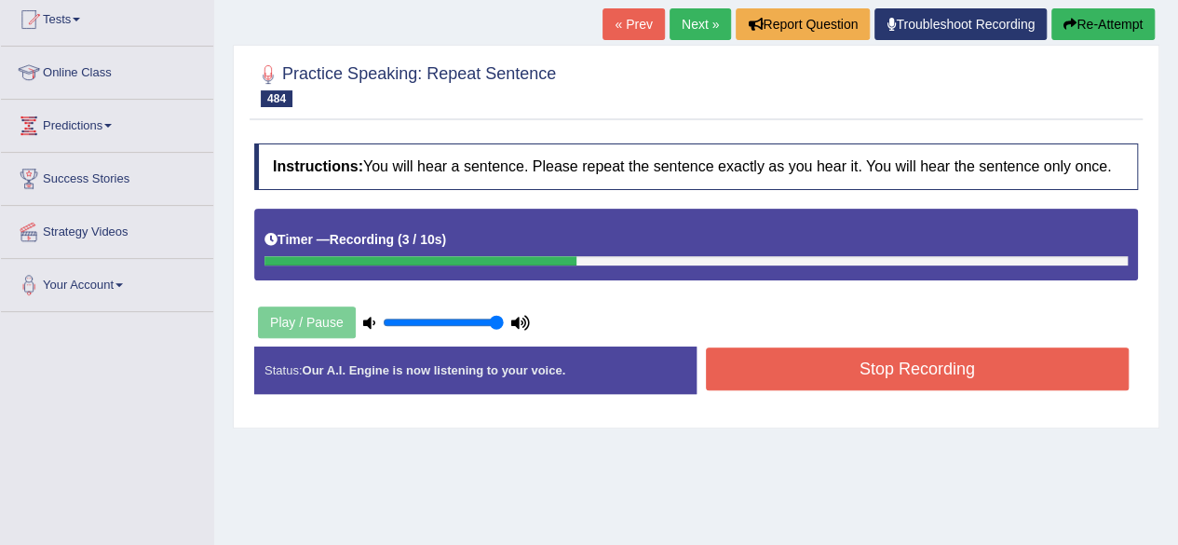
click at [845, 365] on button "Stop Recording" at bounding box center [918, 368] width 424 height 43
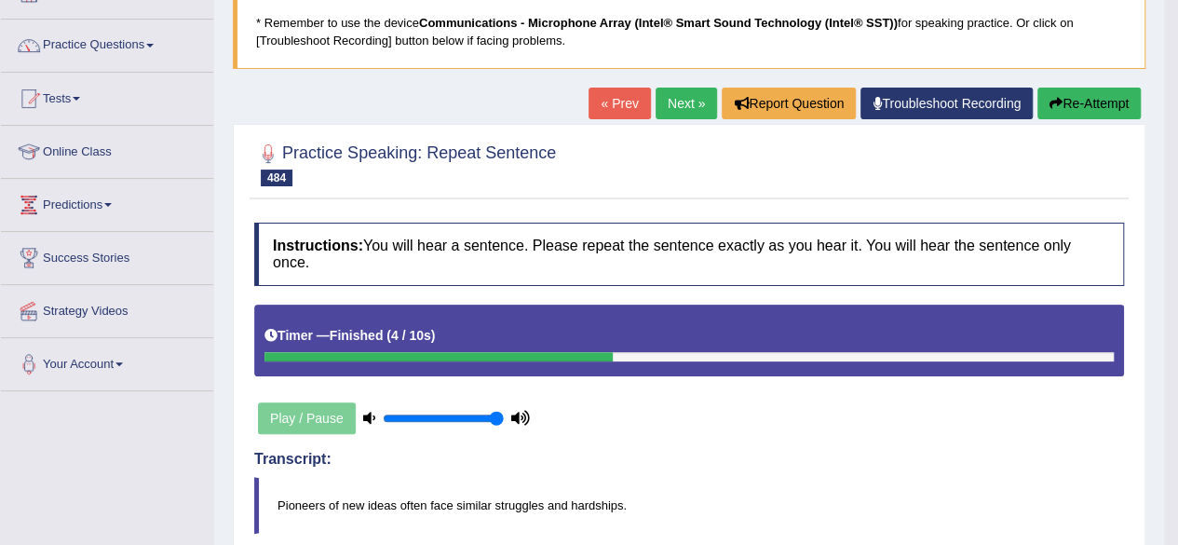
scroll to position [108, 0]
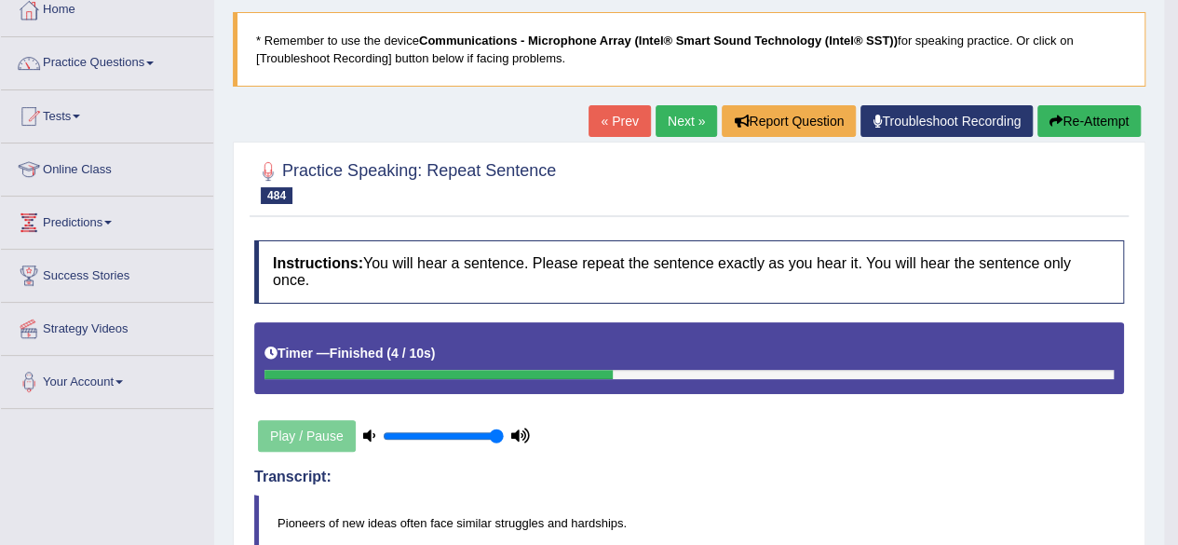
click at [1063, 116] on button "Re-Attempt" at bounding box center [1088, 121] width 103 height 32
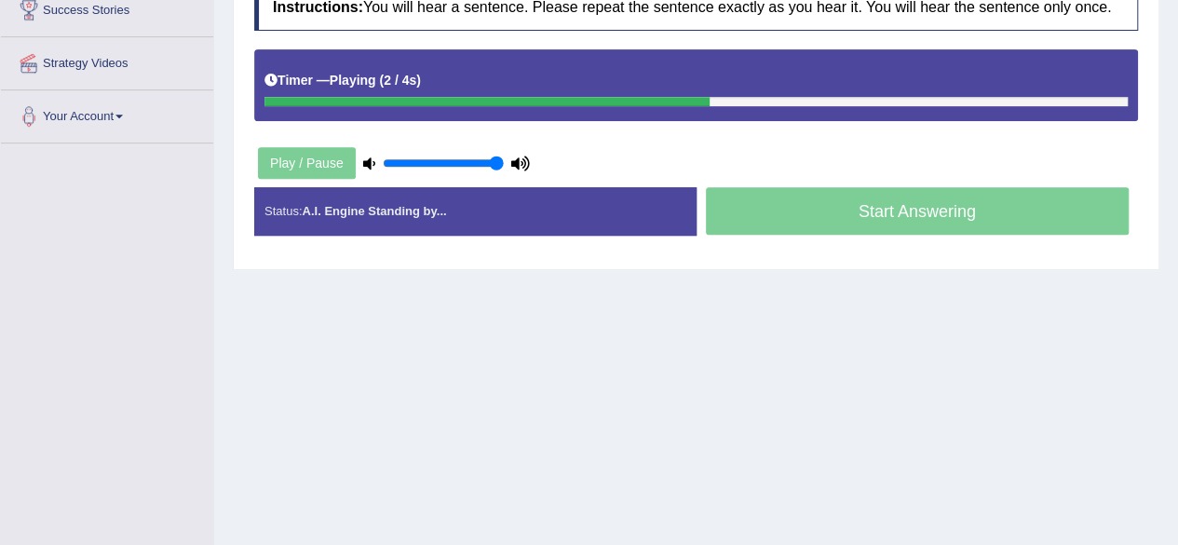
scroll to position [368, 0]
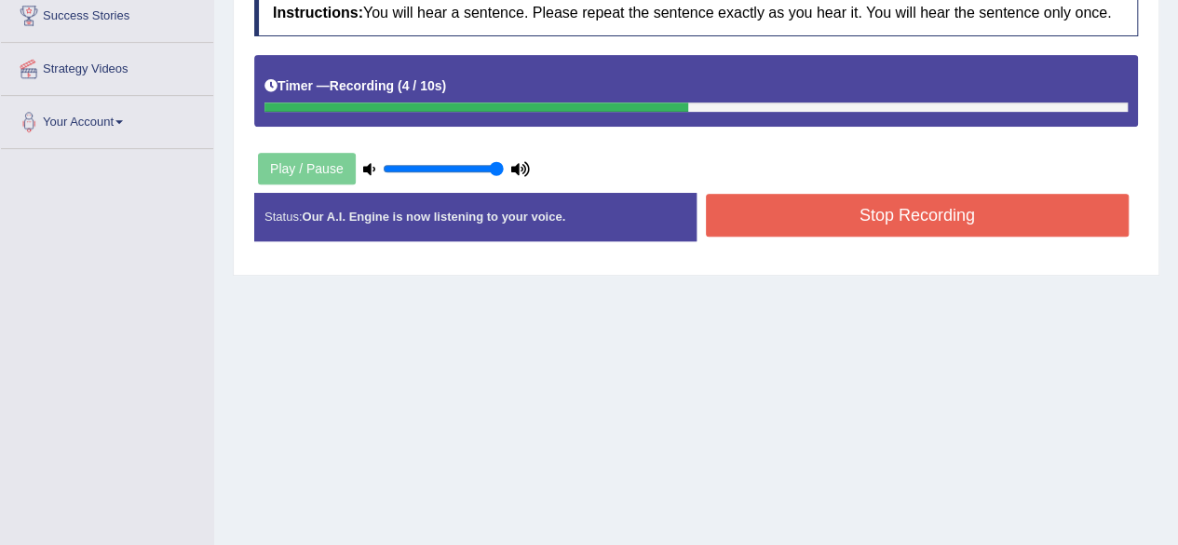
click at [786, 211] on button "Stop Recording" at bounding box center [918, 215] width 424 height 43
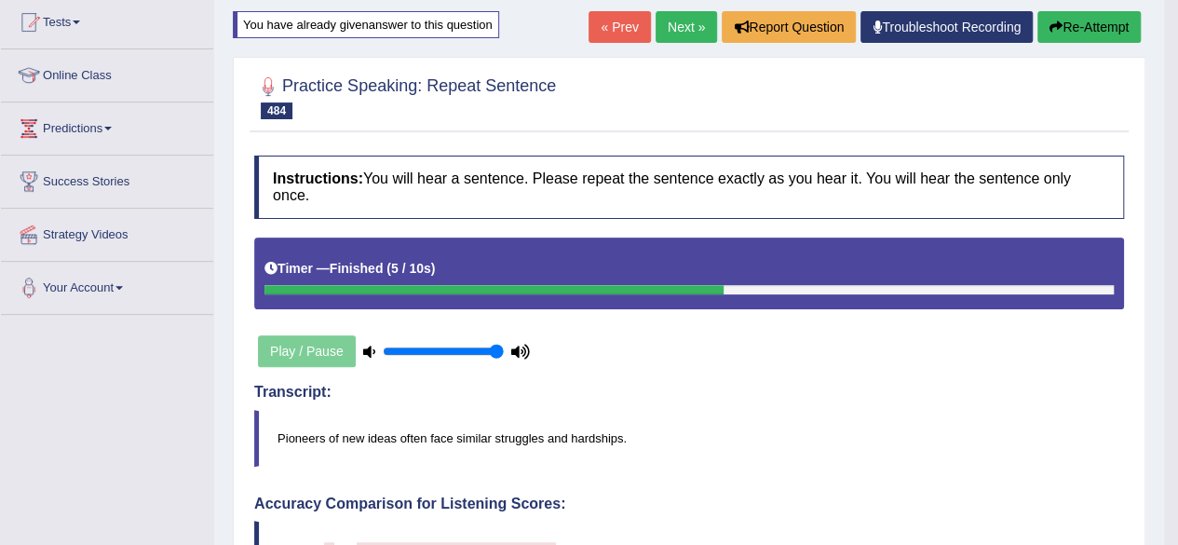
scroll to position [201, 0]
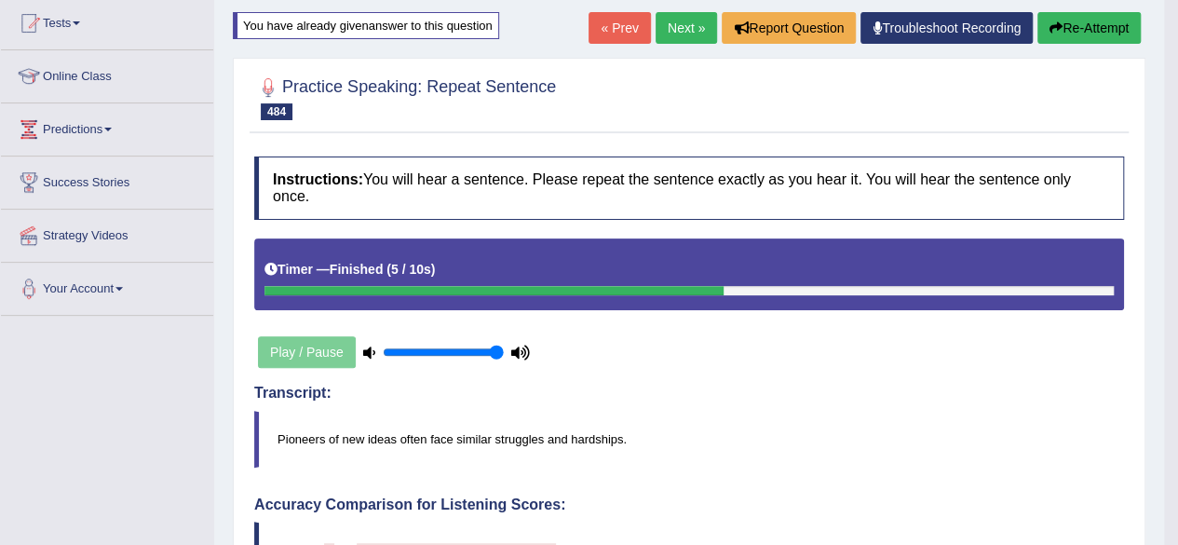
click at [1079, 20] on button "Re-Attempt" at bounding box center [1088, 28] width 103 height 32
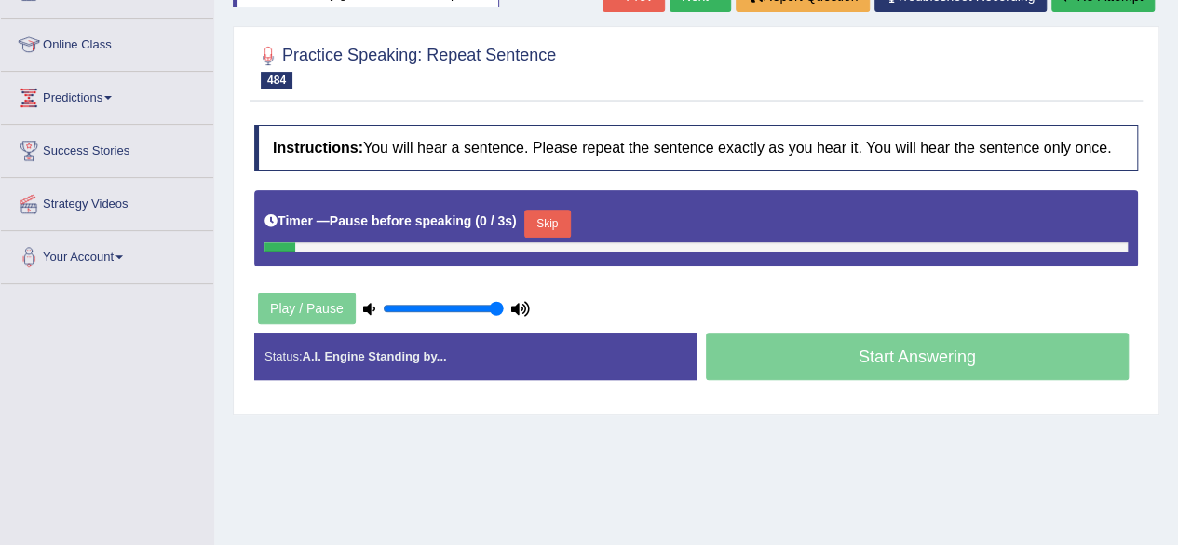
scroll to position [233, 0]
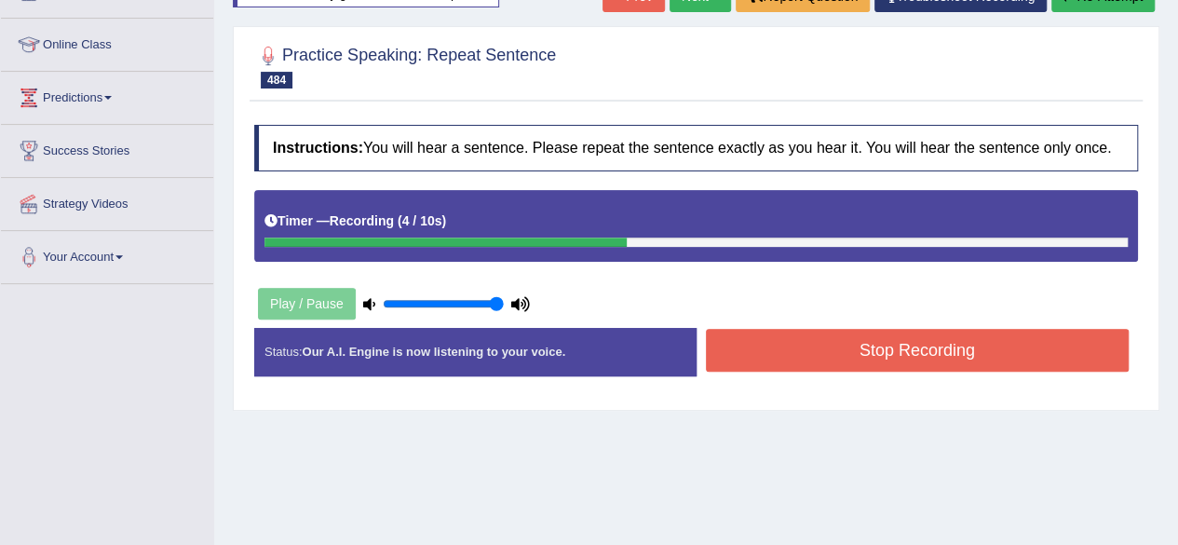
click at [815, 343] on button "Stop Recording" at bounding box center [918, 350] width 424 height 43
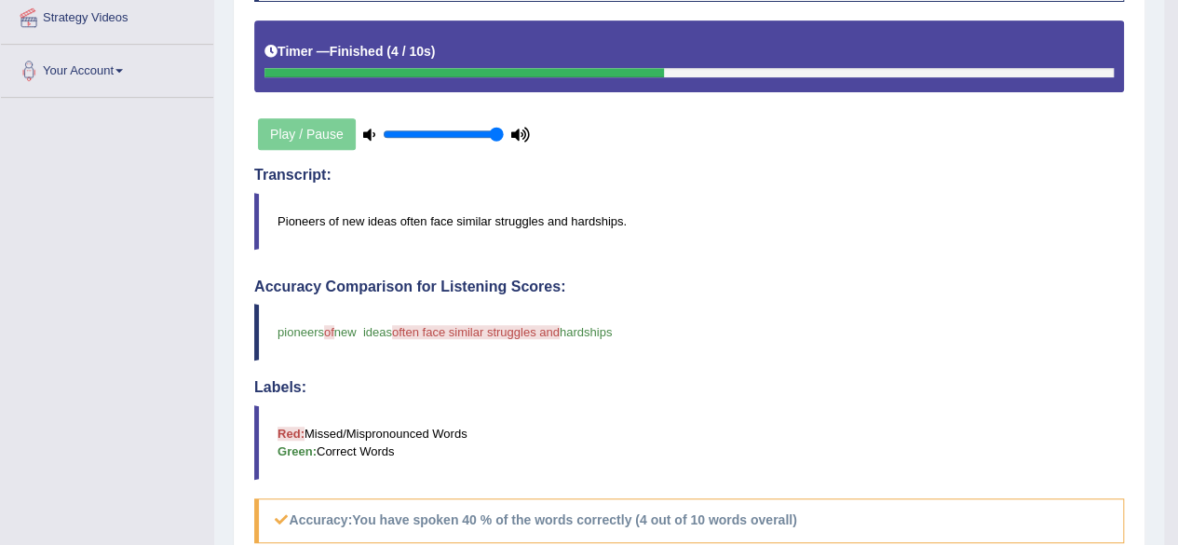
scroll to position [0, 0]
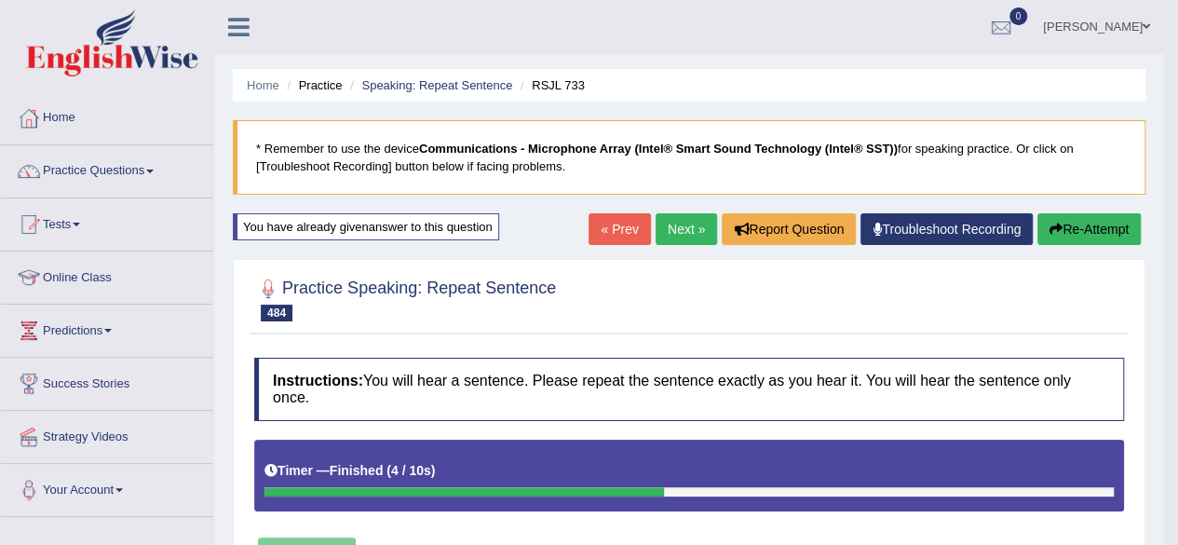
click at [1085, 226] on button "Re-Attempt" at bounding box center [1088, 229] width 103 height 32
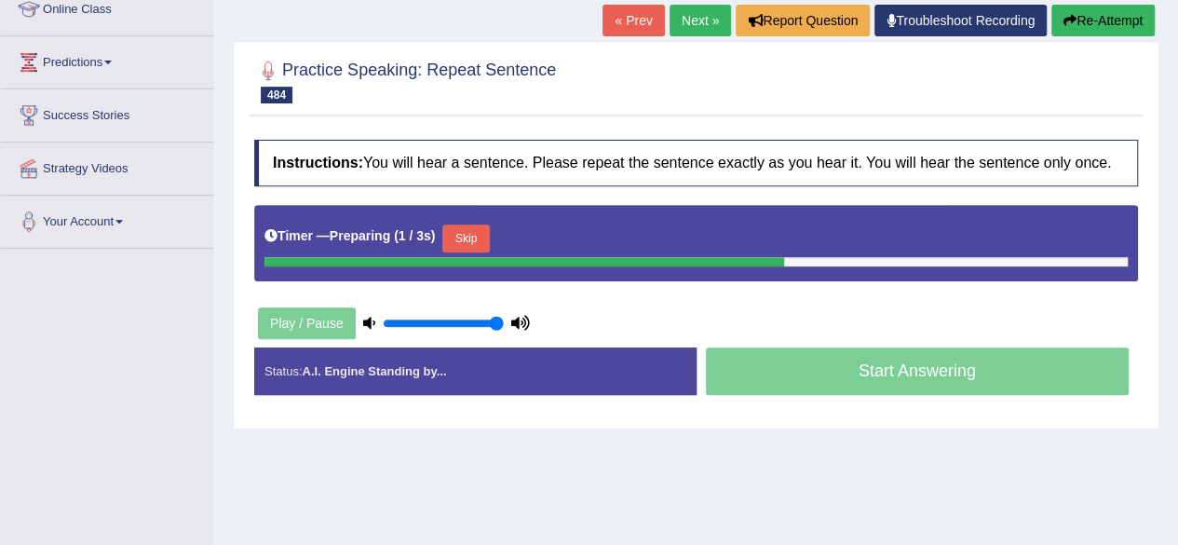
click at [476, 232] on button "Skip" at bounding box center [465, 238] width 47 height 28
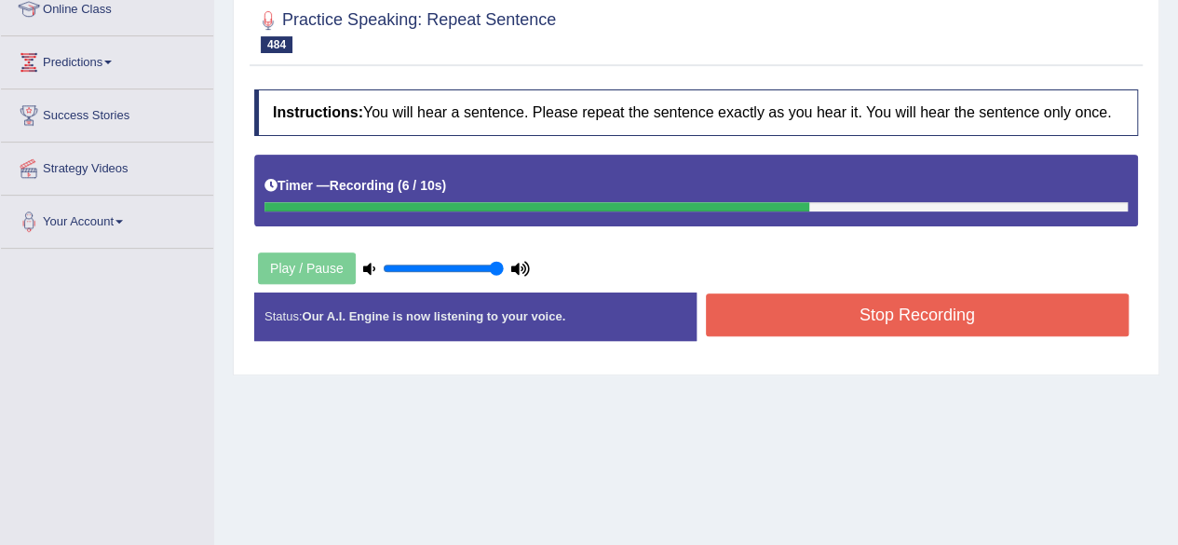
click at [897, 308] on button "Stop Recording" at bounding box center [918, 314] width 424 height 43
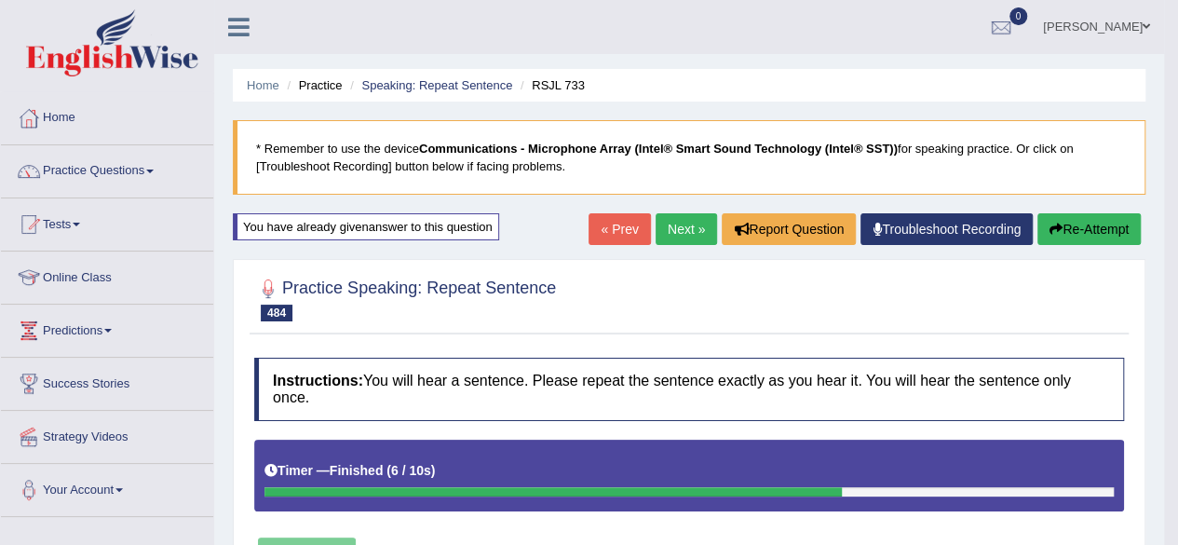
click at [1088, 221] on button "Re-Attempt" at bounding box center [1088, 229] width 103 height 32
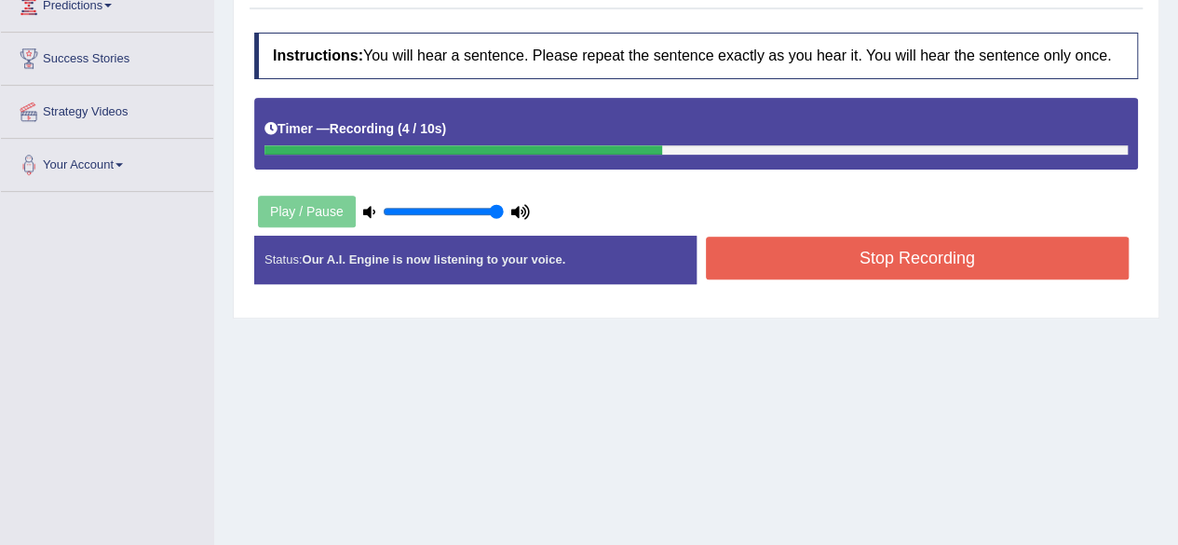
click at [823, 256] on button "Stop Recording" at bounding box center [918, 257] width 424 height 43
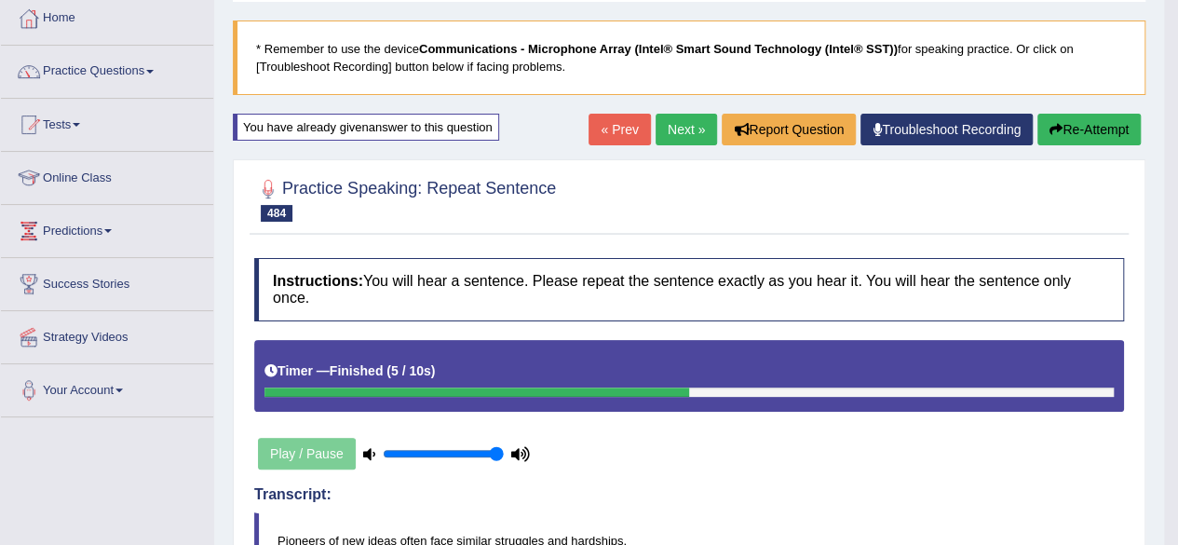
scroll to position [99, 0]
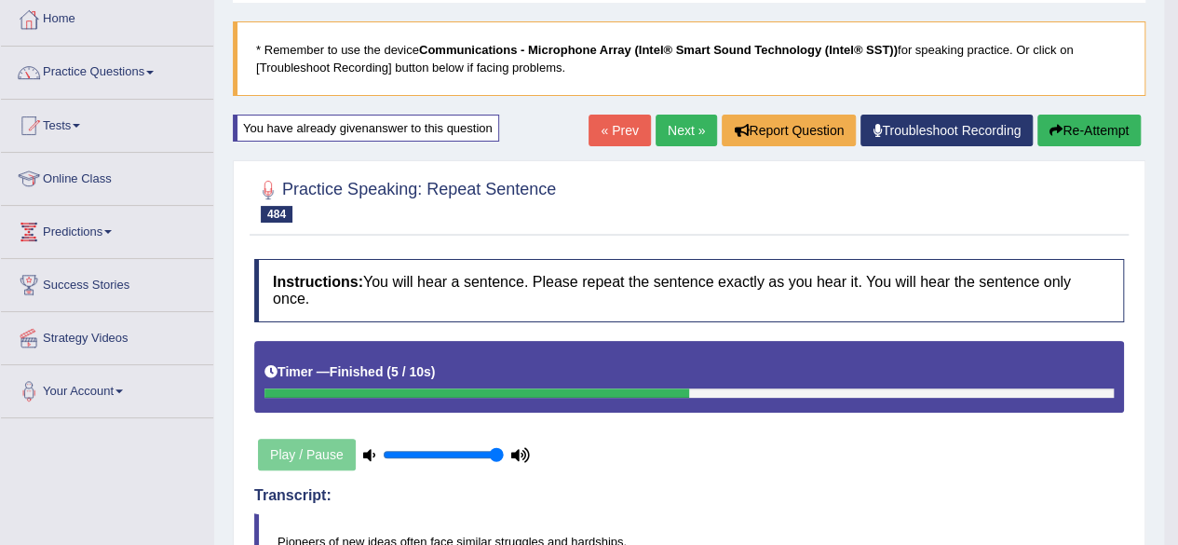
click at [681, 133] on link "Next »" at bounding box center [685, 130] width 61 height 32
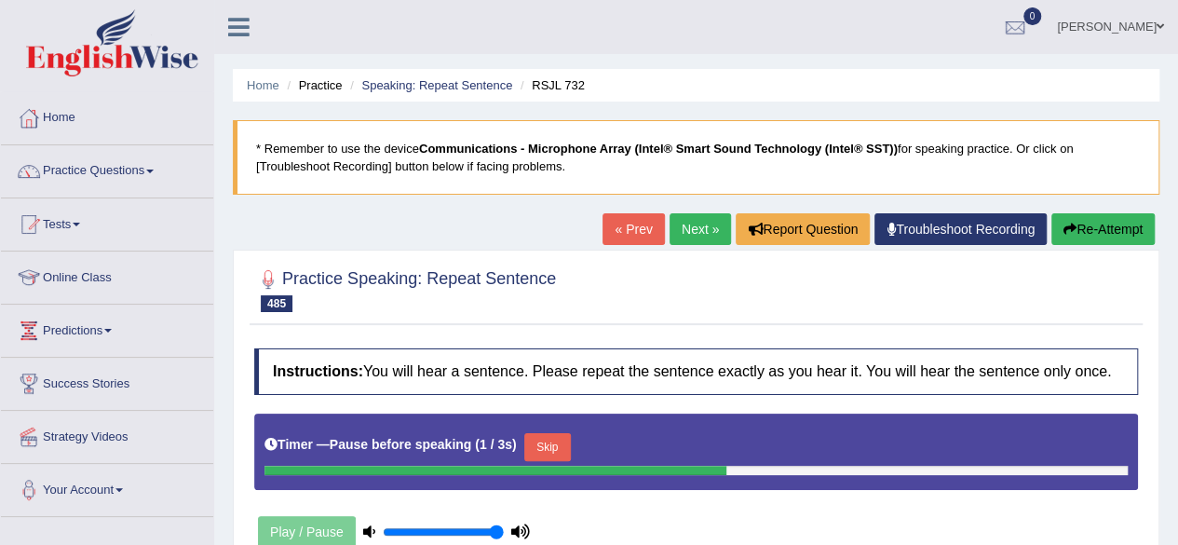
click at [629, 226] on link "« Prev" at bounding box center [632, 229] width 61 height 32
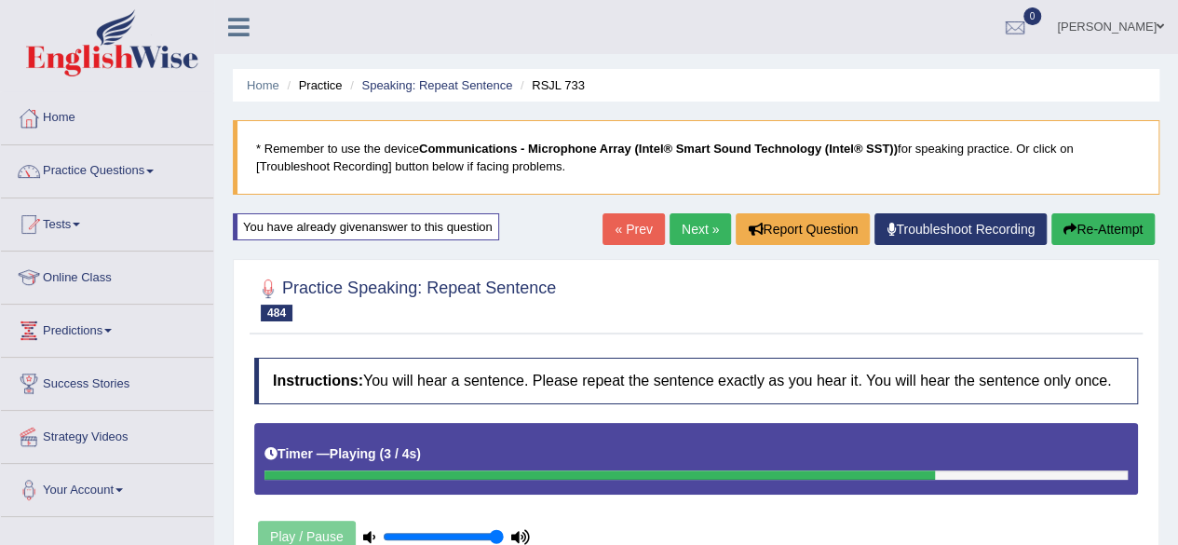
click at [707, 229] on link "Next »" at bounding box center [699, 229] width 61 height 32
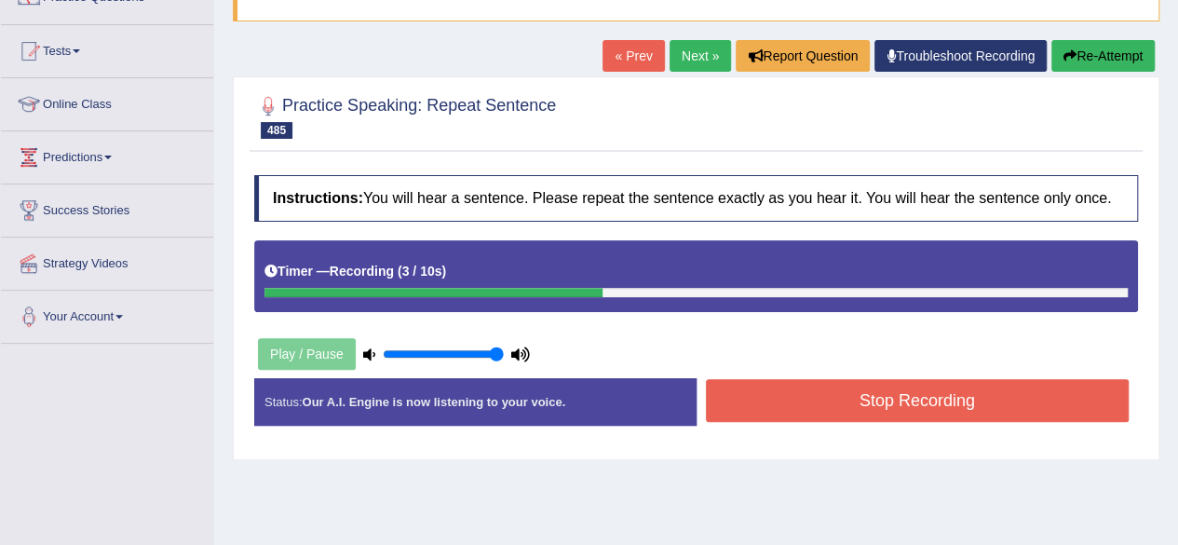
click at [833, 397] on button "Stop Recording" at bounding box center [918, 400] width 424 height 43
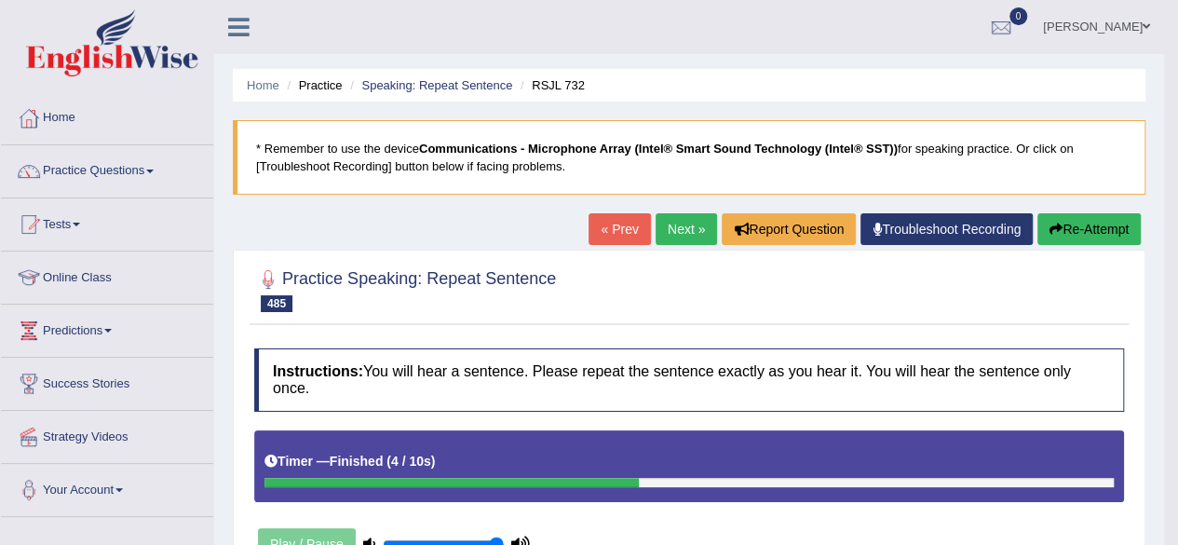
click at [1090, 228] on button "Re-Attempt" at bounding box center [1088, 229] width 103 height 32
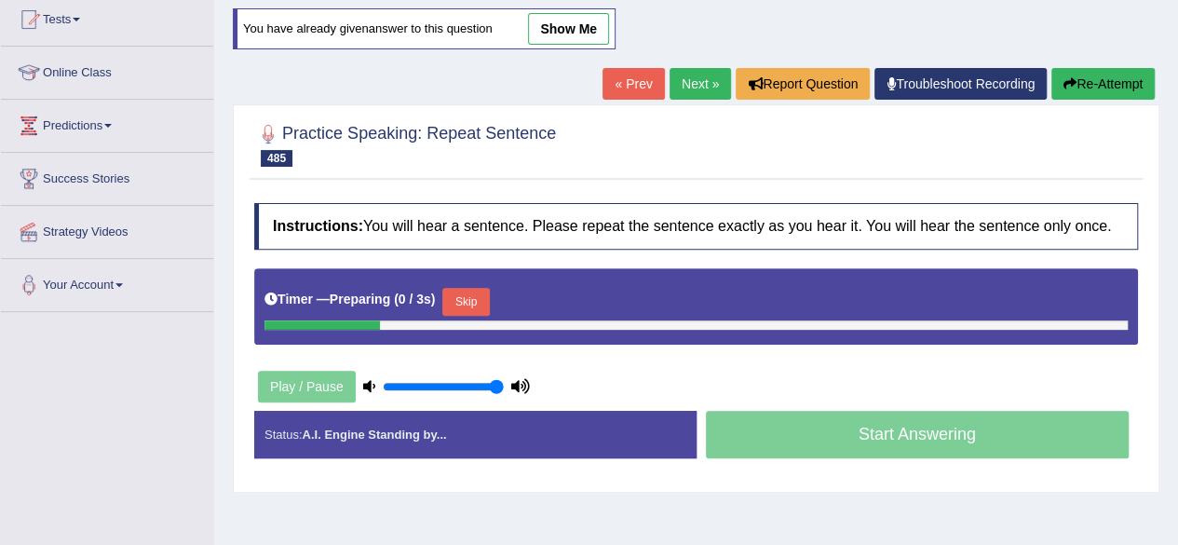
scroll to position [206, 0]
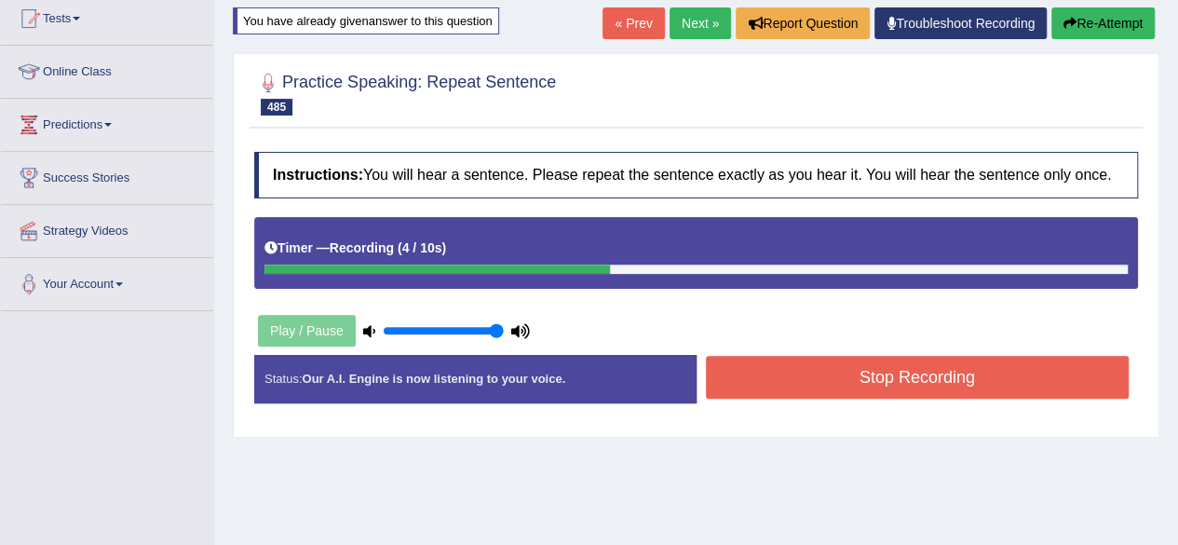
click at [828, 375] on button "Stop Recording" at bounding box center [918, 377] width 424 height 43
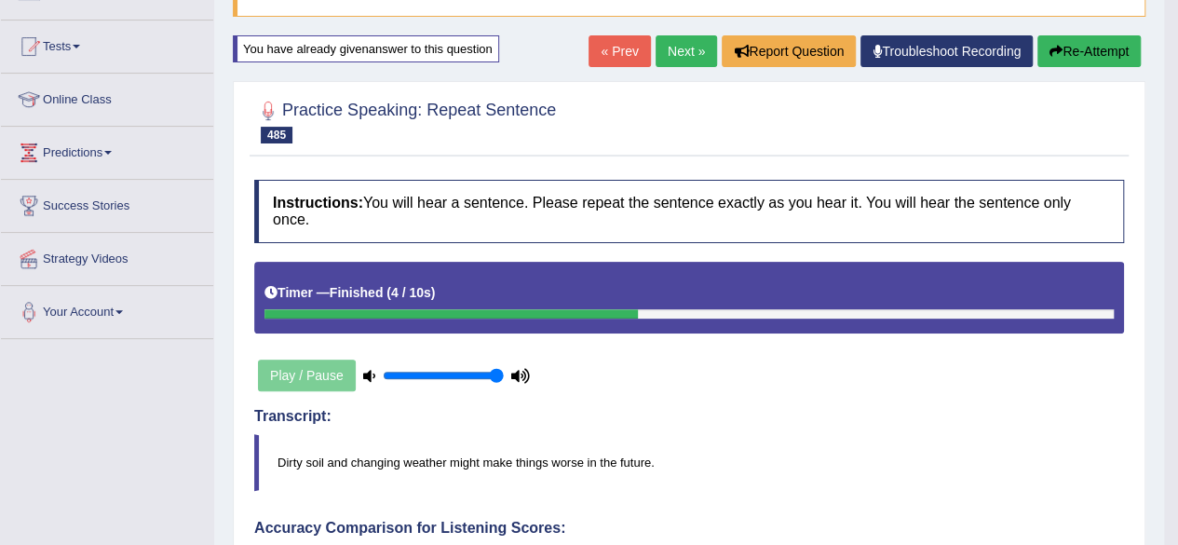
scroll to position [174, 0]
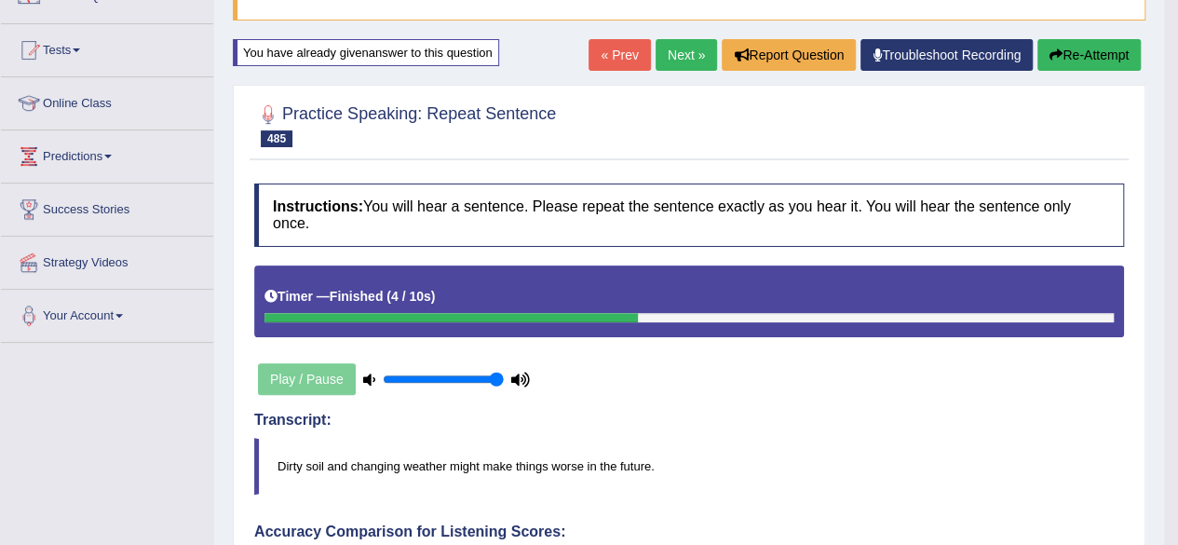
click at [677, 50] on link "Next »" at bounding box center [685, 55] width 61 height 32
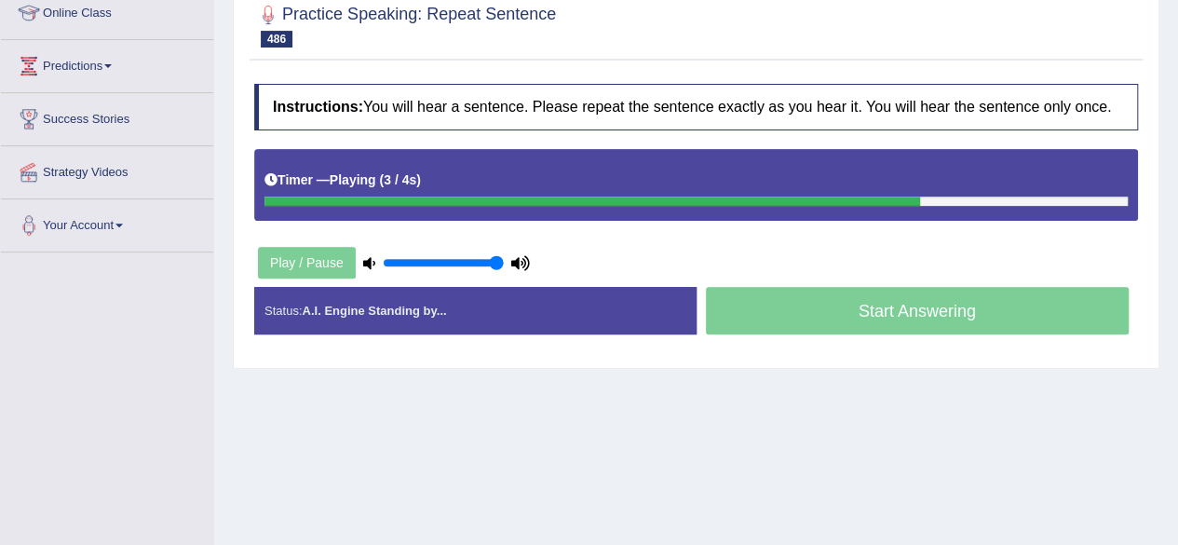
scroll to position [269, 0]
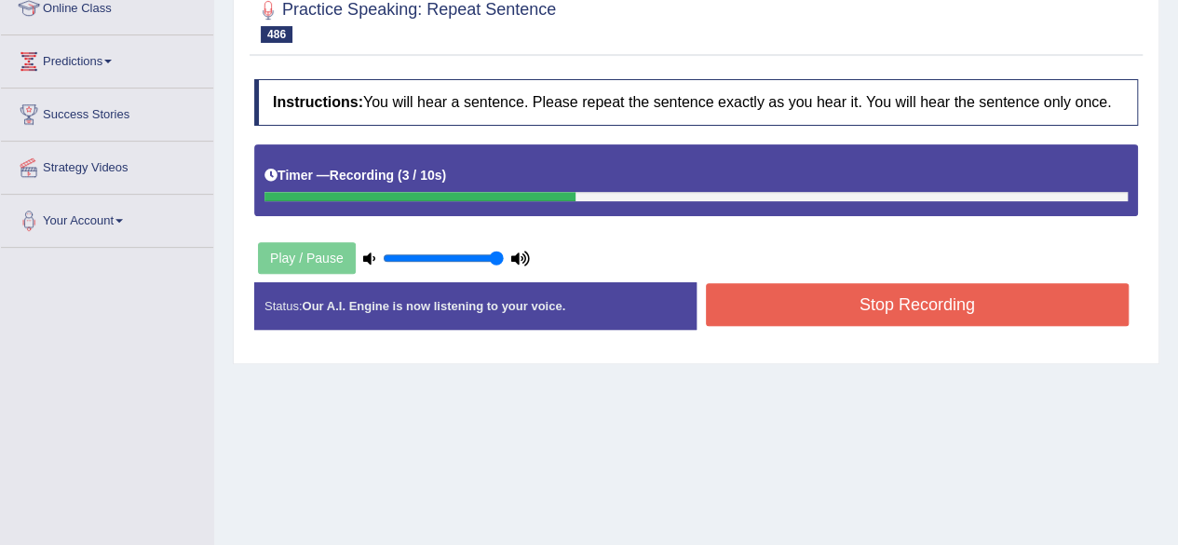
click at [873, 292] on button "Stop Recording" at bounding box center [918, 304] width 424 height 43
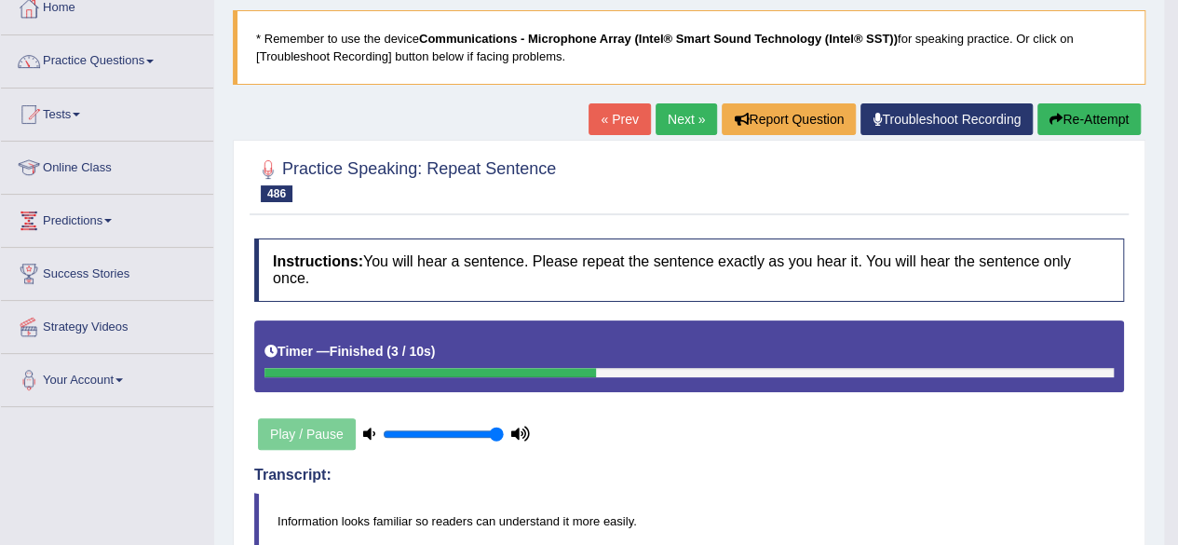
scroll to position [71, 0]
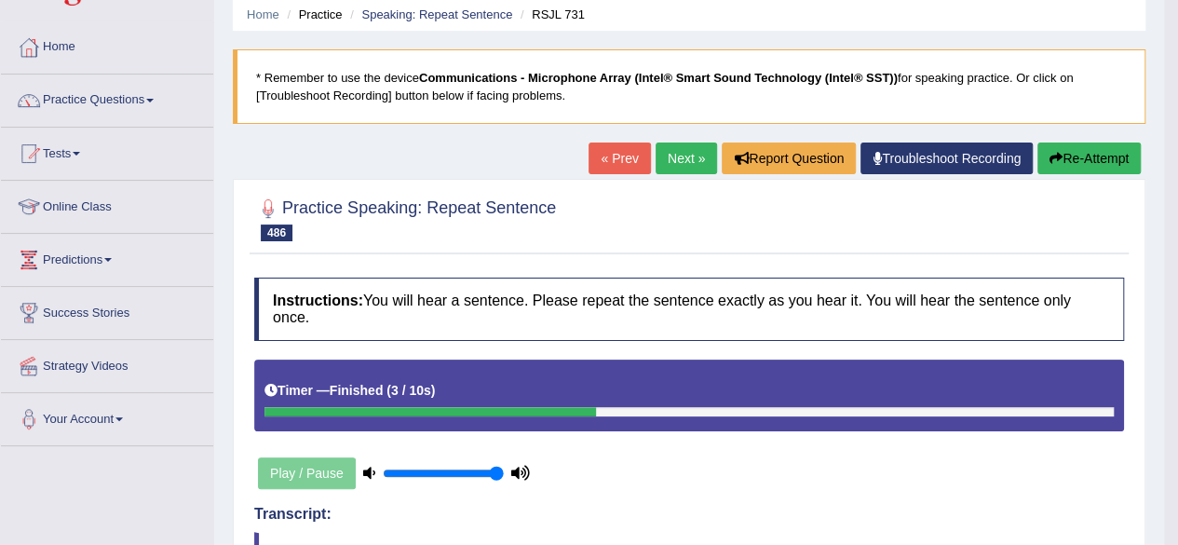
click at [1087, 163] on button "Re-Attempt" at bounding box center [1088, 158] width 103 height 32
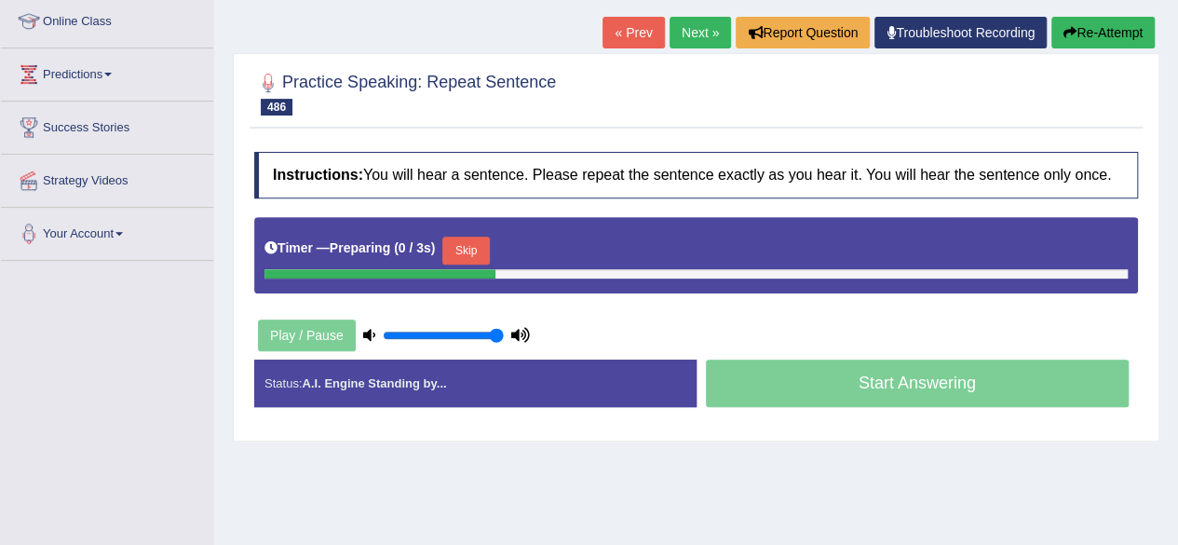
scroll to position [257, 0]
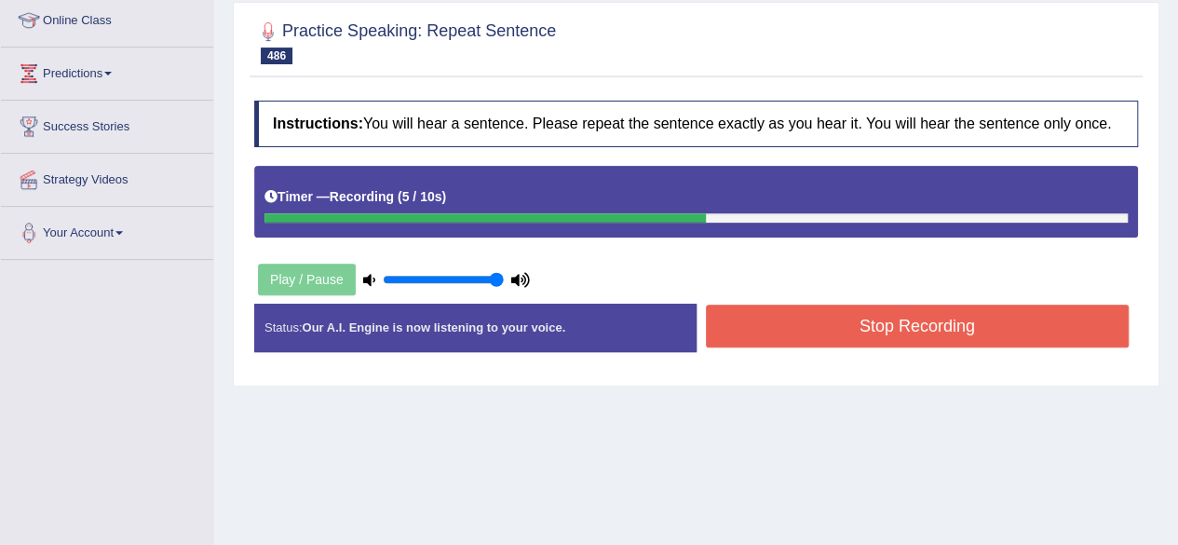
click at [1009, 327] on button "Stop Recording" at bounding box center [918, 325] width 424 height 43
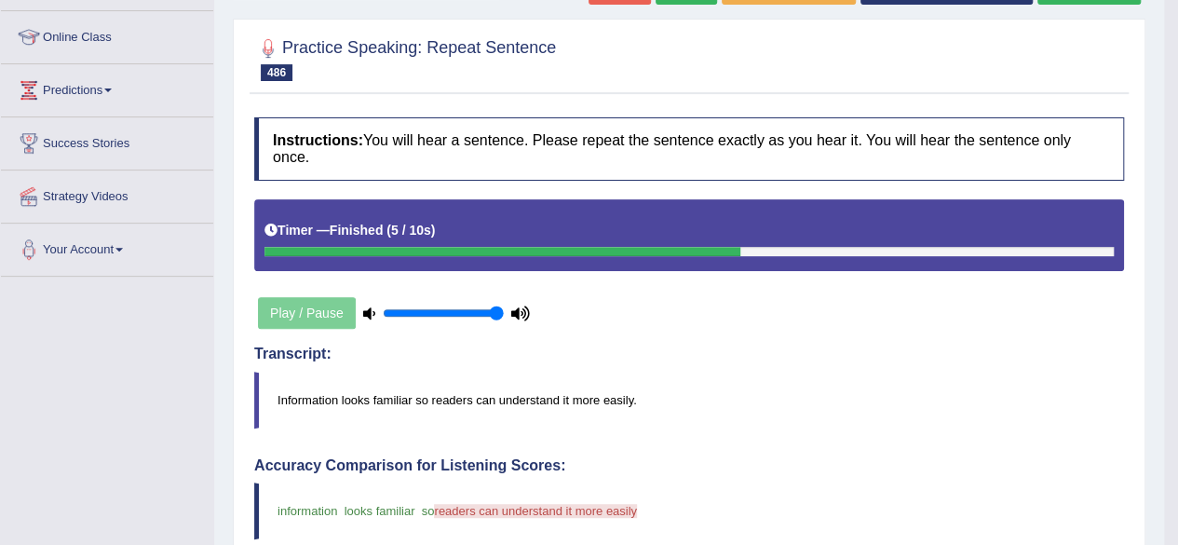
scroll to position [0, 0]
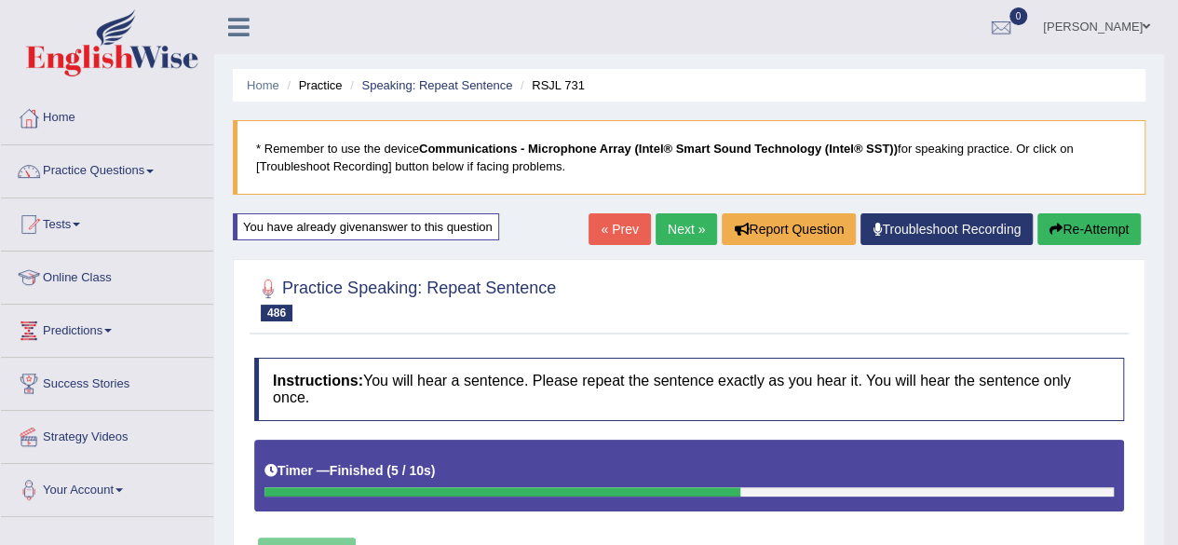
click at [1076, 246] on div "« Prev Next » Report Question Troubleshoot Recording Re-Attempt" at bounding box center [866, 231] width 557 height 36
click at [1078, 235] on button "Re-Attempt" at bounding box center [1088, 229] width 103 height 32
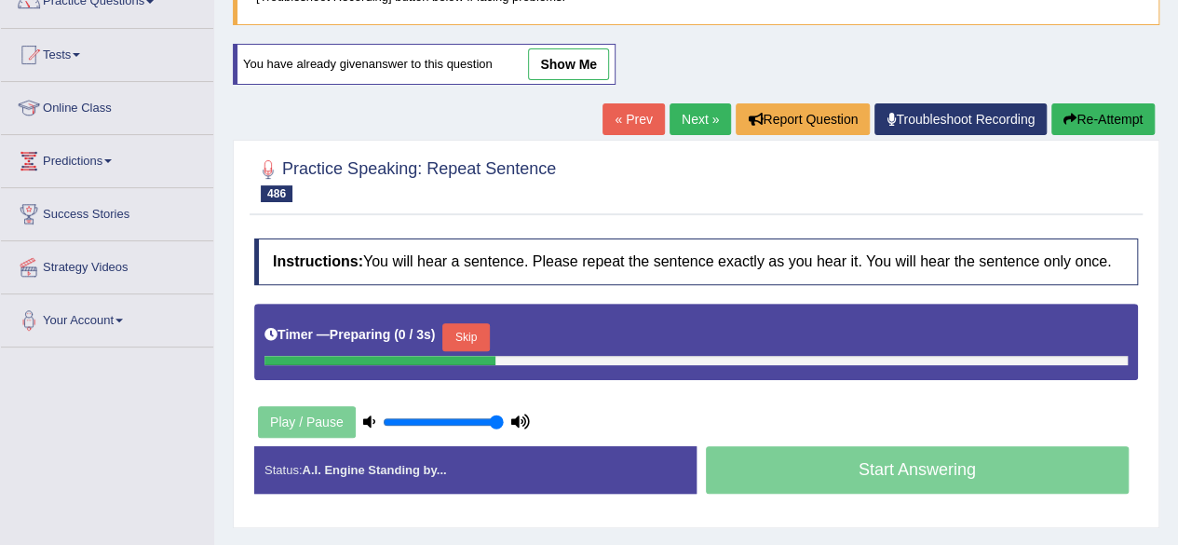
scroll to position [174, 0]
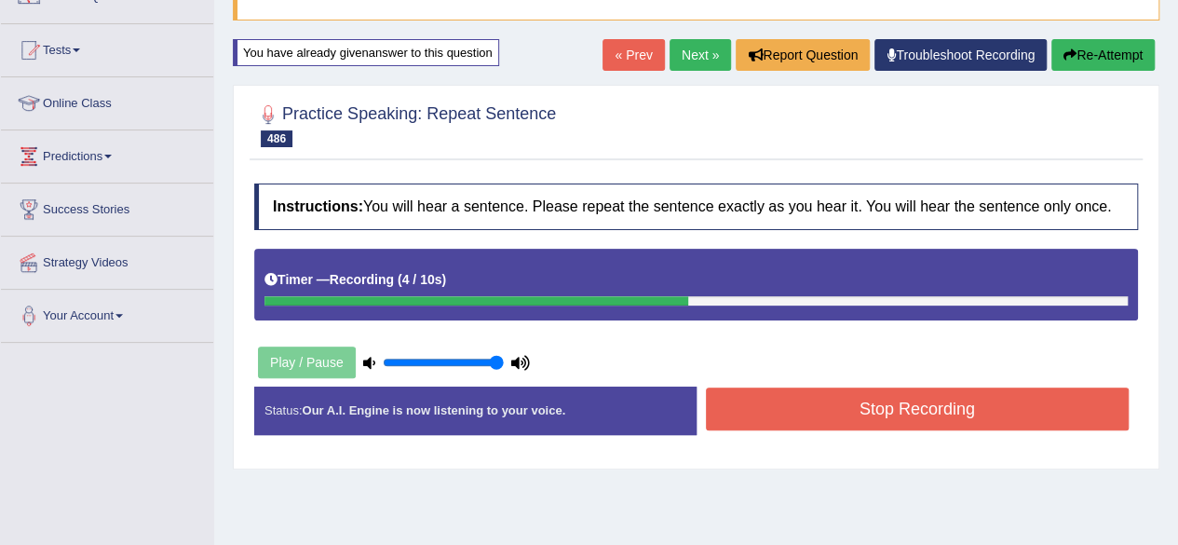
click at [909, 425] on button "Stop Recording" at bounding box center [918, 408] width 424 height 43
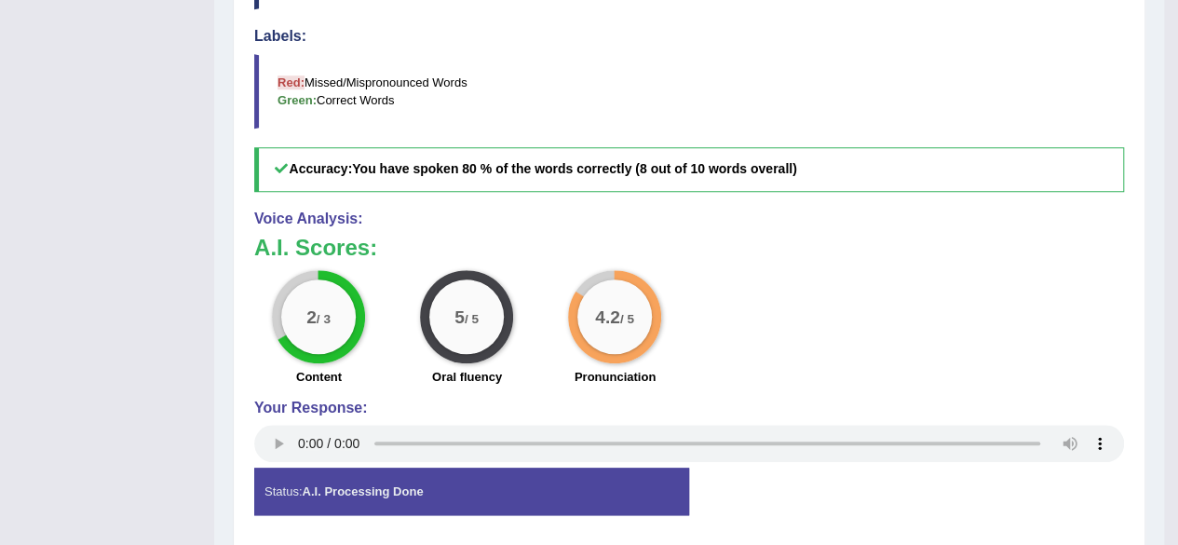
scroll to position [0, 0]
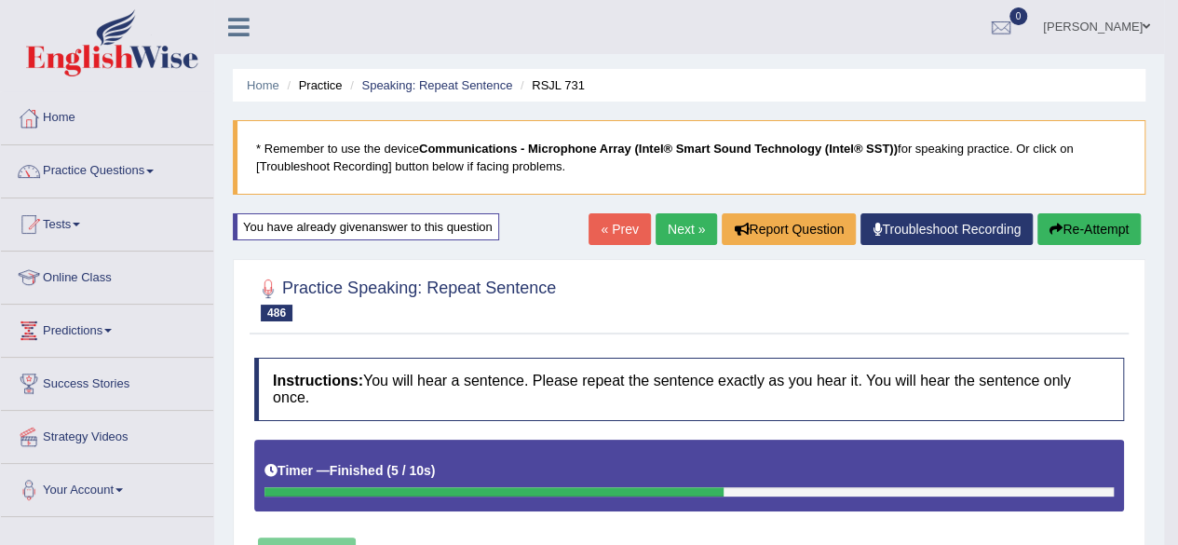
click at [676, 228] on link "Next »" at bounding box center [685, 229] width 61 height 32
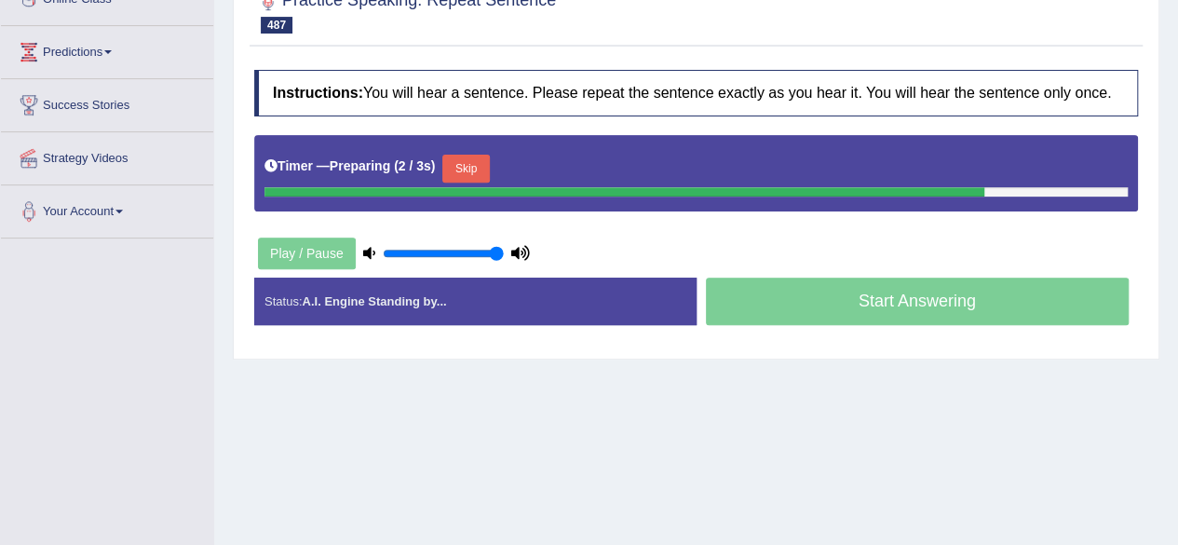
scroll to position [279, 0]
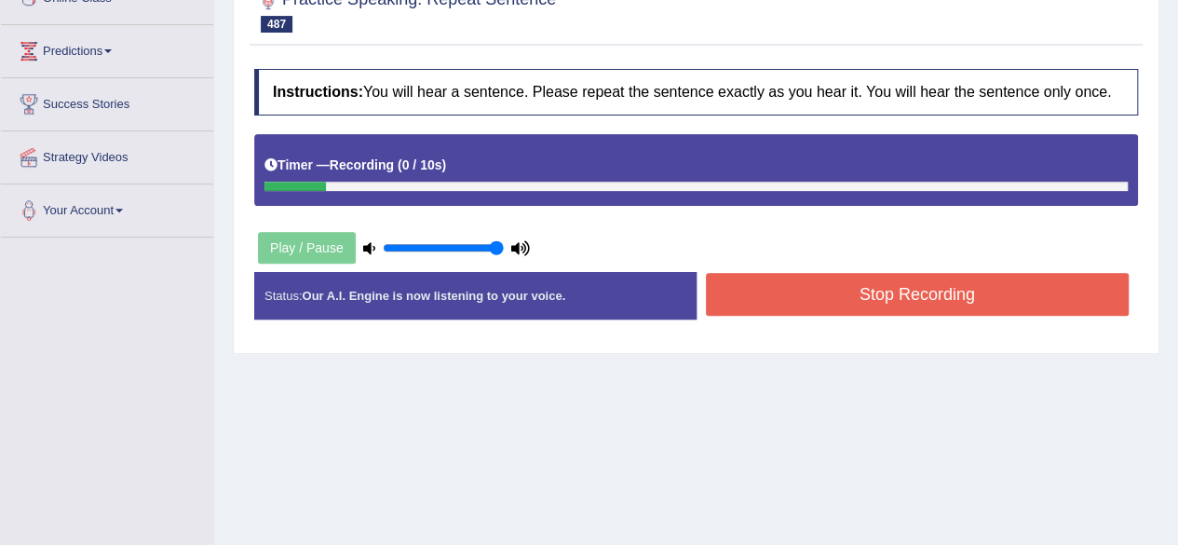
click at [816, 291] on button "Stop Recording" at bounding box center [918, 294] width 424 height 43
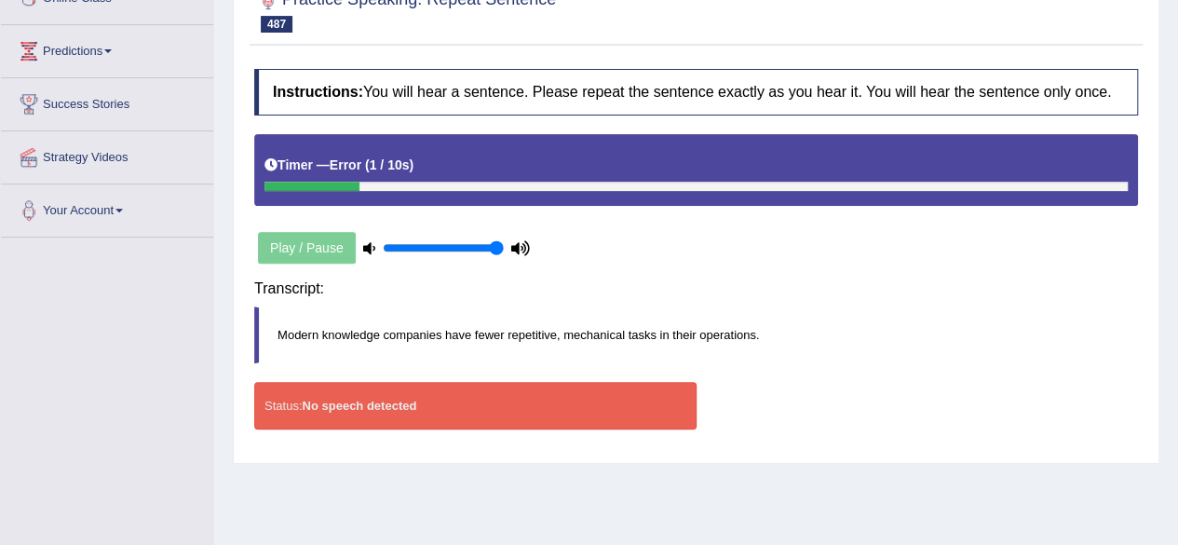
scroll to position [0, 0]
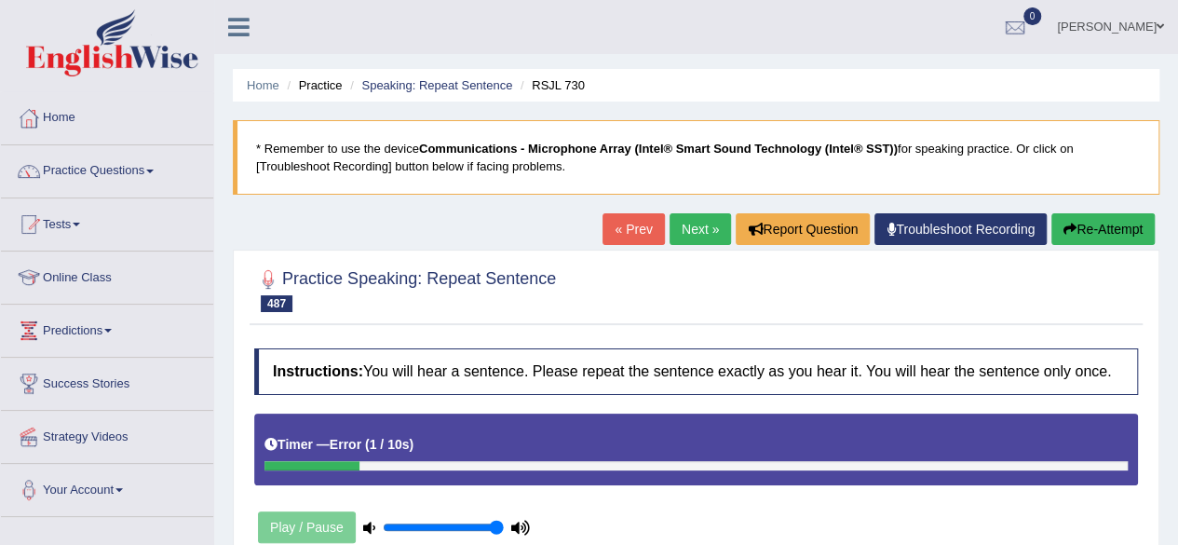
click at [1087, 231] on button "Re-Attempt" at bounding box center [1102, 229] width 103 height 32
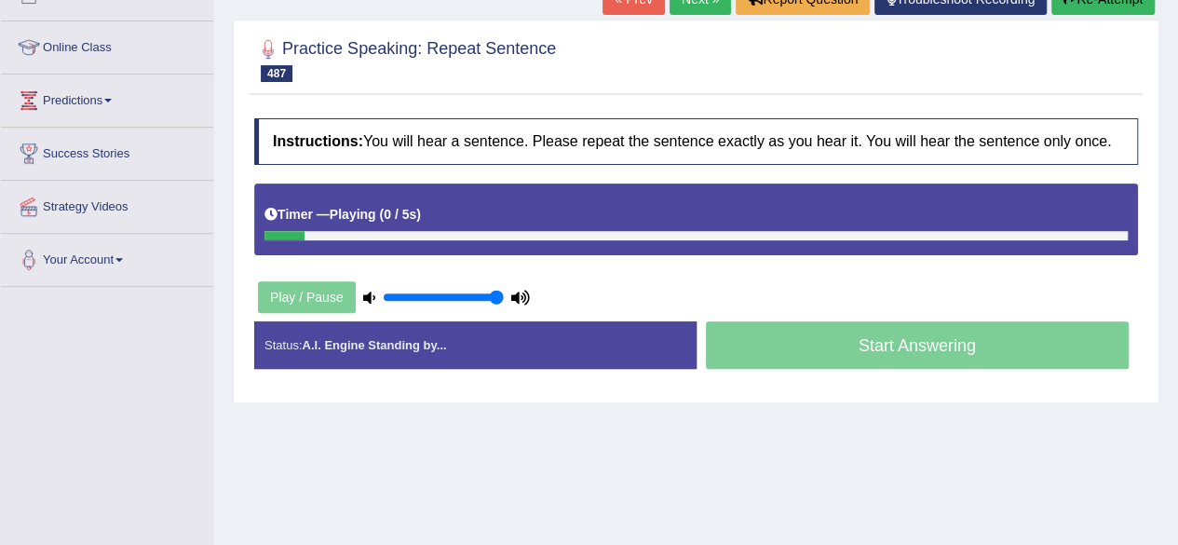
scroll to position [231, 0]
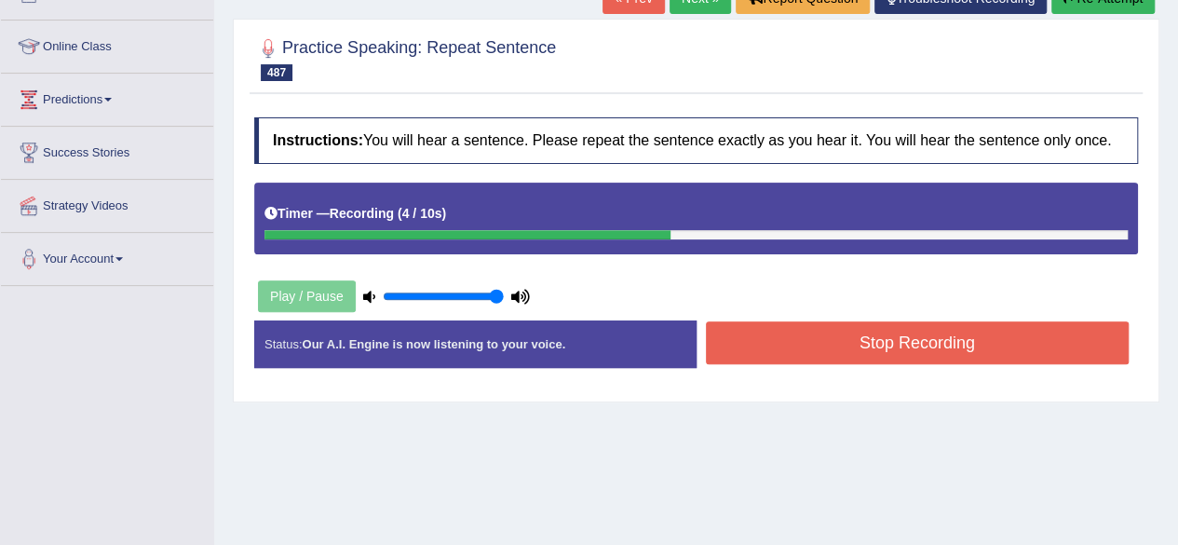
click at [817, 348] on button "Stop Recording" at bounding box center [918, 342] width 424 height 43
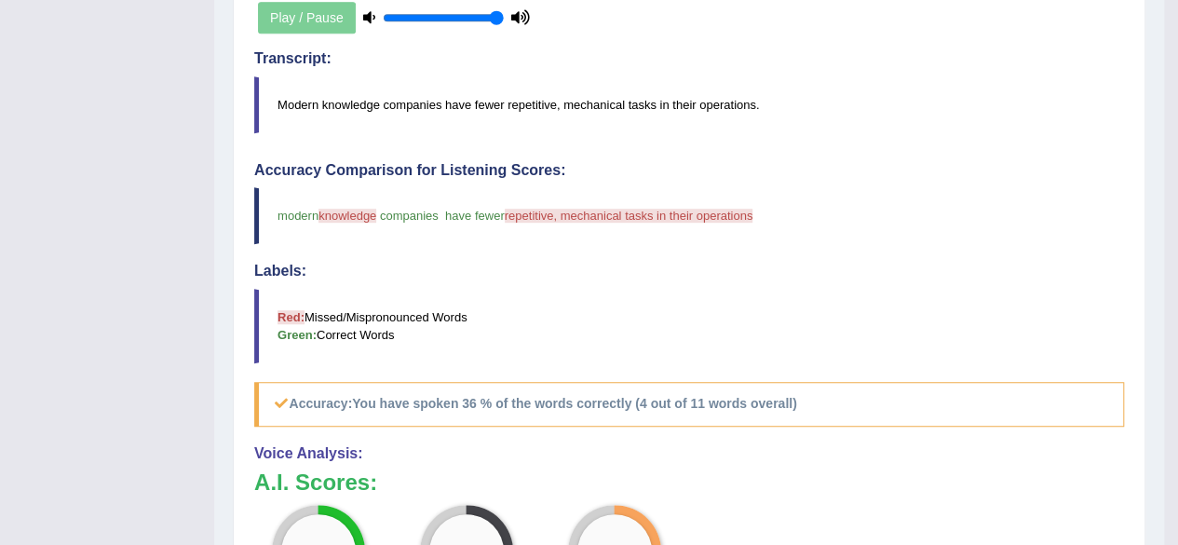
scroll to position [0, 0]
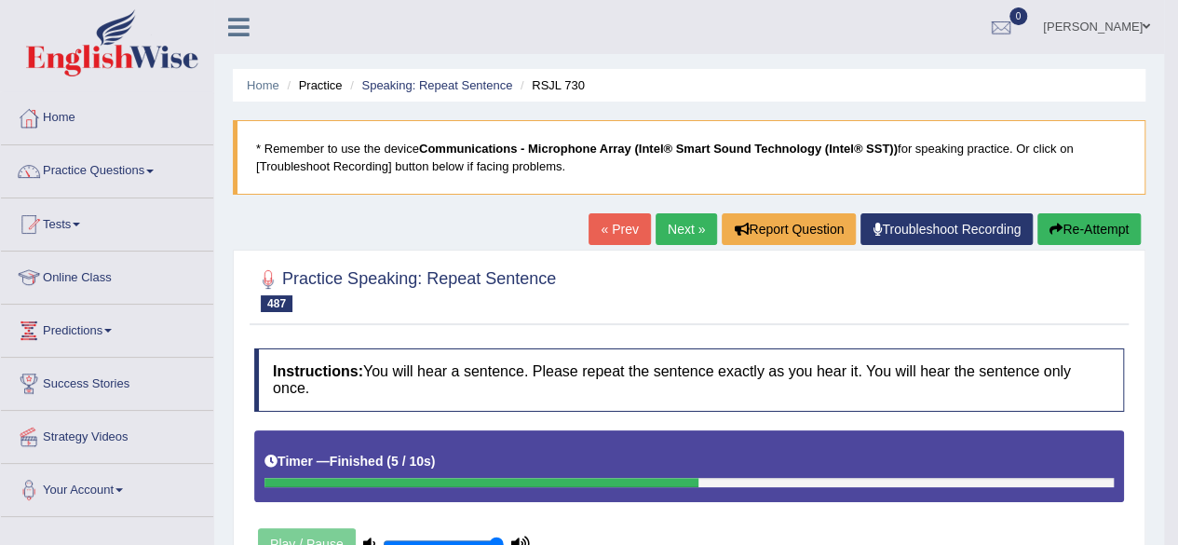
click at [1102, 229] on button "Re-Attempt" at bounding box center [1088, 229] width 103 height 32
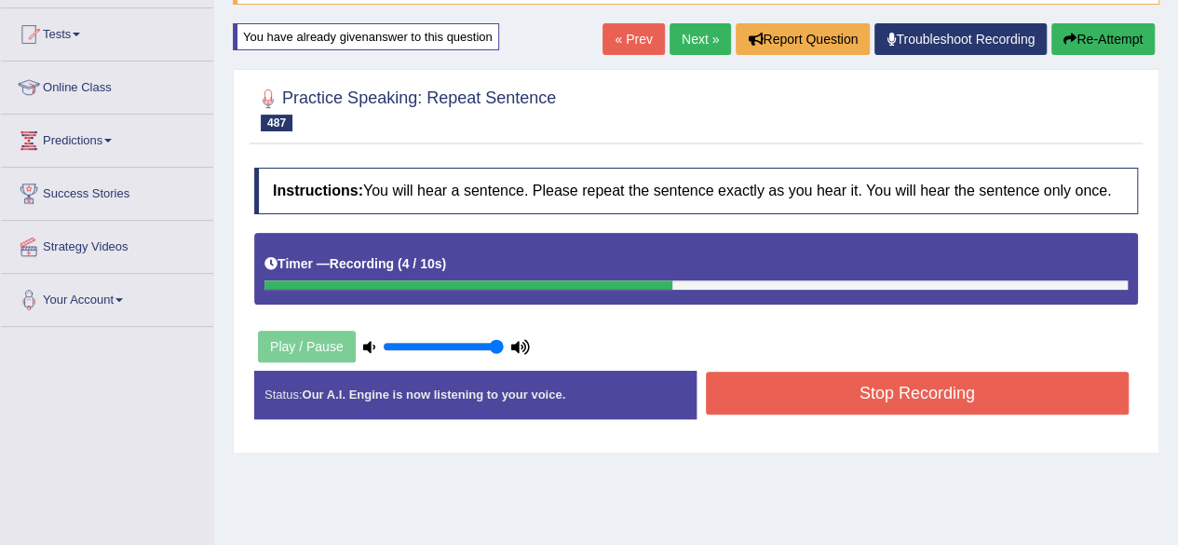
click at [866, 396] on button "Stop Recording" at bounding box center [918, 392] width 424 height 43
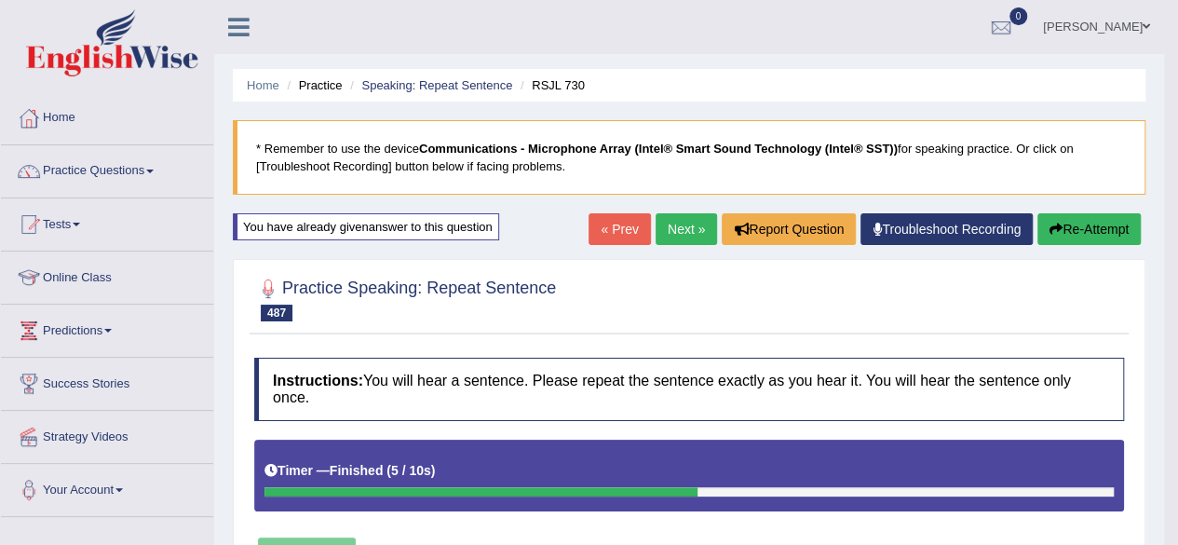
click at [679, 224] on link "Next »" at bounding box center [685, 229] width 61 height 32
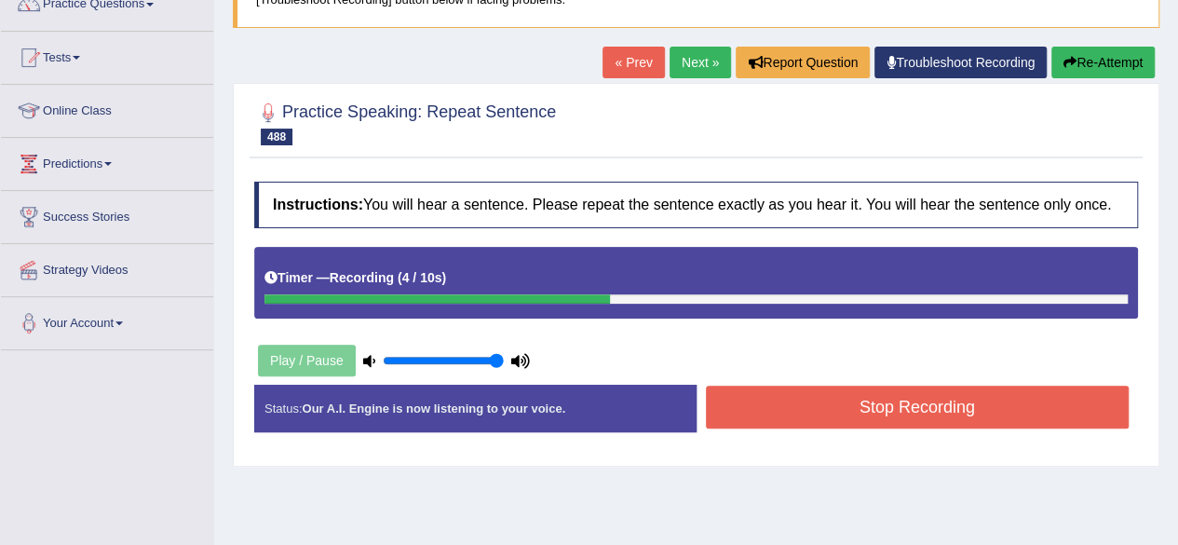
click at [821, 385] on button "Stop Recording" at bounding box center [918, 406] width 424 height 43
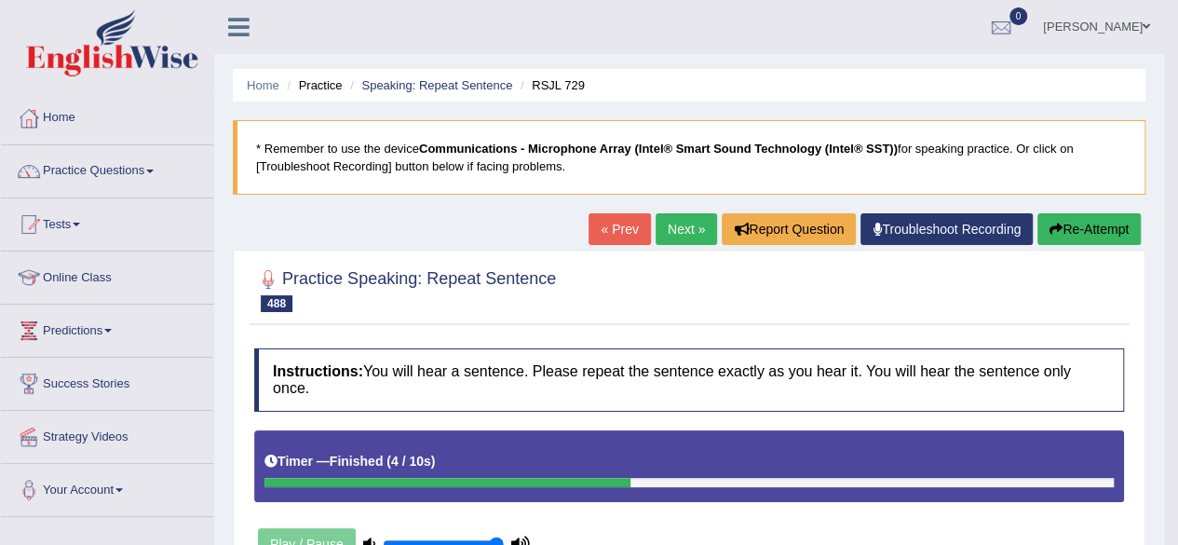
click at [666, 219] on link "Next »" at bounding box center [685, 229] width 61 height 32
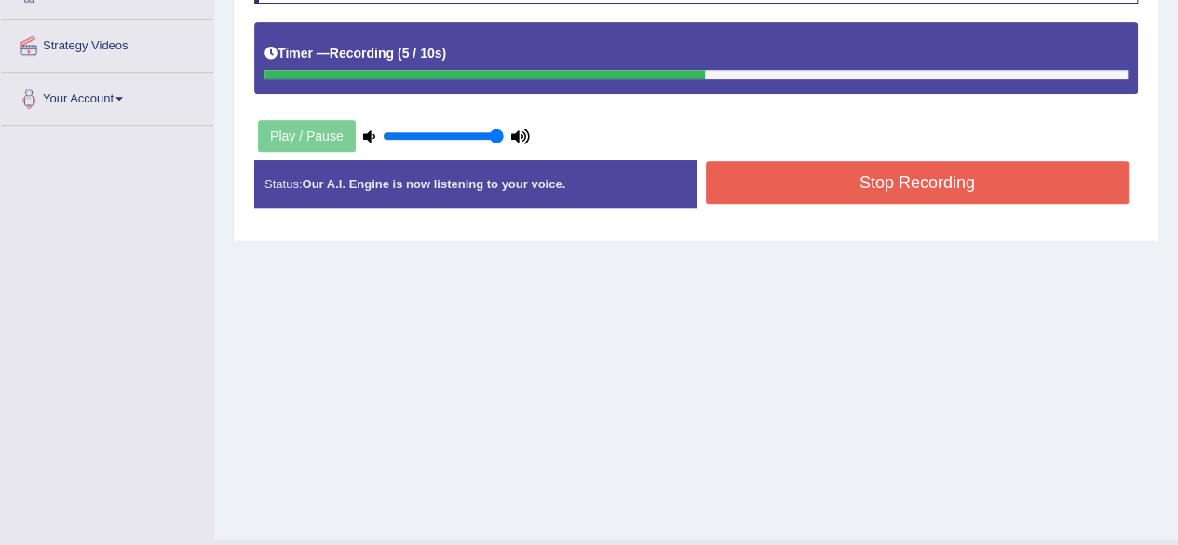
click at [801, 195] on button "Stop Recording" at bounding box center [918, 182] width 424 height 43
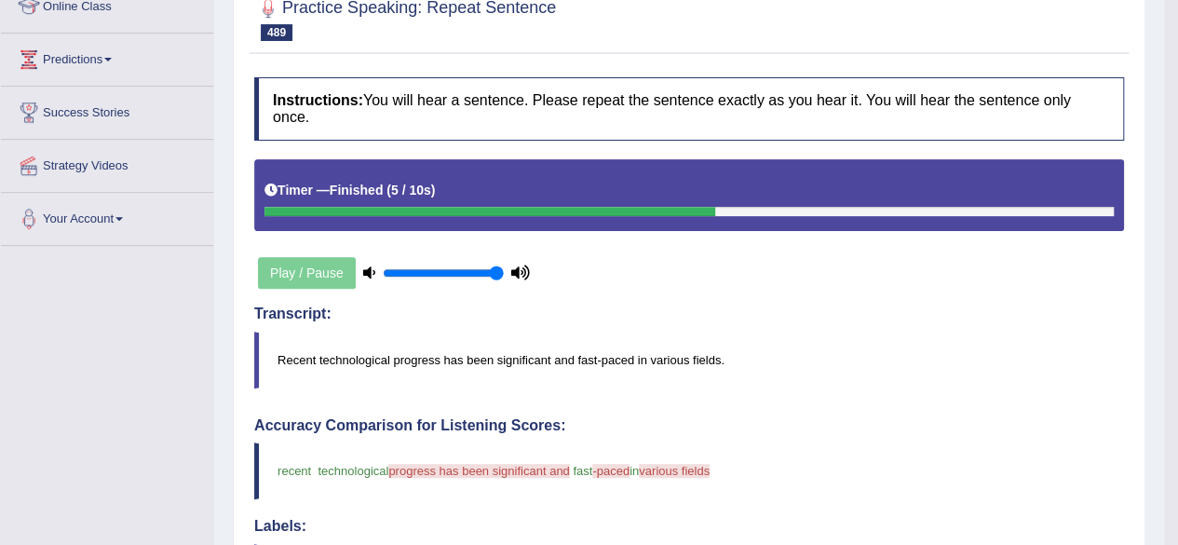
scroll to position [153, 0]
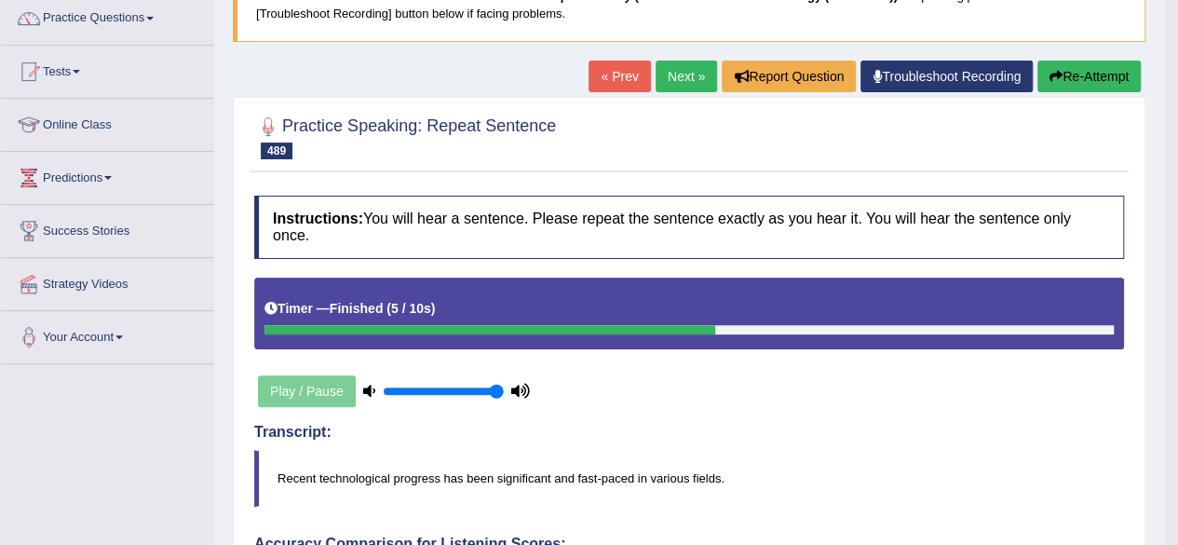
click at [1112, 76] on button "Re-Attempt" at bounding box center [1088, 77] width 103 height 32
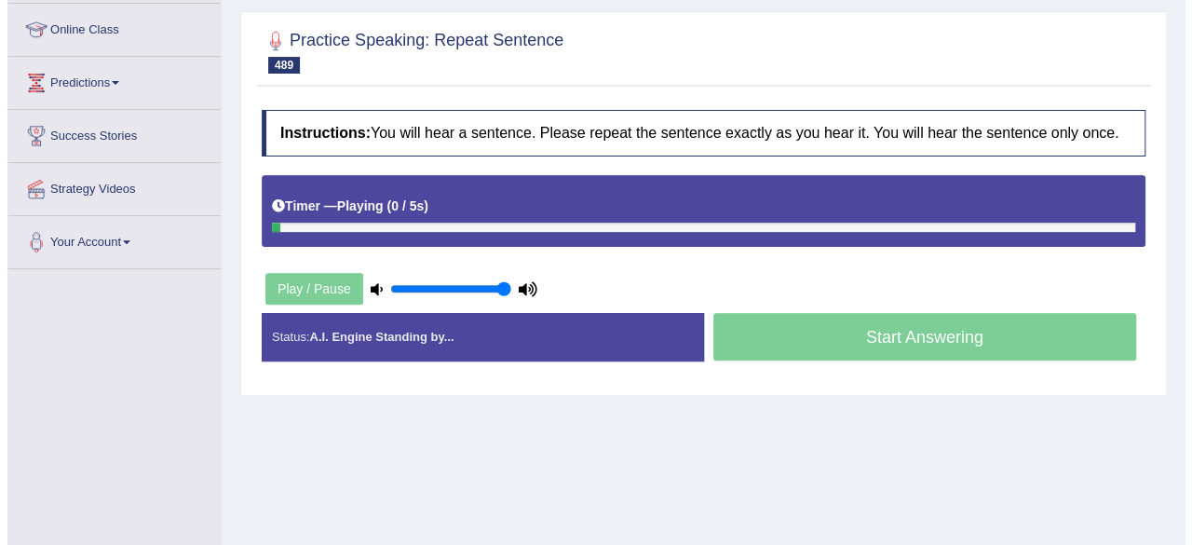
scroll to position [249, 0]
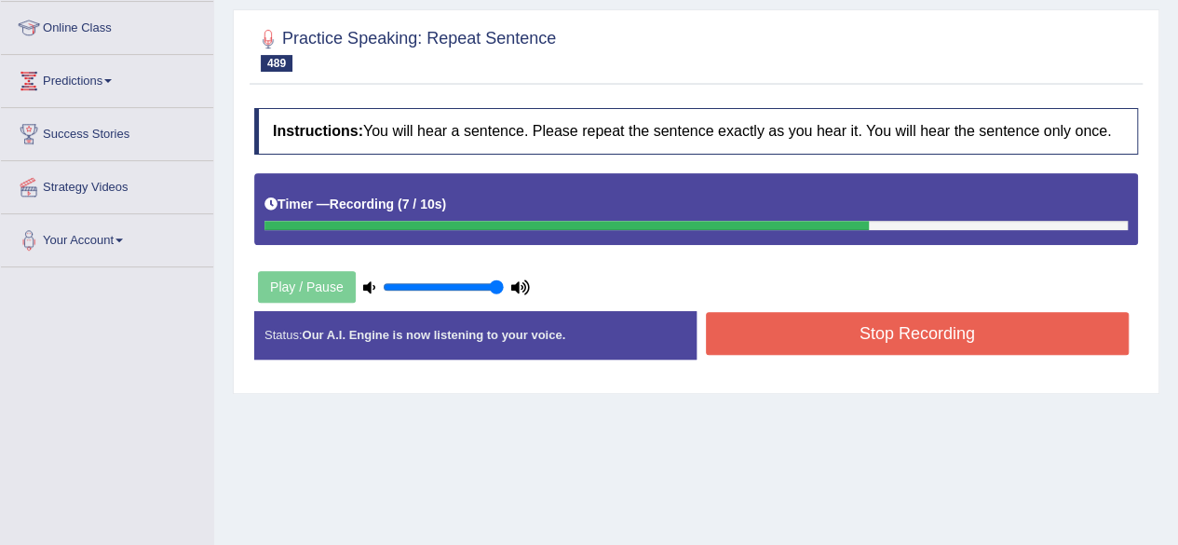
click at [842, 340] on button "Stop Recording" at bounding box center [918, 333] width 424 height 43
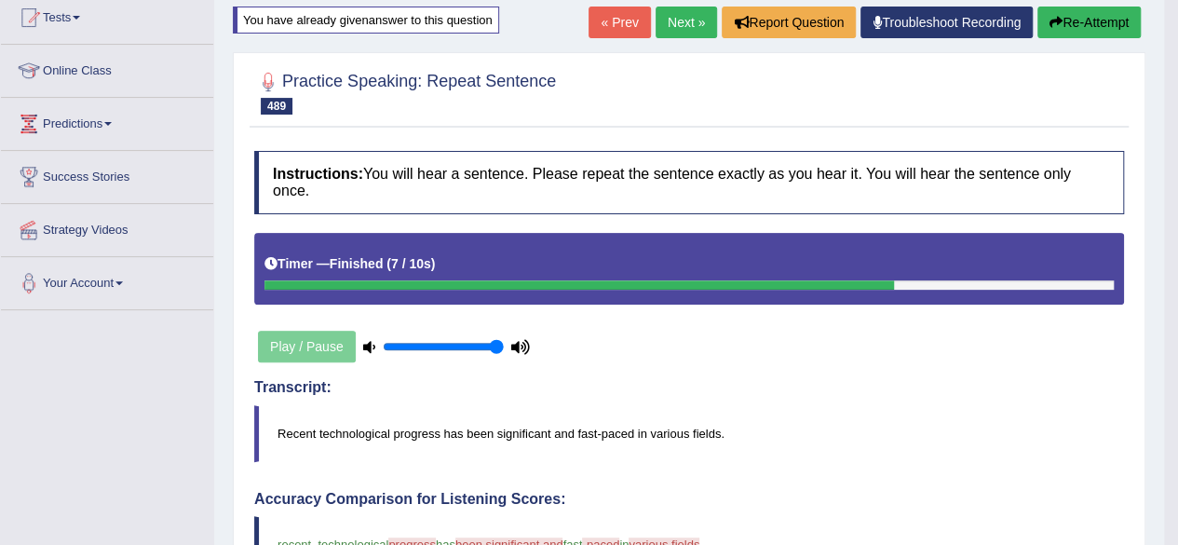
scroll to position [0, 0]
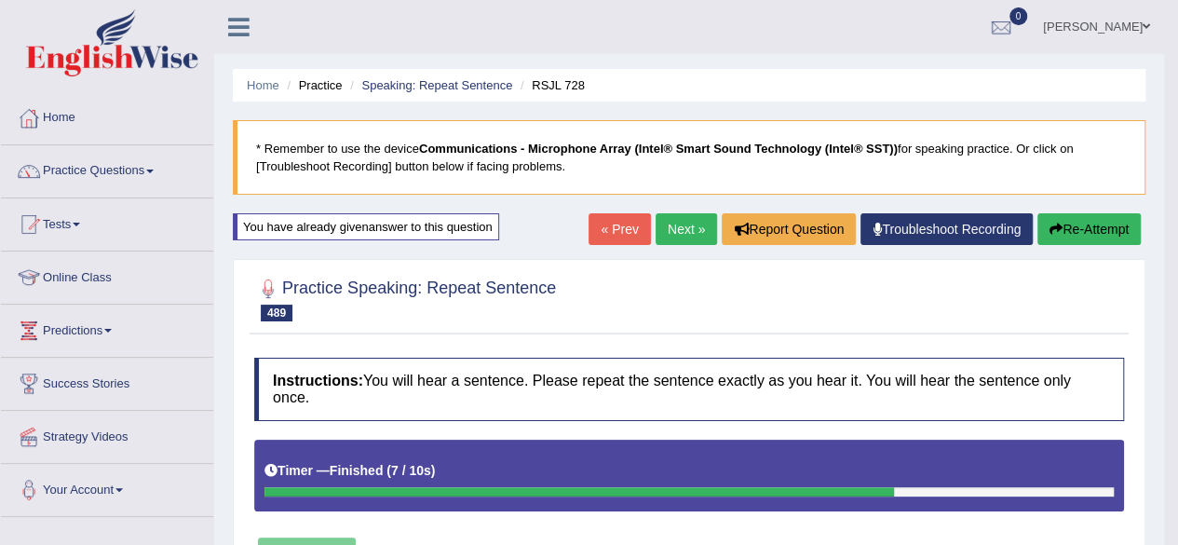
click at [1124, 226] on button "Re-Attempt" at bounding box center [1088, 229] width 103 height 32
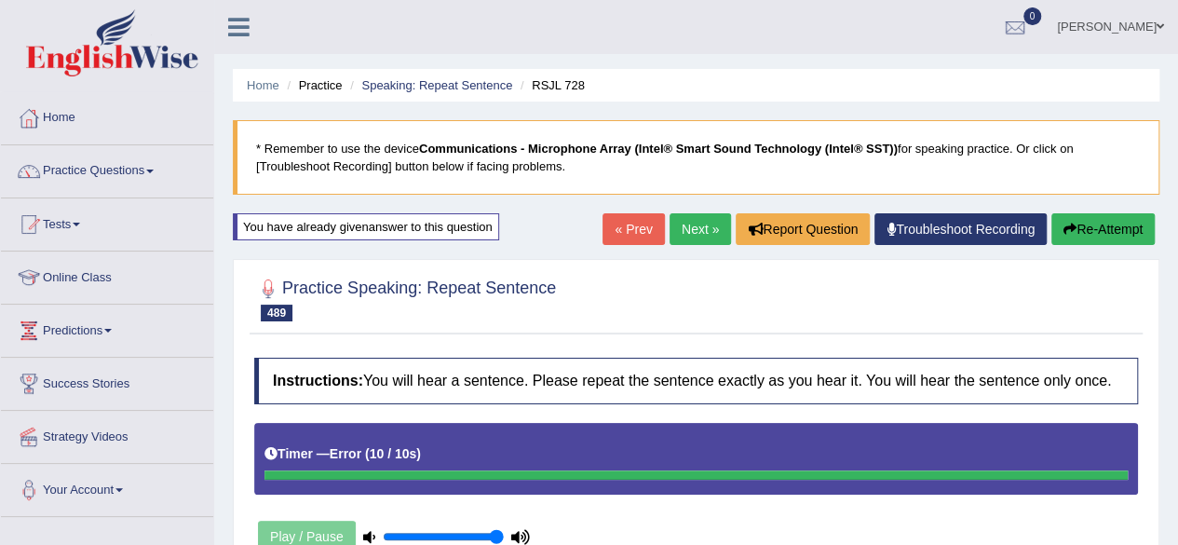
click at [1112, 226] on button "Re-Attempt" at bounding box center [1102, 229] width 103 height 32
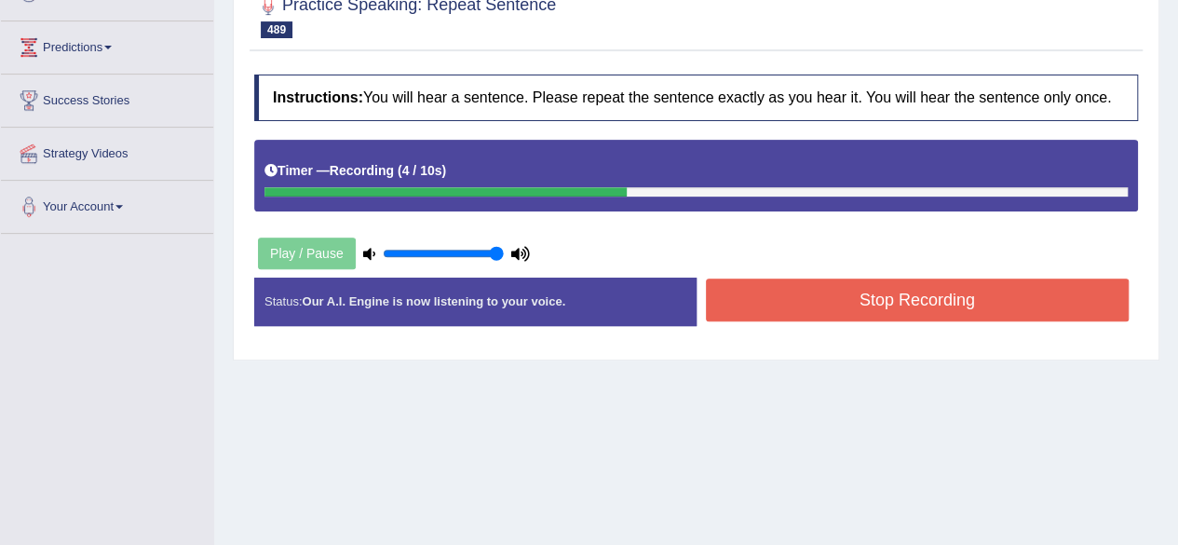
click at [791, 306] on button "Stop Recording" at bounding box center [918, 299] width 424 height 43
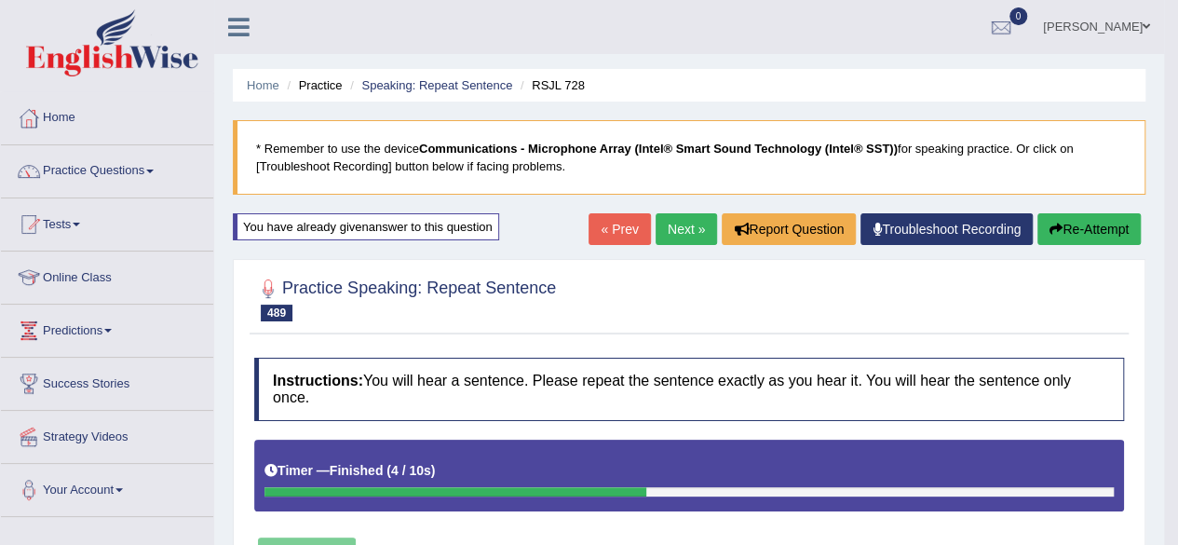
click at [1087, 232] on button "Re-Attempt" at bounding box center [1088, 229] width 103 height 32
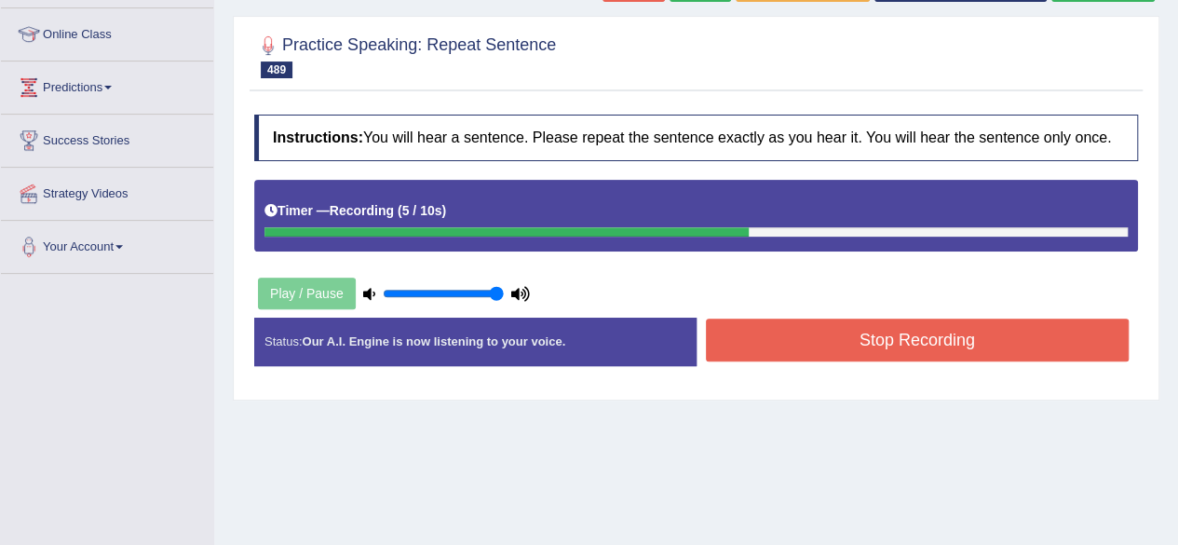
click at [782, 336] on button "Stop Recording" at bounding box center [918, 339] width 424 height 43
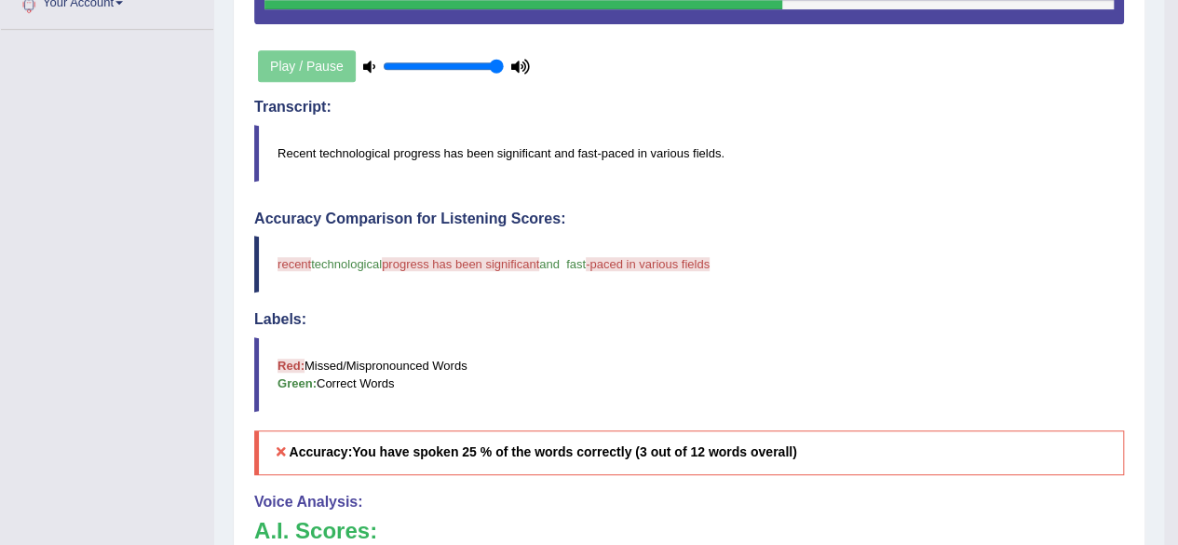
scroll to position [494, 0]
